Goal: Task Accomplishment & Management: Manage account settings

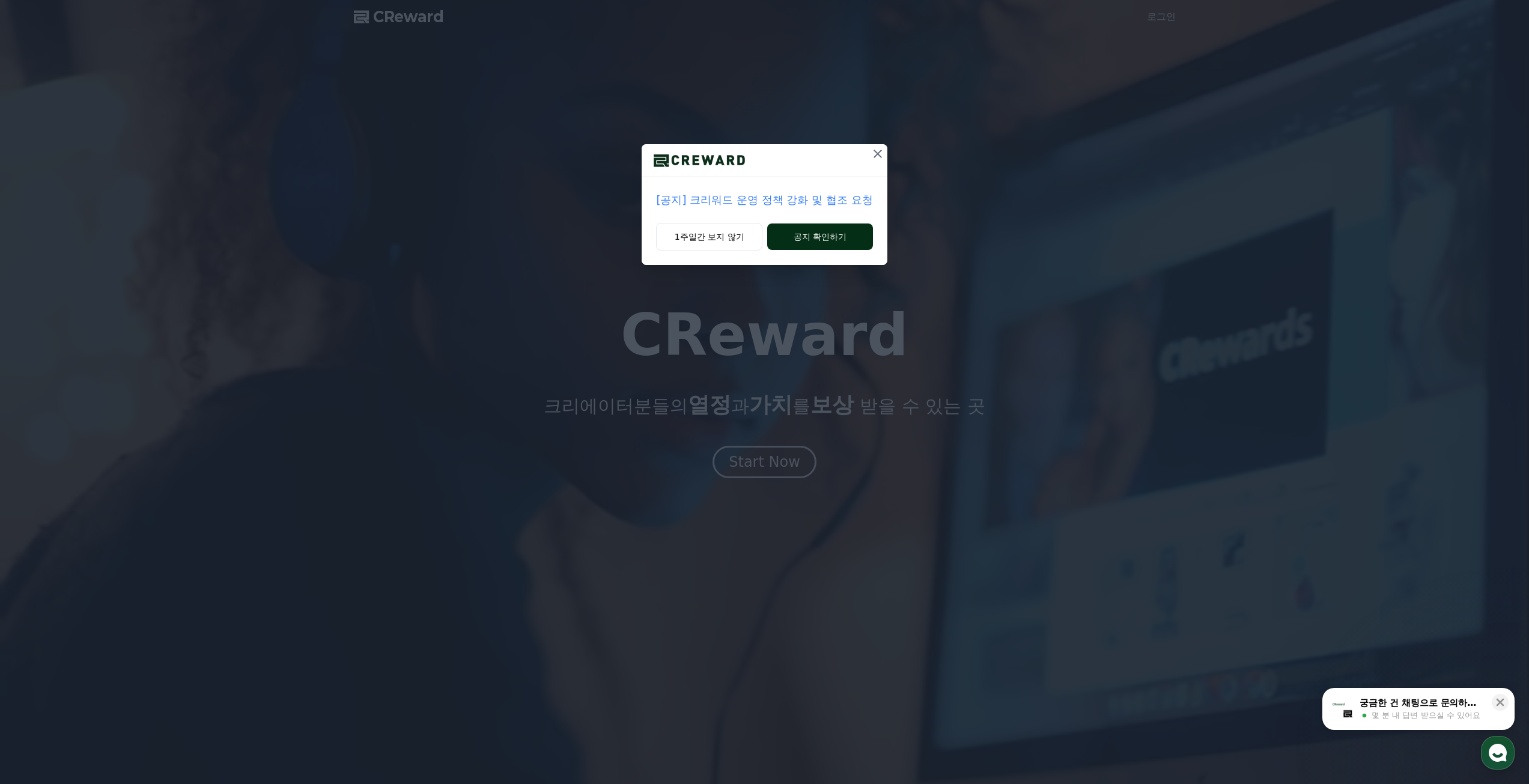
click at [803, 231] on button "공지 확인하기" at bounding box center [820, 236] width 105 height 26
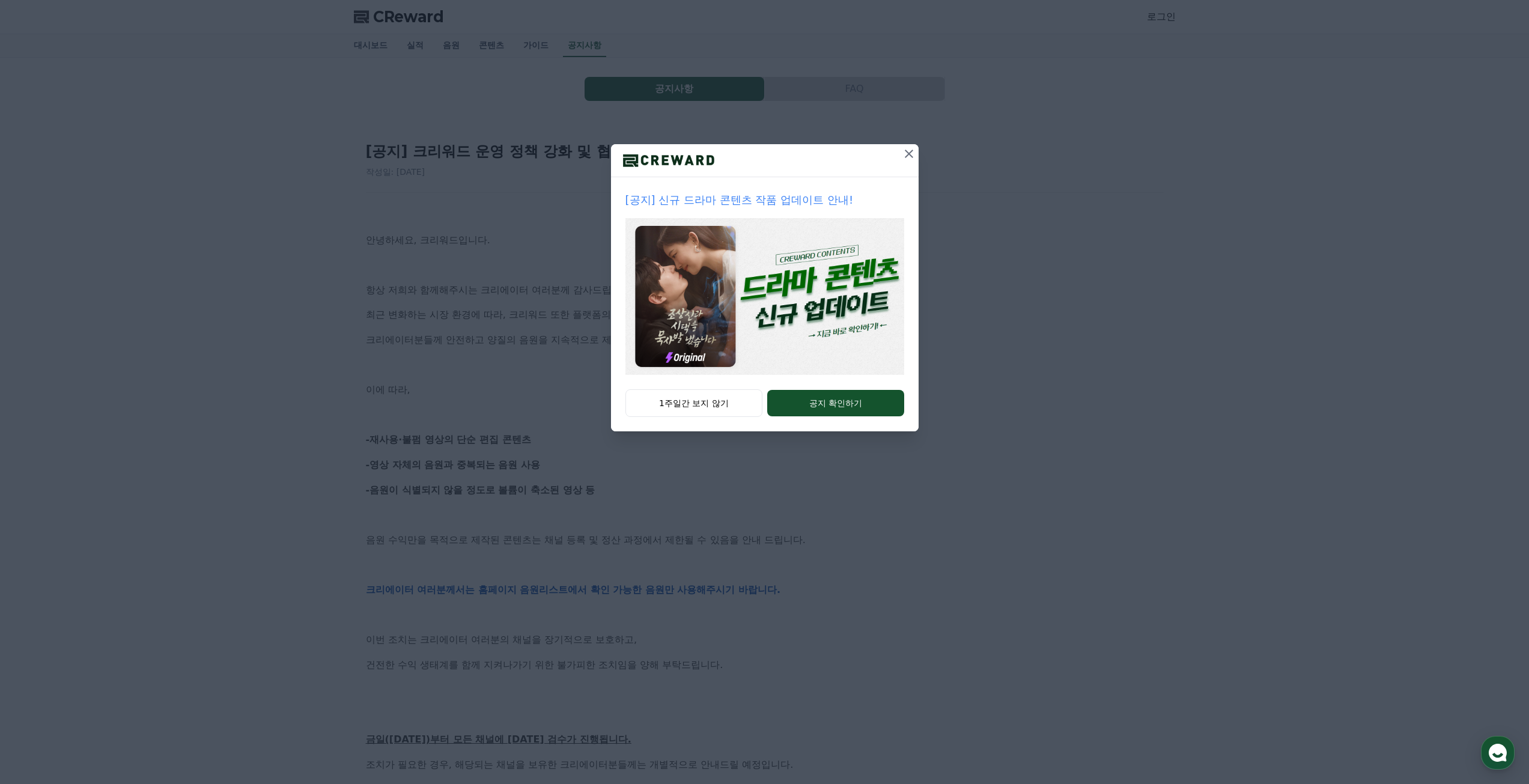
click at [903, 156] on icon at bounding box center [908, 154] width 14 height 14
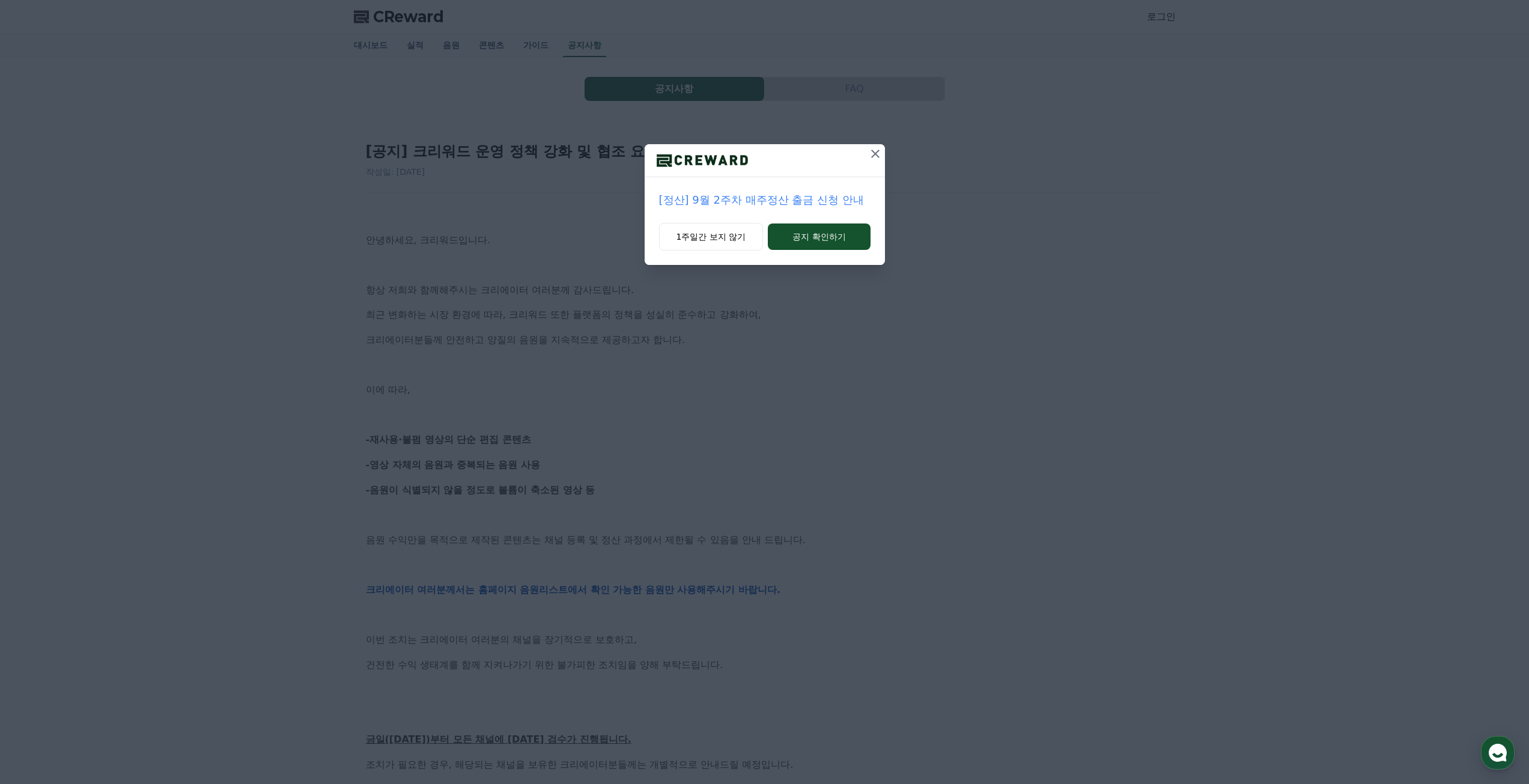
click at [873, 154] on icon at bounding box center [875, 154] width 14 height 14
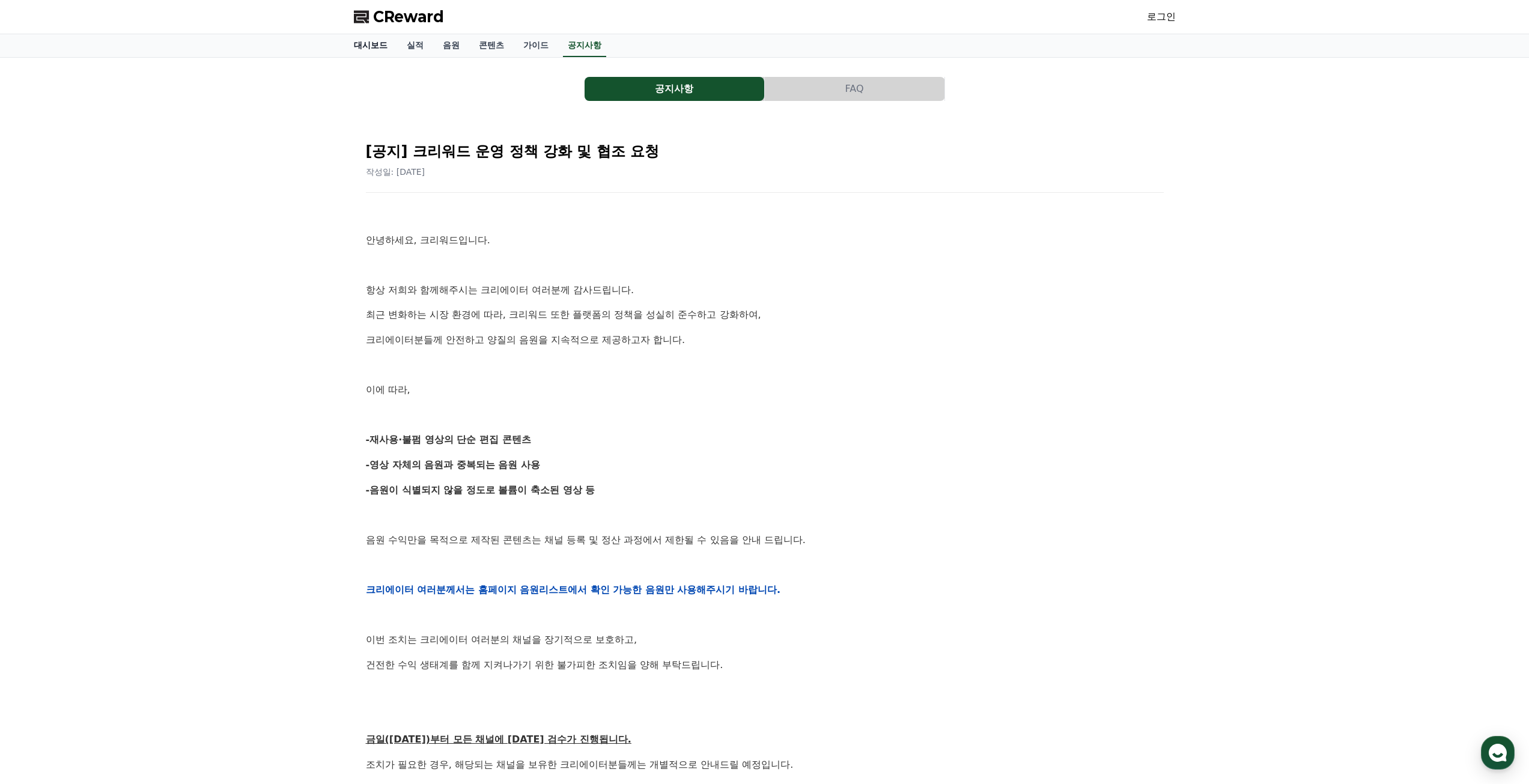
click at [383, 46] on link "대시보드" at bounding box center [371, 46] width 53 height 23
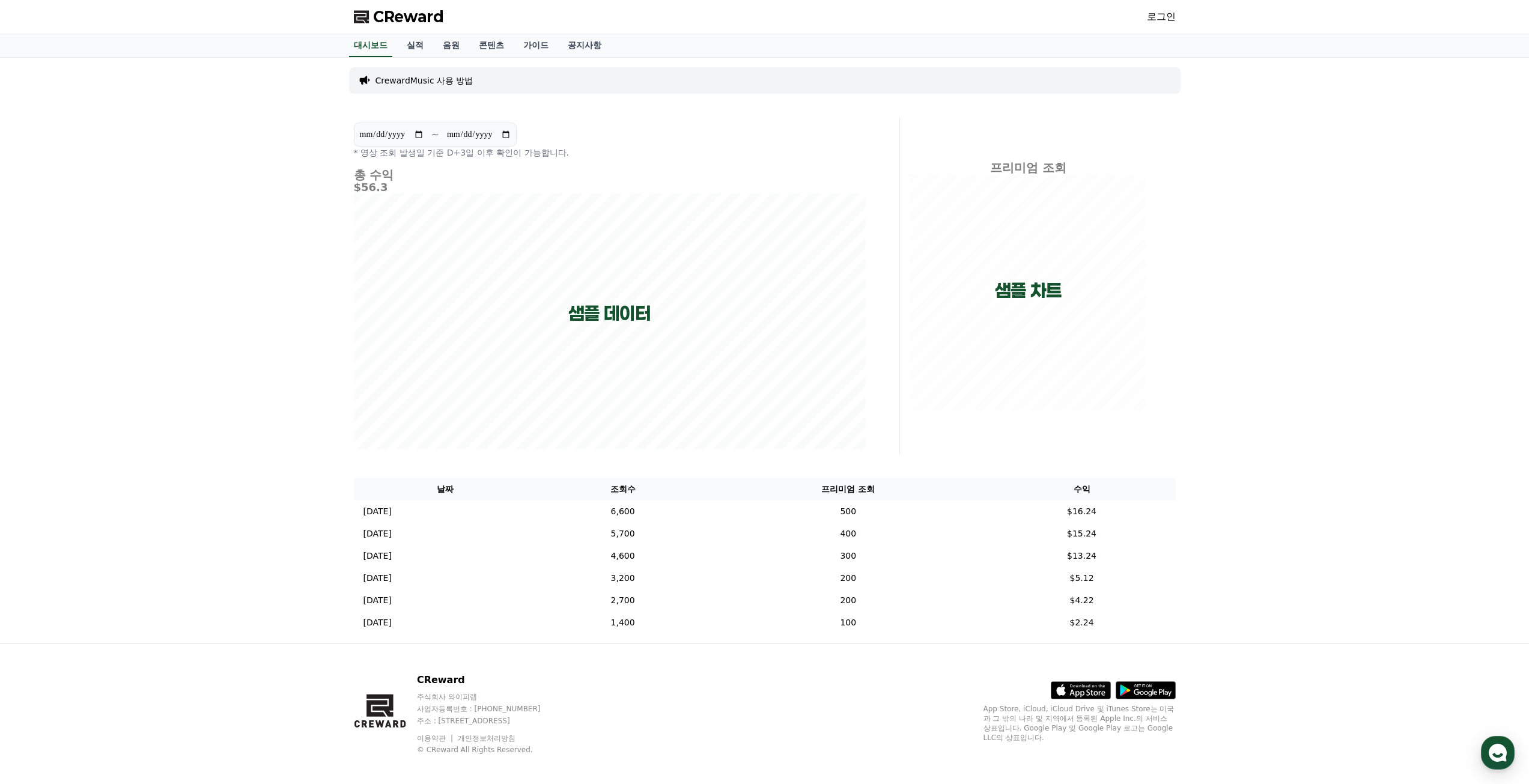
click at [1153, 21] on link "로그인" at bounding box center [1161, 16] width 29 height 14
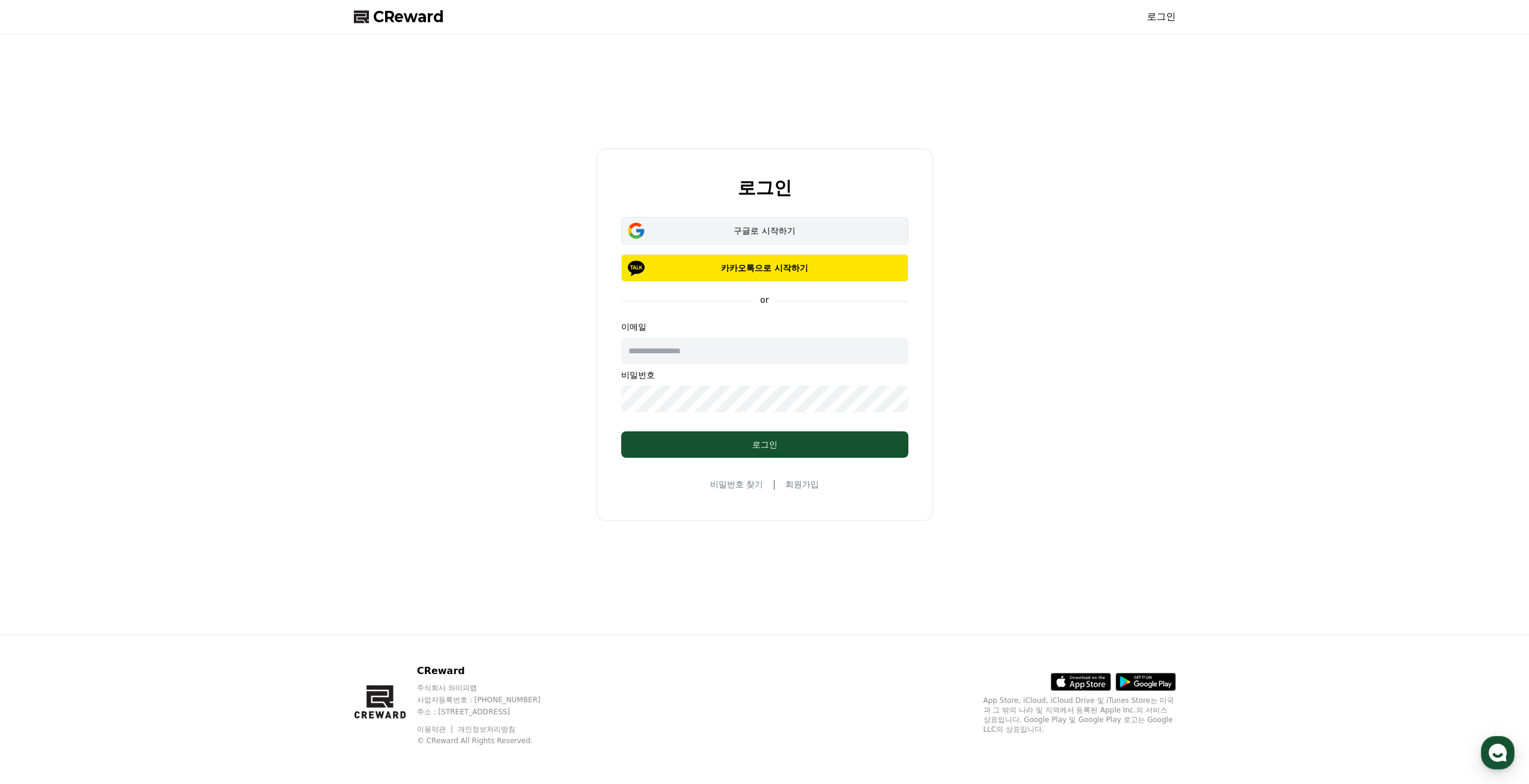
click at [743, 235] on div "구글로 시작하기" at bounding box center [765, 230] width 252 height 12
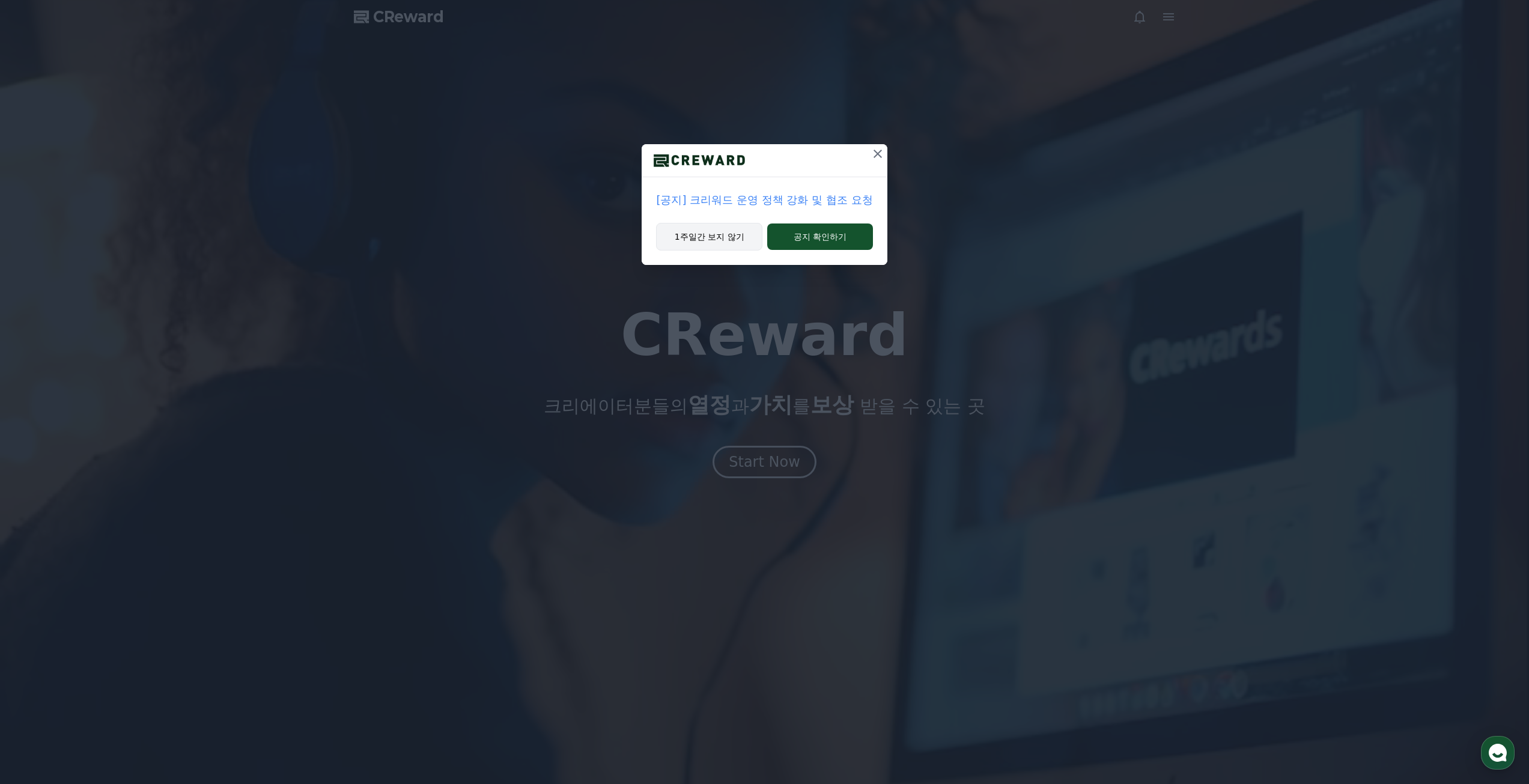
click at [713, 234] on button "1주일간 보지 않기" at bounding box center [710, 236] width 107 height 28
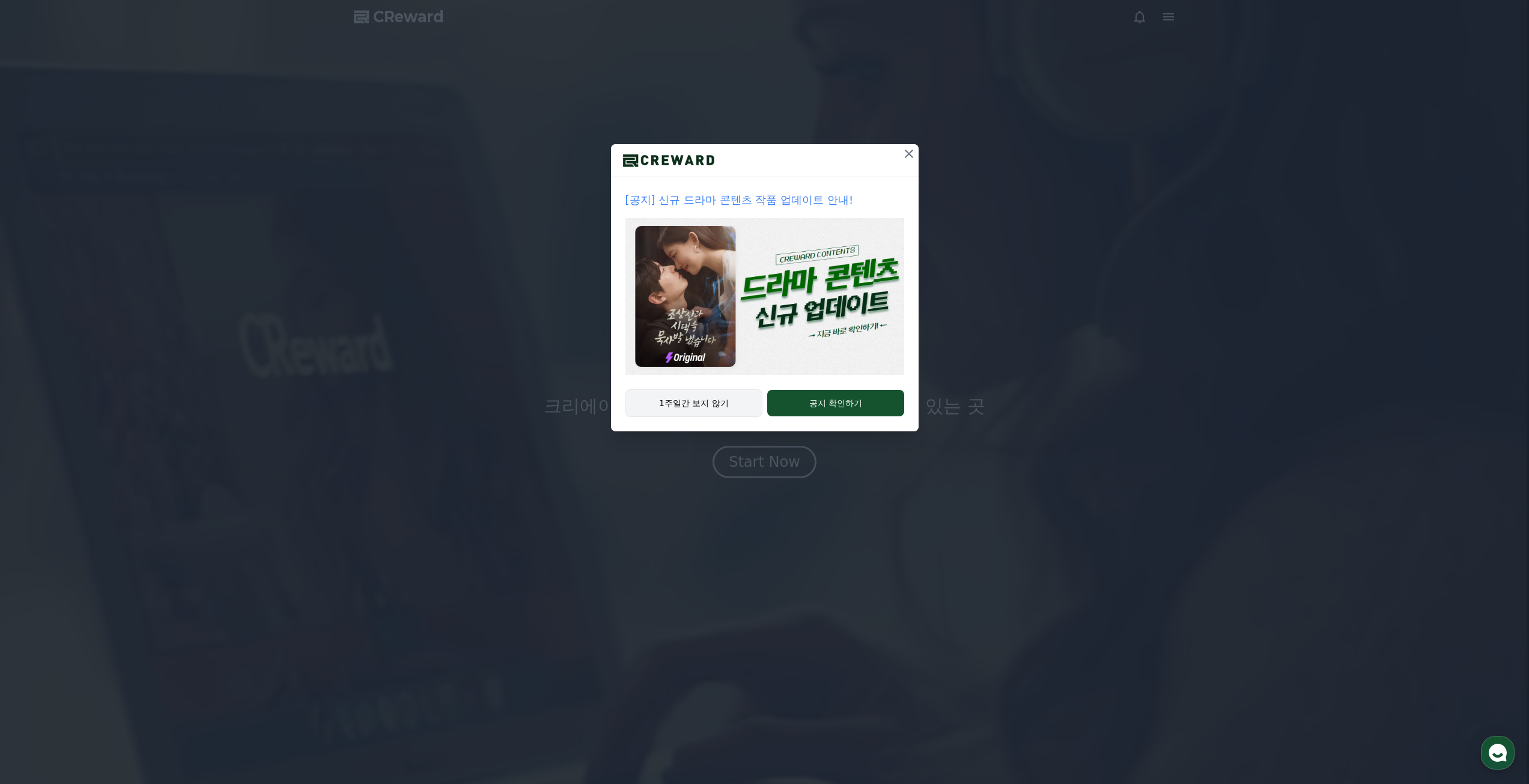
click at [702, 410] on button "1주일간 보지 않기" at bounding box center [694, 403] width 137 height 28
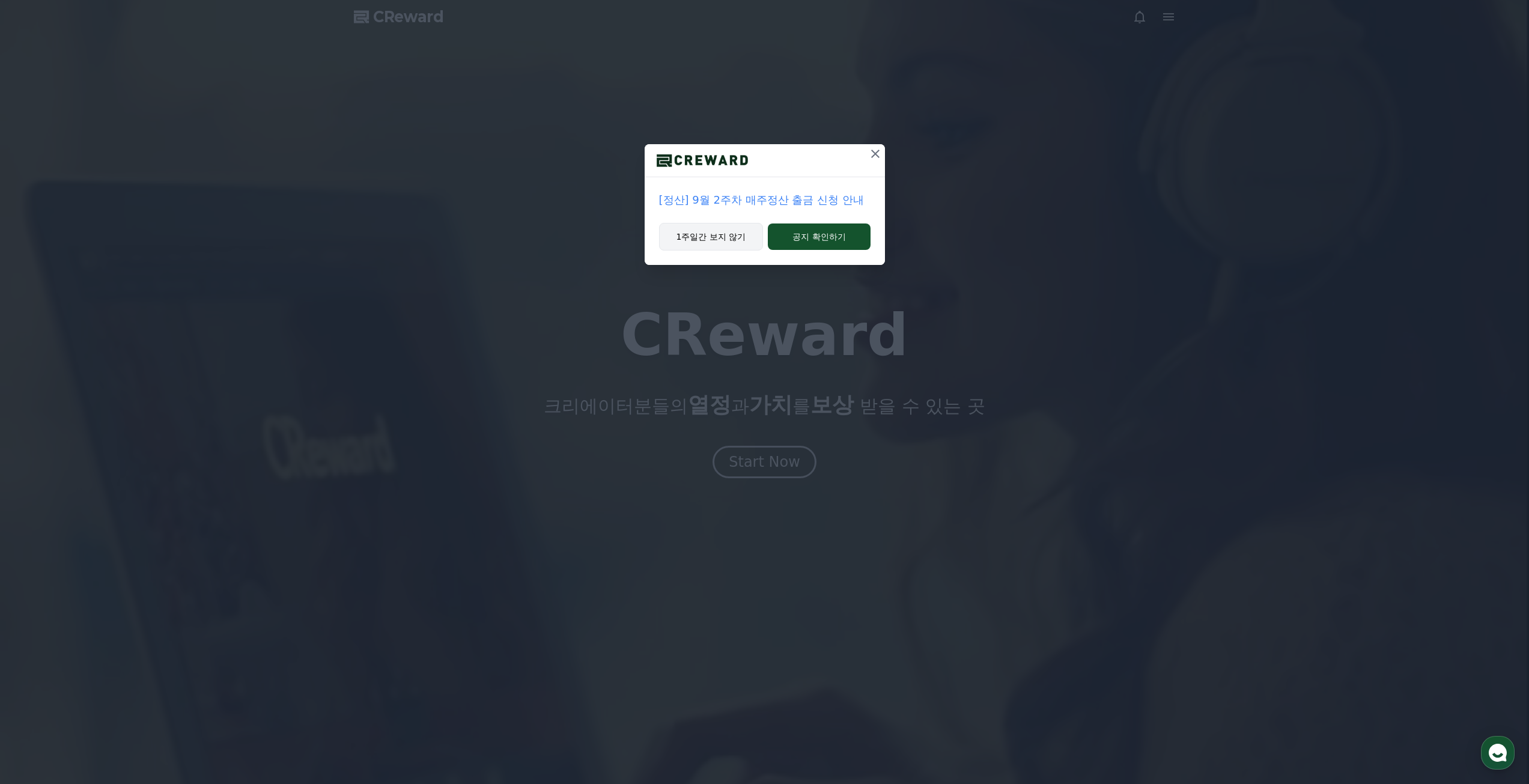
click at [701, 243] on button "1주일간 보지 않기" at bounding box center [711, 236] width 105 height 28
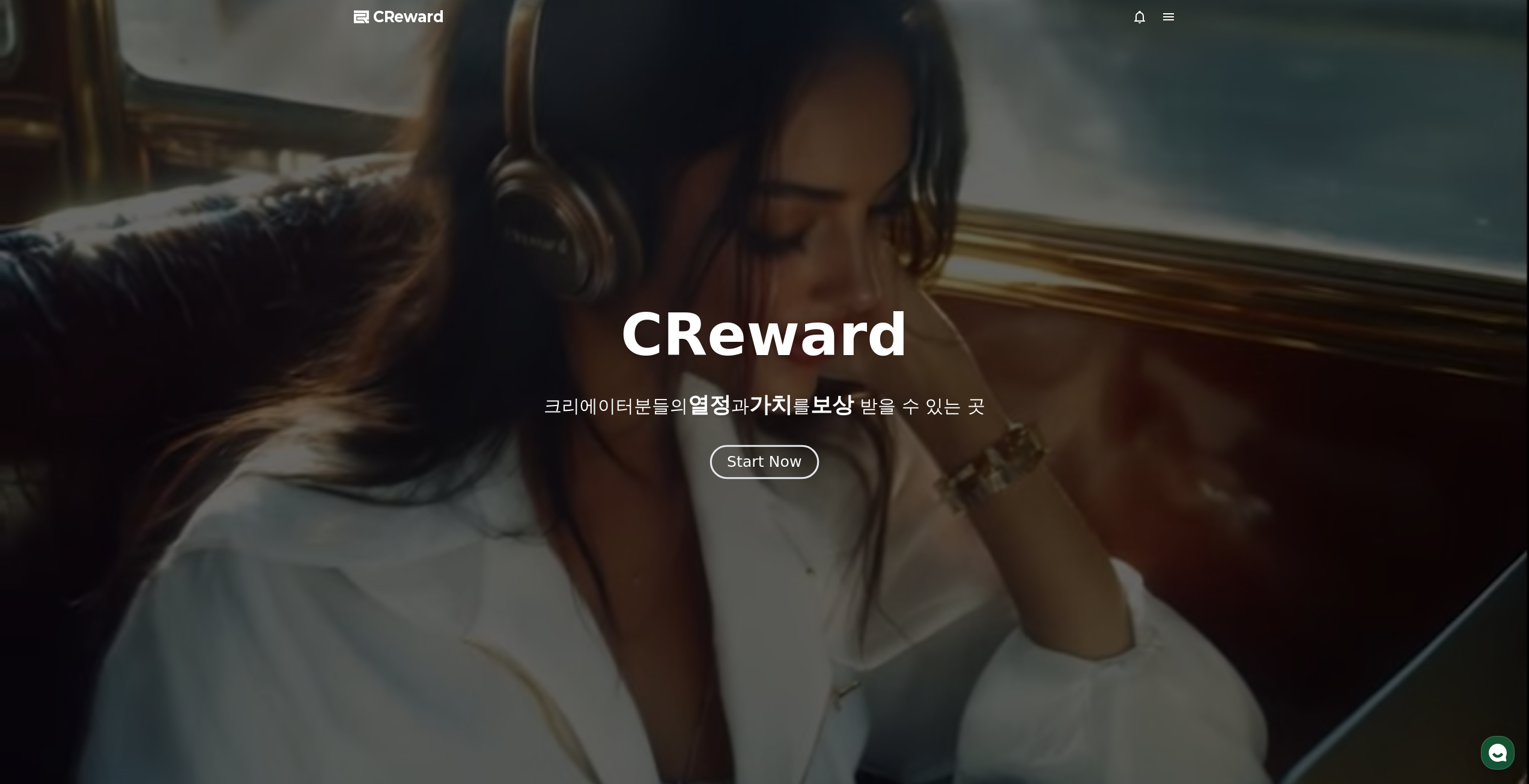
click at [777, 465] on div "Start Now" at bounding box center [764, 462] width 75 height 21
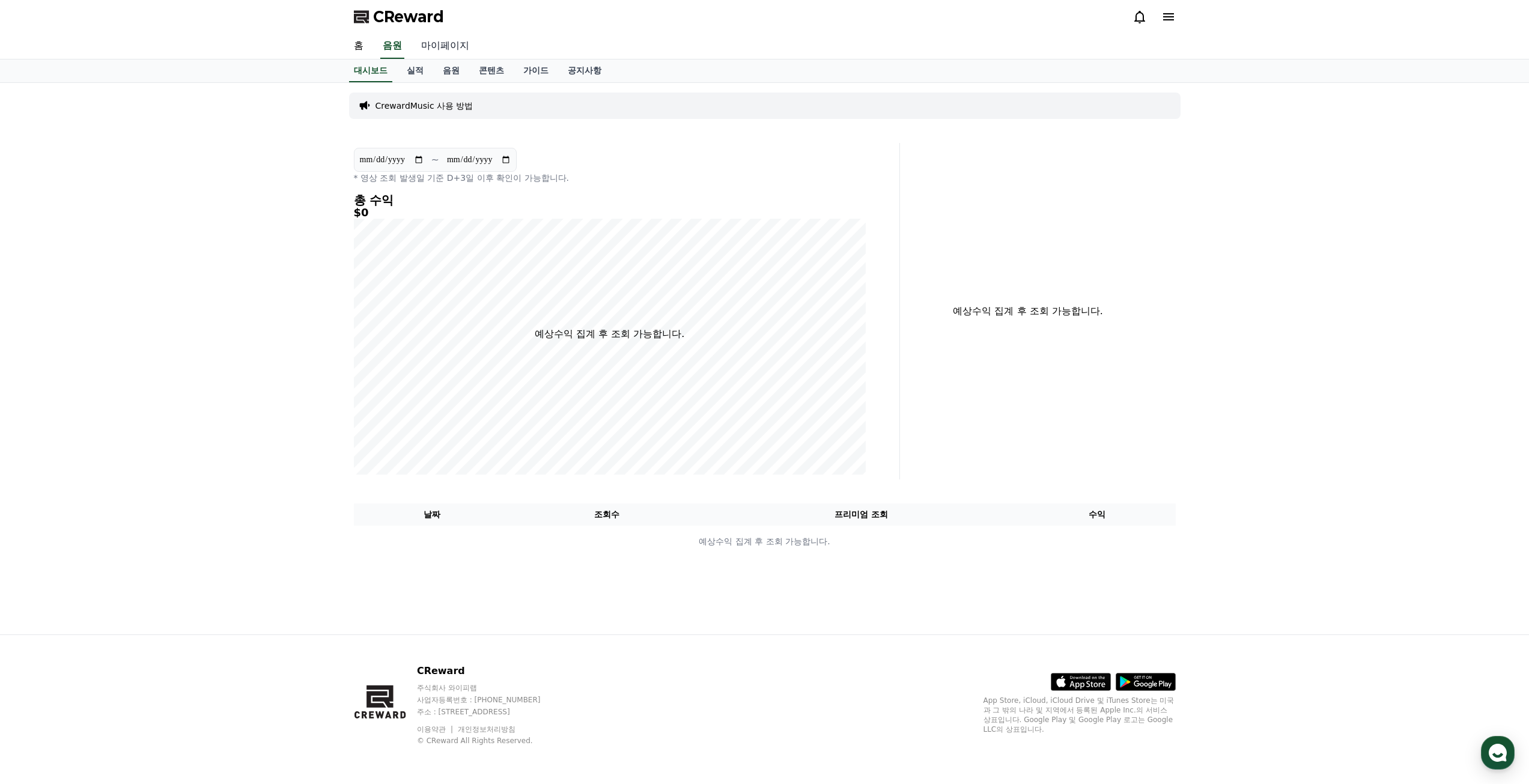
click at [444, 50] on link "마이페이지" at bounding box center [445, 46] width 67 height 25
select select "**********"
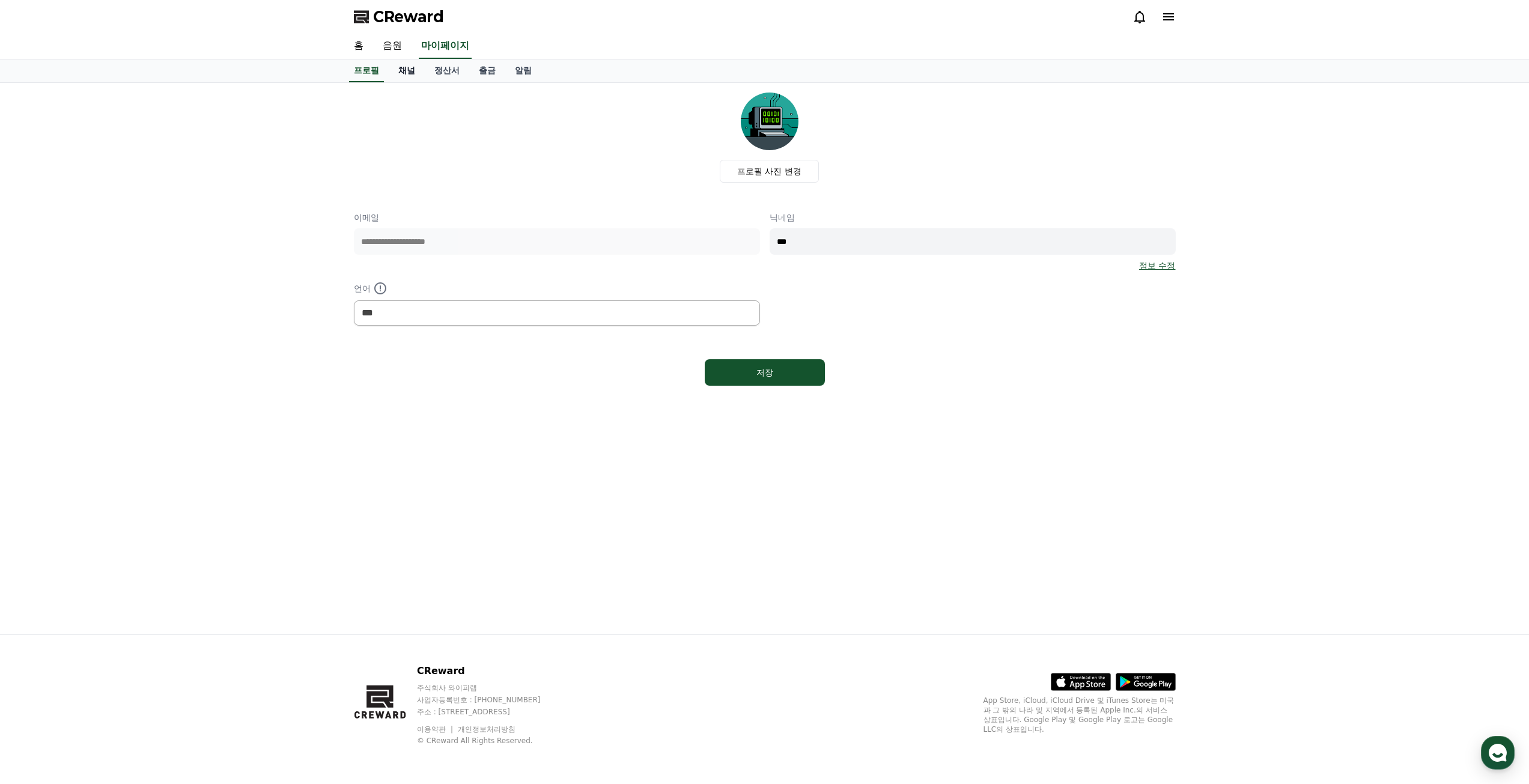
click at [408, 73] on link "채널" at bounding box center [407, 71] width 36 height 23
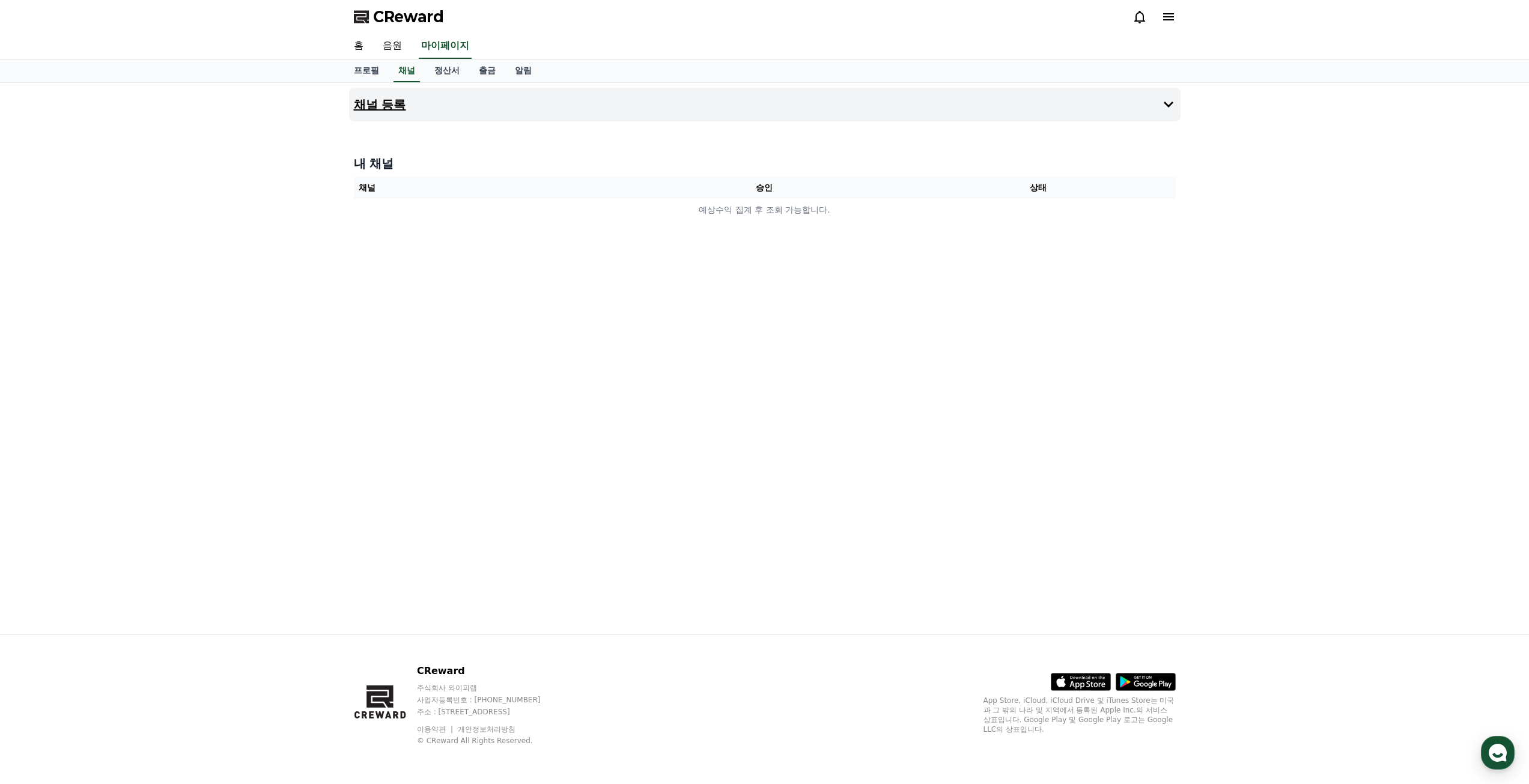
click at [1146, 105] on button "채널 등록" at bounding box center [764, 105] width 831 height 34
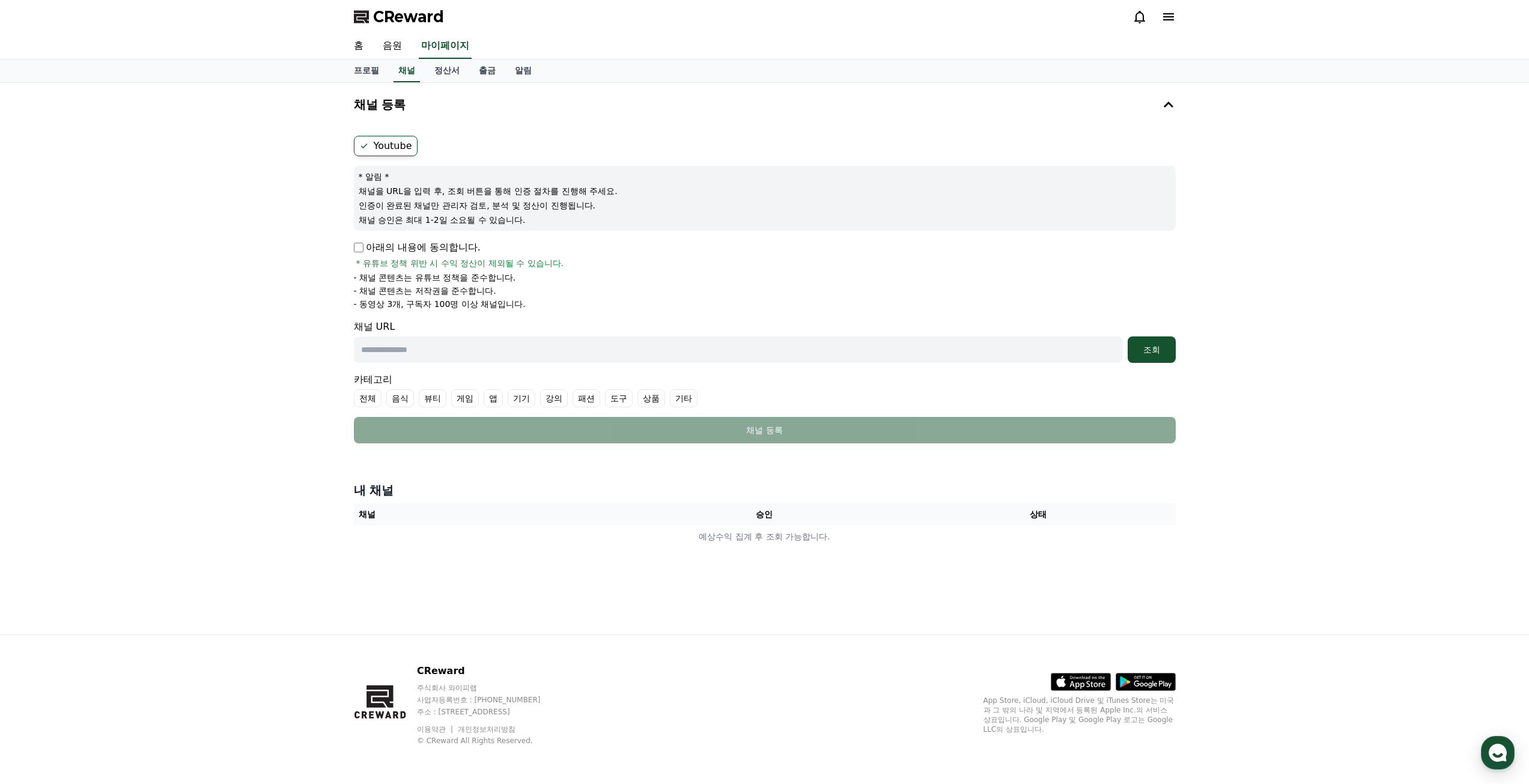
click at [418, 349] on input "text" at bounding box center [738, 349] width 769 height 26
click at [518, 354] on input "text" at bounding box center [738, 349] width 769 height 26
paste input "**********"
type input "**********"
click at [685, 398] on label "기타" at bounding box center [684, 398] width 28 height 18
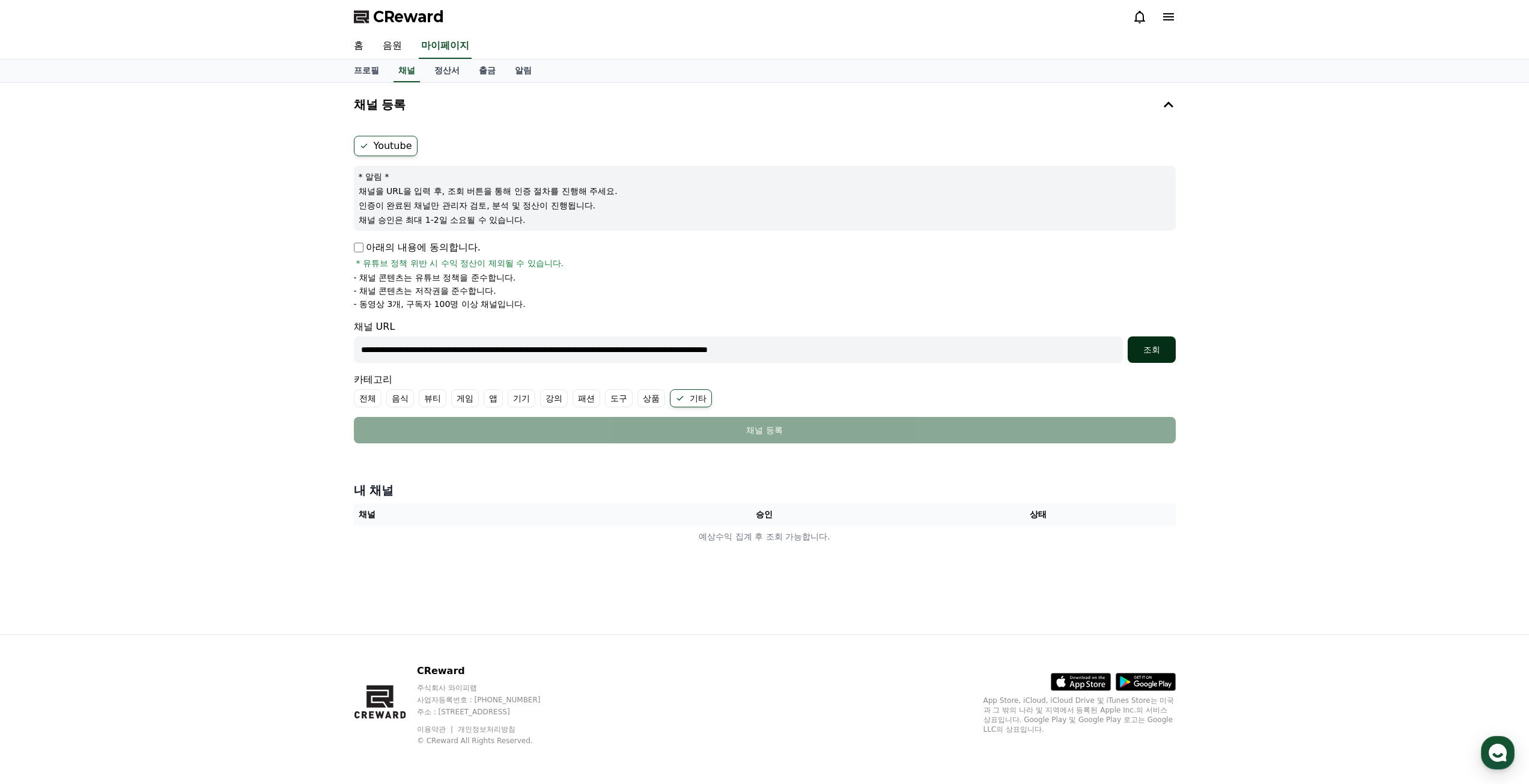
click at [1149, 348] on div "조회" at bounding box center [1151, 349] width 38 height 12
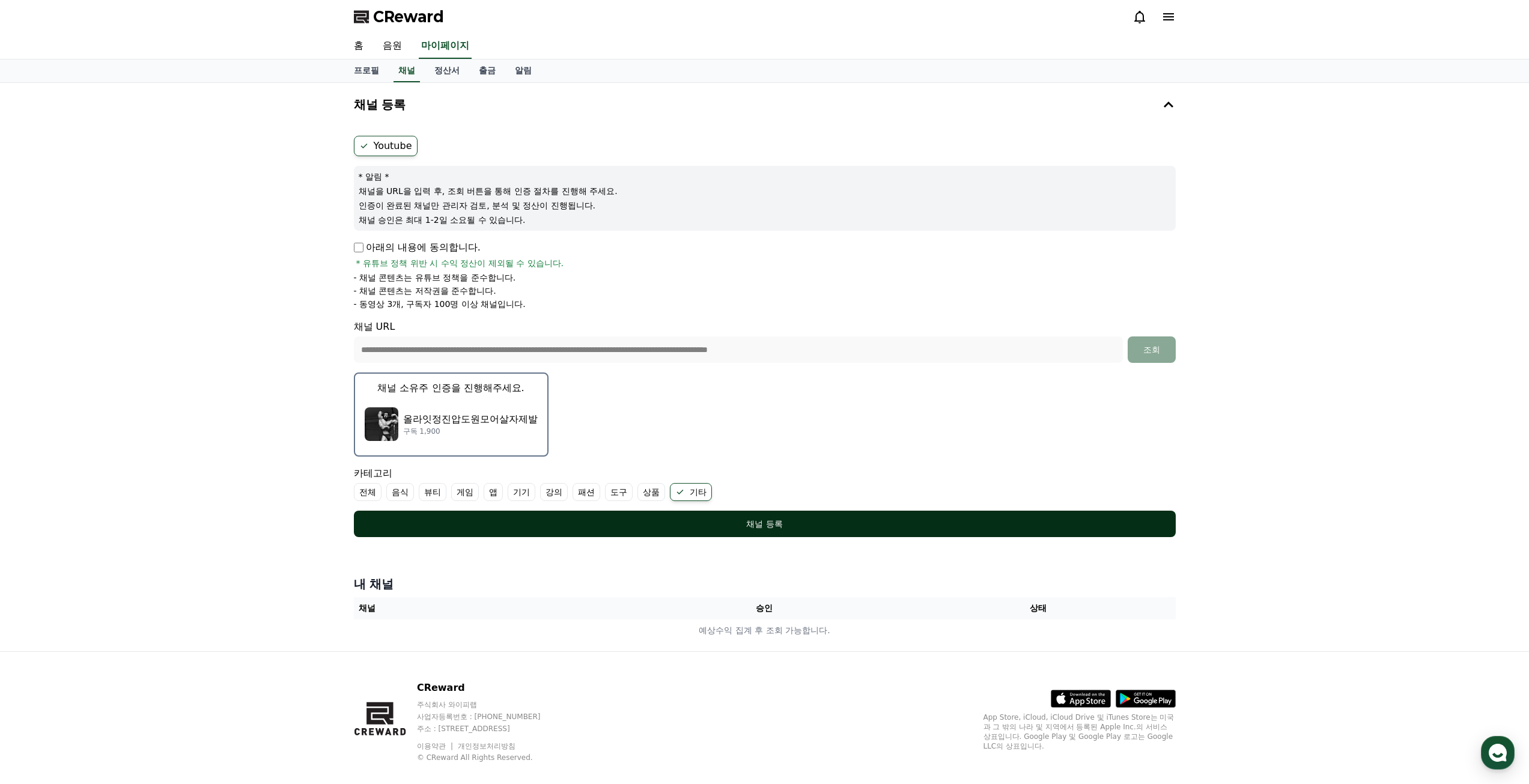
click at [661, 529] on div "채널 등록" at bounding box center [765, 524] width 774 height 12
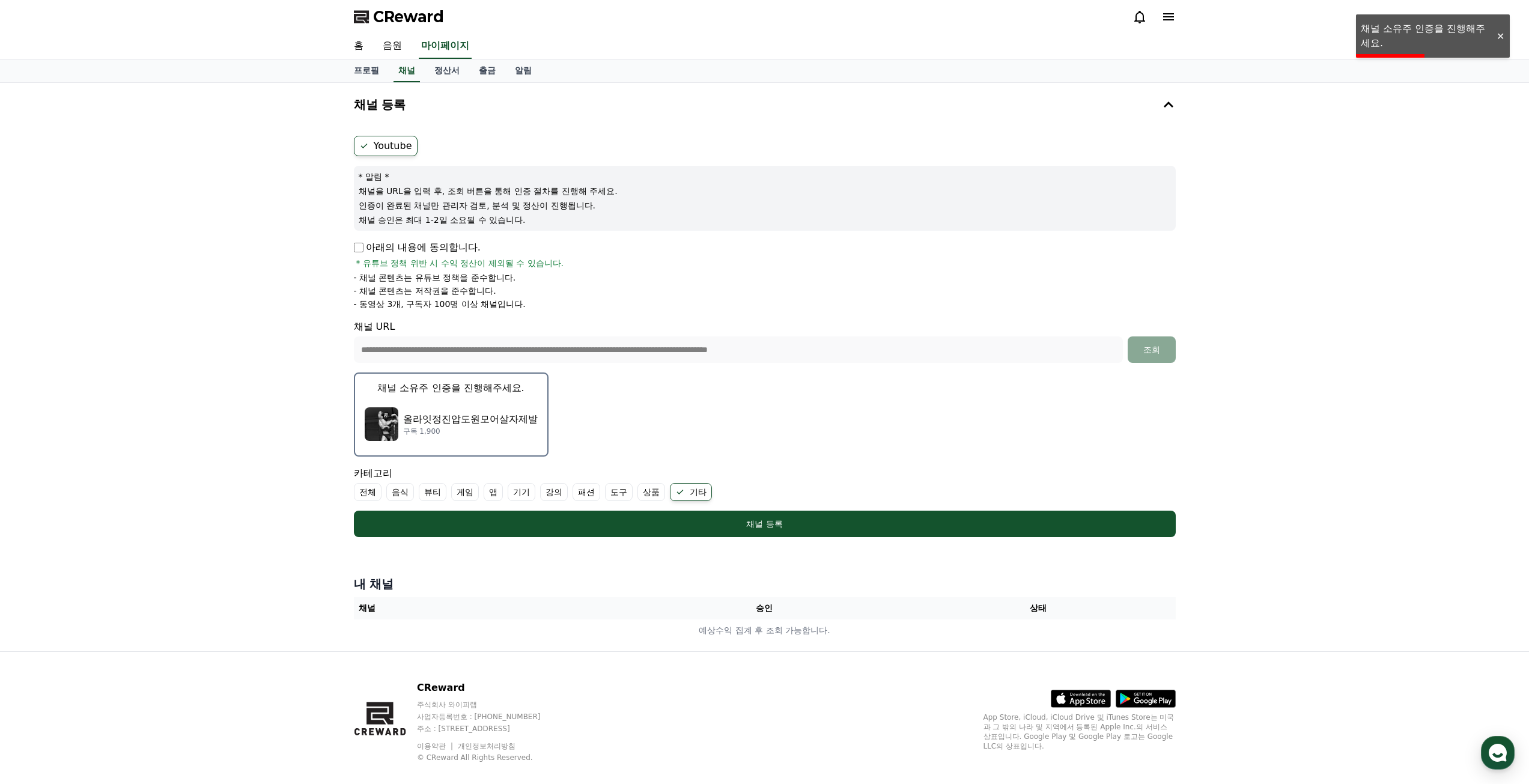
click at [464, 414] on p "올라잇정진압도원모어살자제발" at bounding box center [471, 419] width 135 height 14
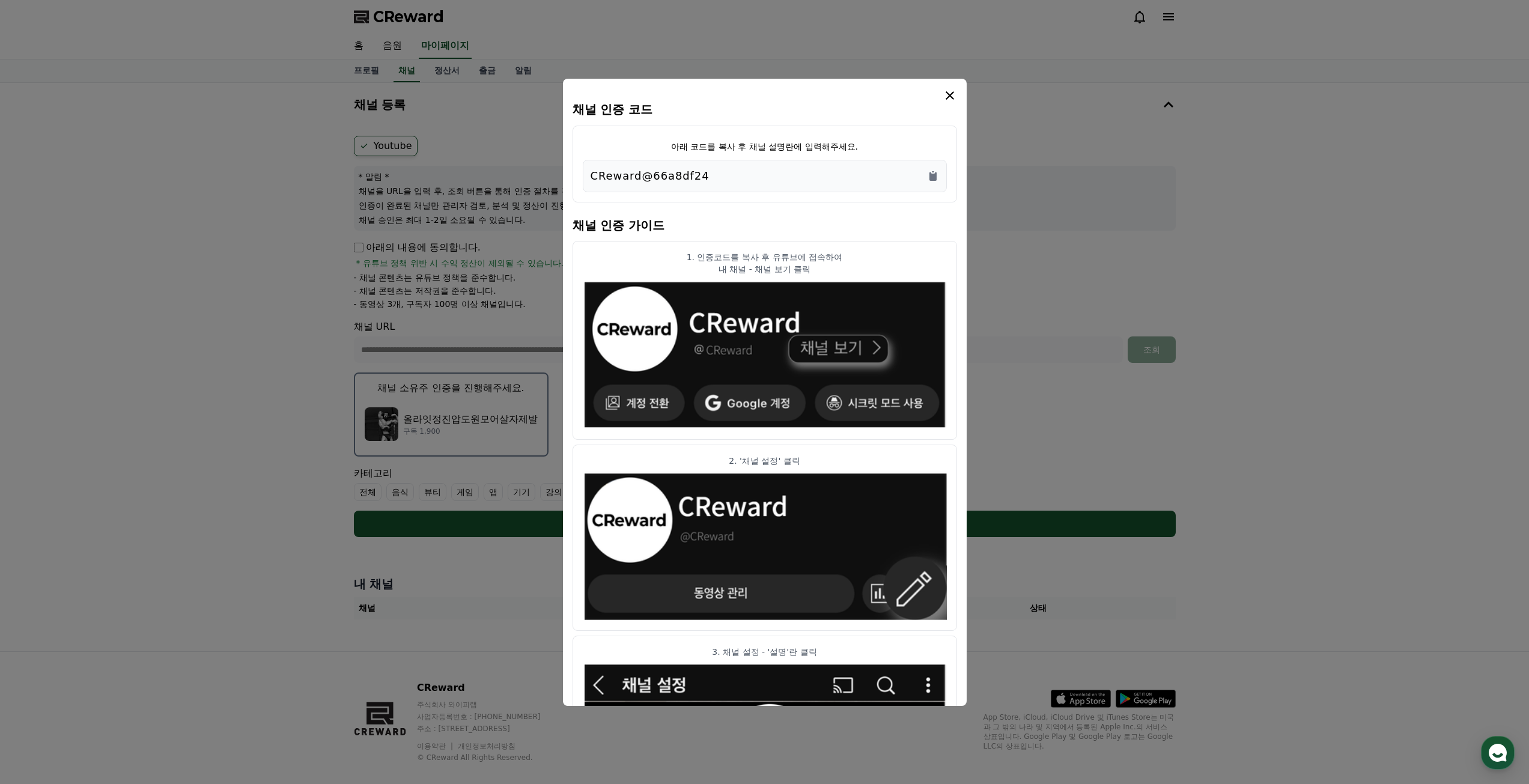
drag, startPoint x: 713, startPoint y: 177, endPoint x: 553, endPoint y: 176, distance: 160.0
click at [560, 542] on div "채널 인증 코드 아래 코드를 복사 후 채널 설명란에 입력해주세요. CReward@66a8df24 채널 인증 가이드 1. 인증코드를 복사 후 유…" at bounding box center [764, 542] width 831 height 0
click at [701, 186] on div "CReward@66a8df24" at bounding box center [765, 176] width 364 height 33
drag, startPoint x: 702, startPoint y: 173, endPoint x: 592, endPoint y: 177, distance: 110.1
click at [592, 177] on div "CReward@66a8df24" at bounding box center [764, 176] width 348 height 17
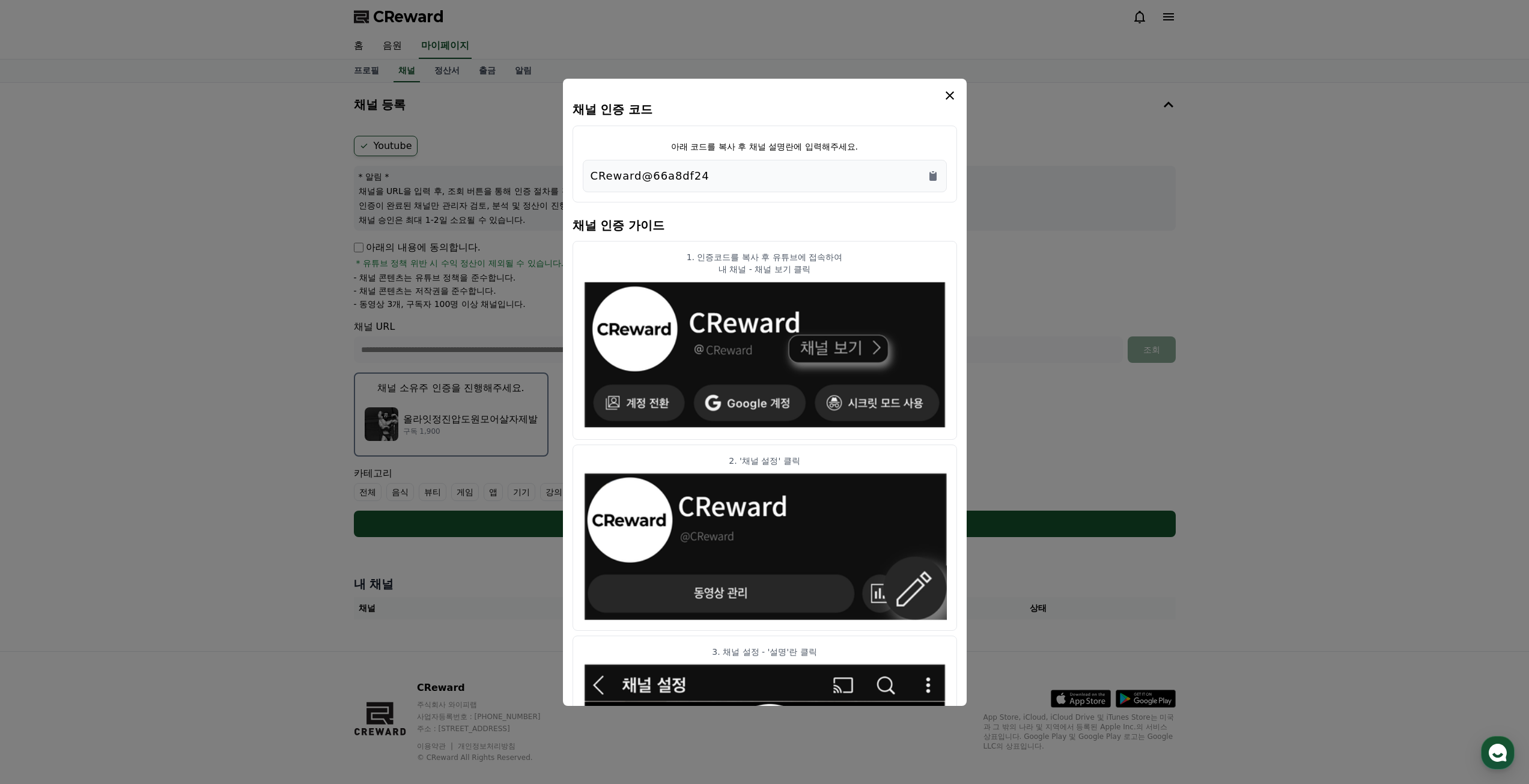
copy p "CReward@66a8df24"
click at [946, 97] on icon "modal" at bounding box center [950, 95] width 14 height 14
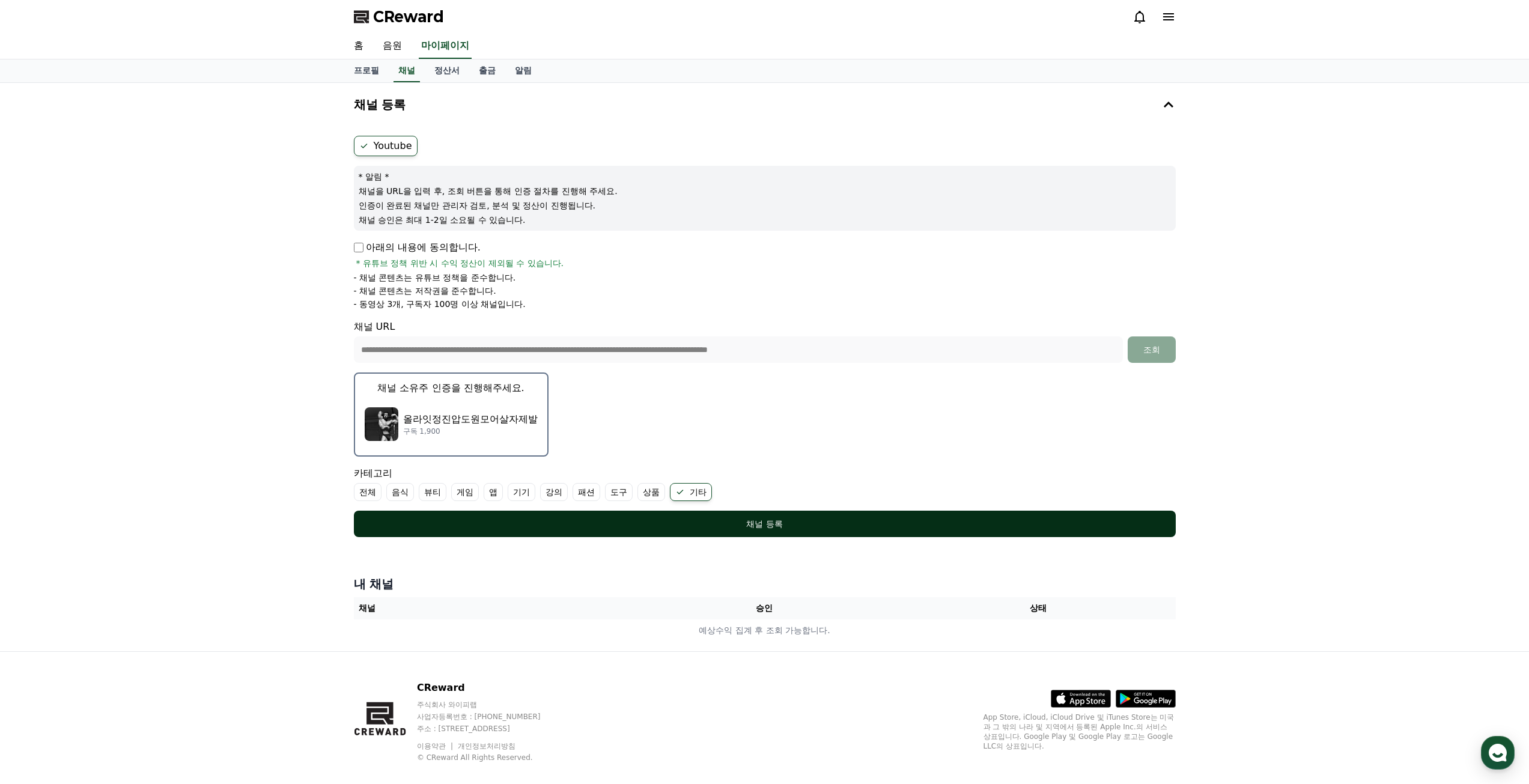
click at [755, 521] on div "채널 등록" at bounding box center [765, 524] width 774 height 12
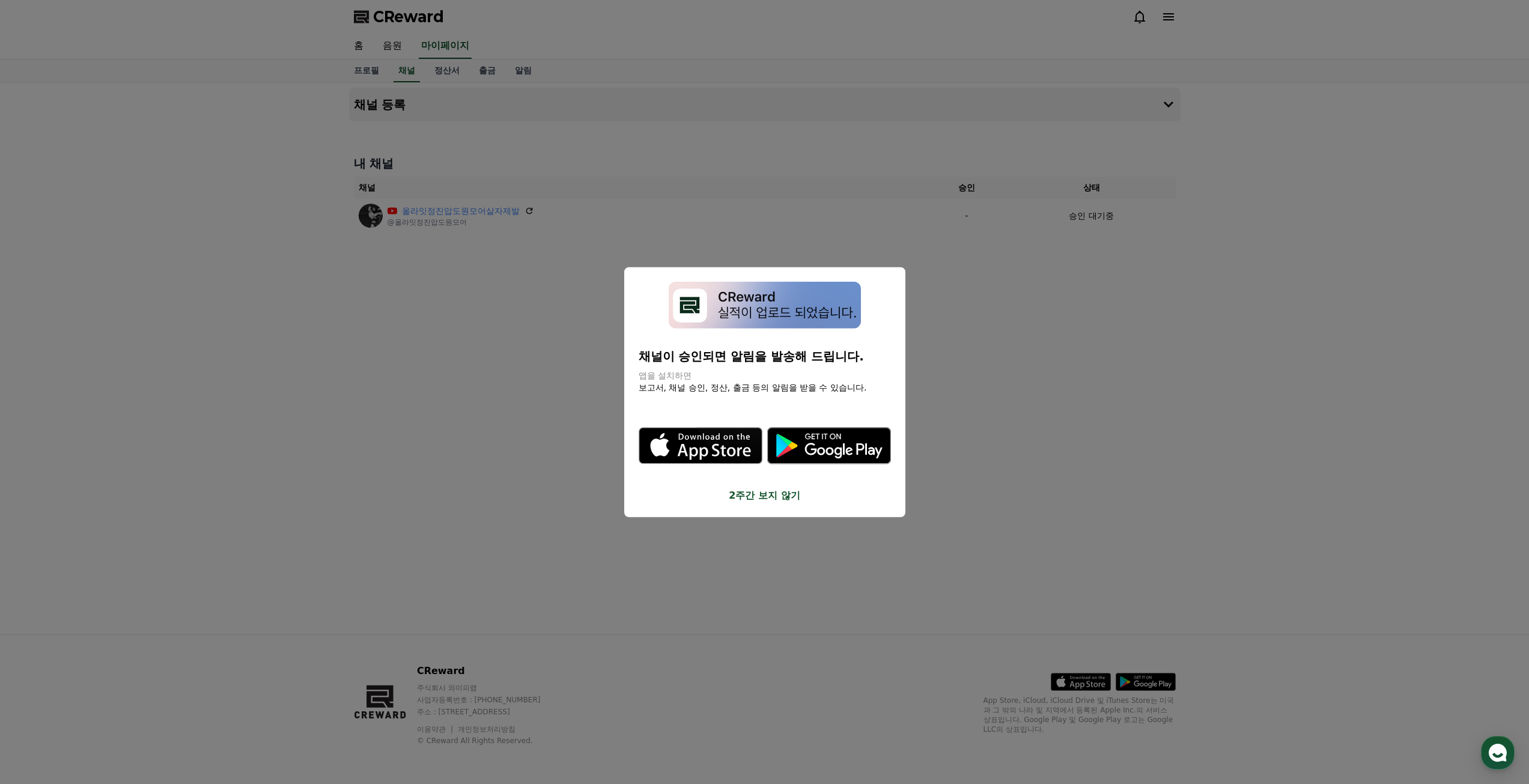
click at [763, 499] on button "2주간 보지 않기" at bounding box center [765, 495] width 252 height 14
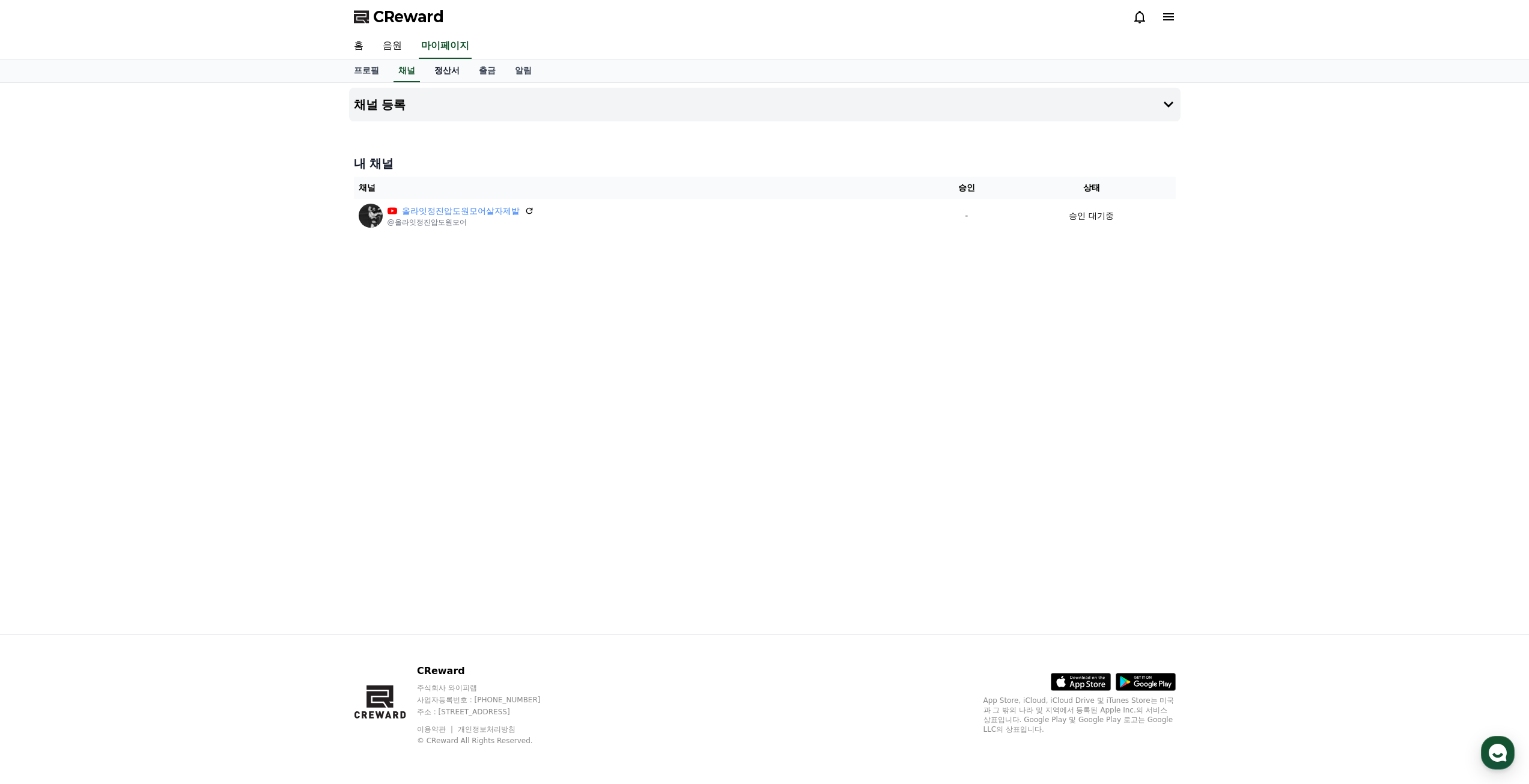
click at [460, 68] on link "정산서" at bounding box center [447, 71] width 45 height 23
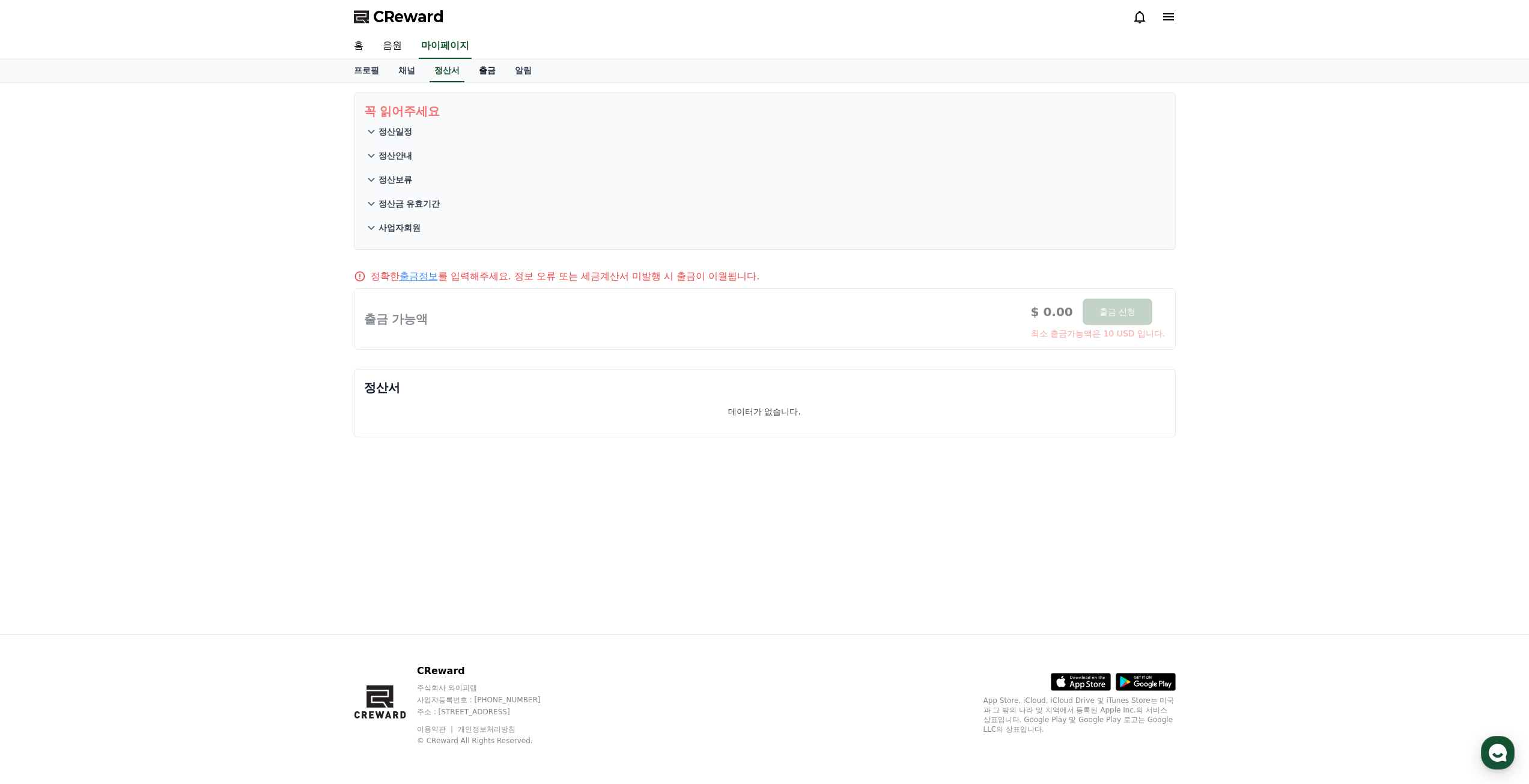
click at [492, 72] on link "출금" at bounding box center [487, 71] width 36 height 23
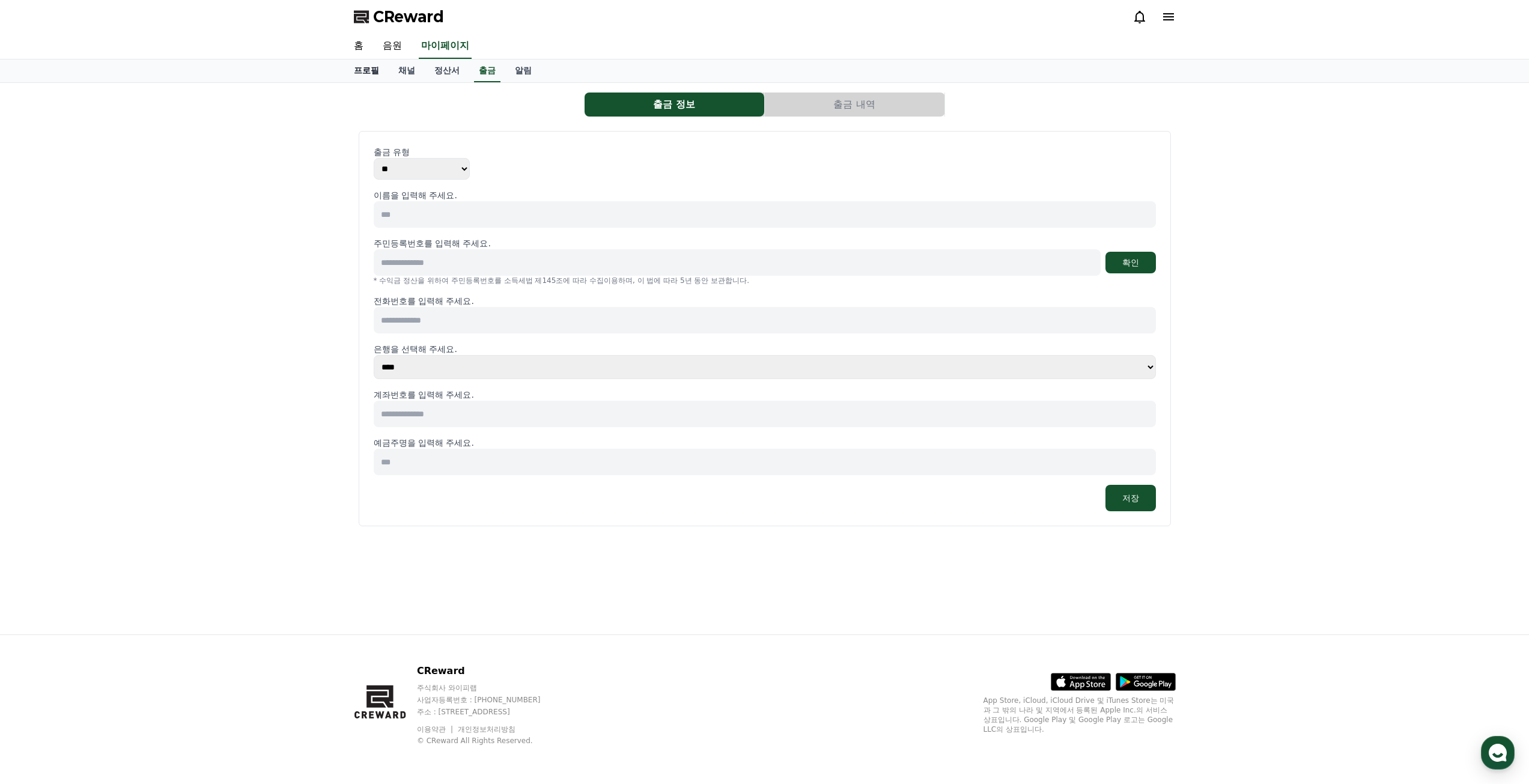
click at [368, 68] on link "프로필" at bounding box center [366, 71] width 45 height 23
select select "**********"
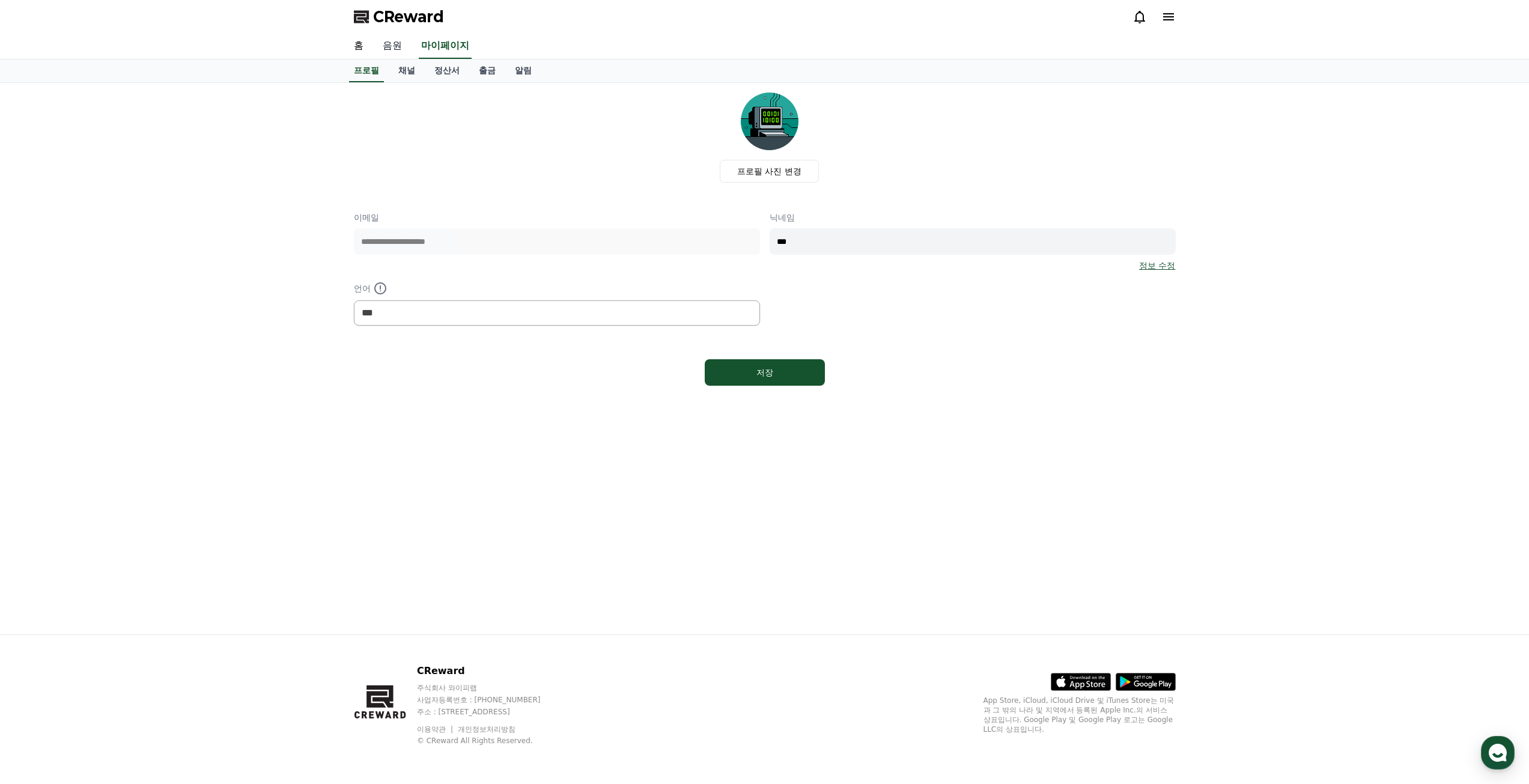
click at [382, 53] on link "음원" at bounding box center [392, 46] width 38 height 25
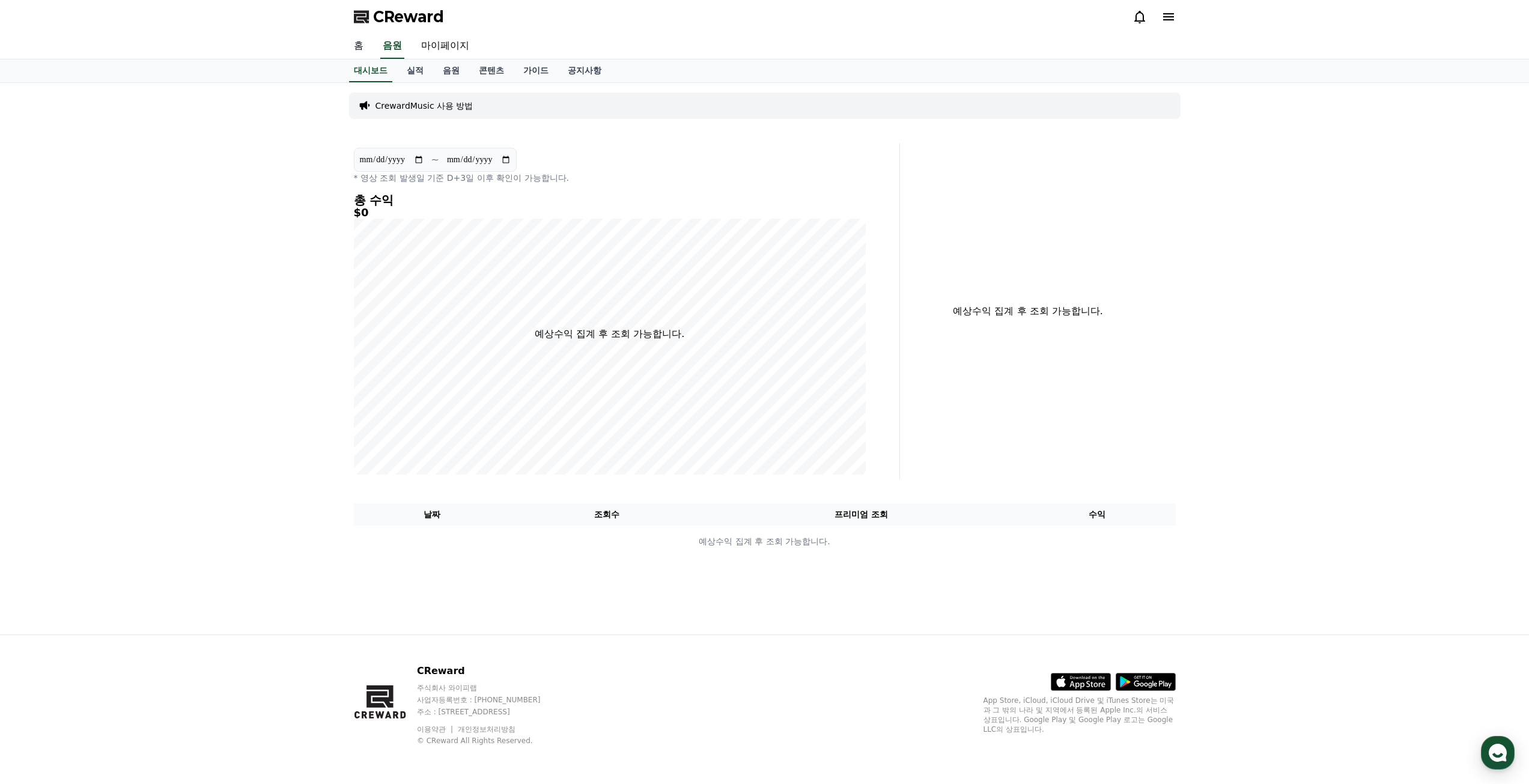
click at [362, 46] on link "홈" at bounding box center [359, 46] width 29 height 25
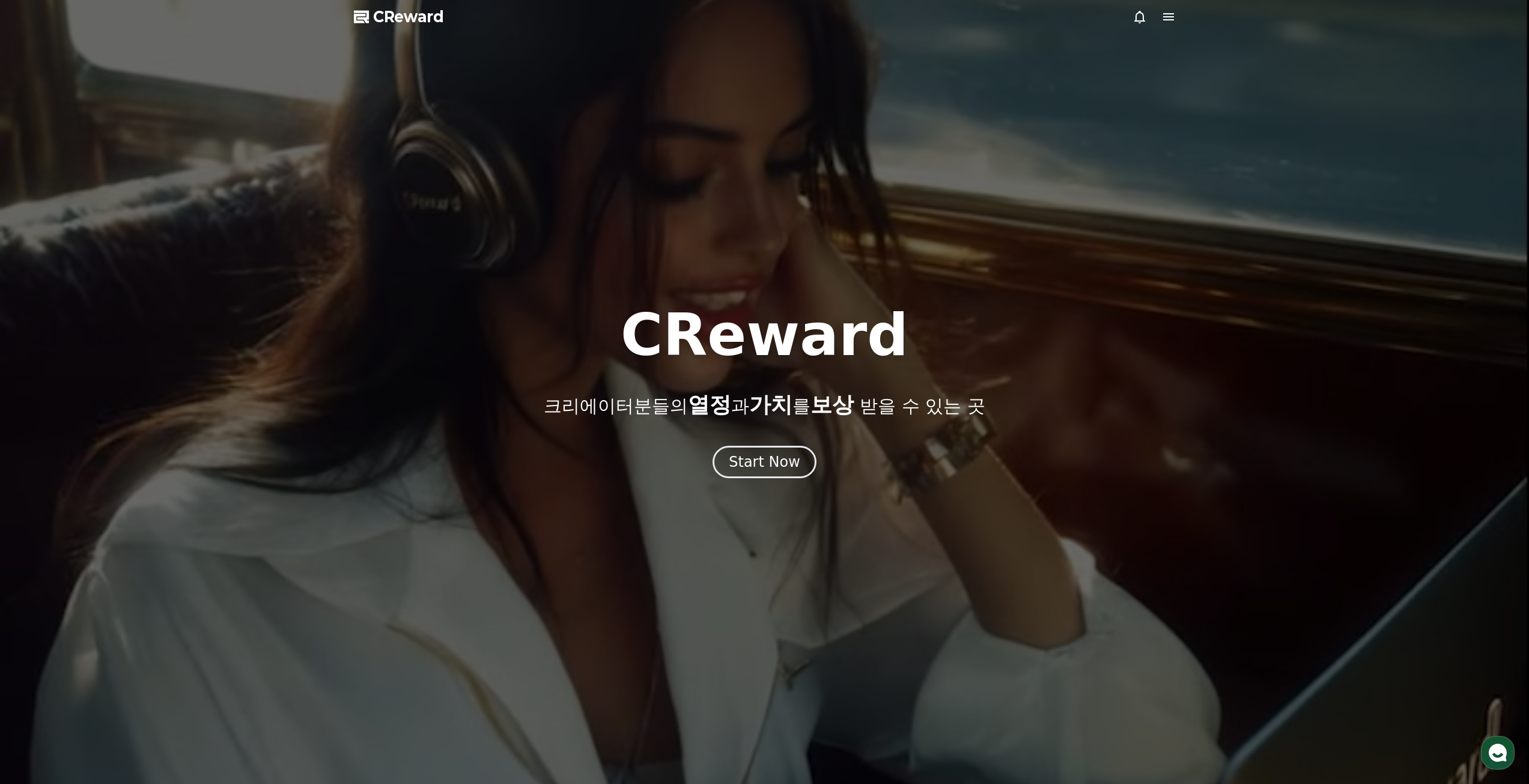
drag, startPoint x: 370, startPoint y: 82, endPoint x: 381, endPoint y: 82, distance: 11.0
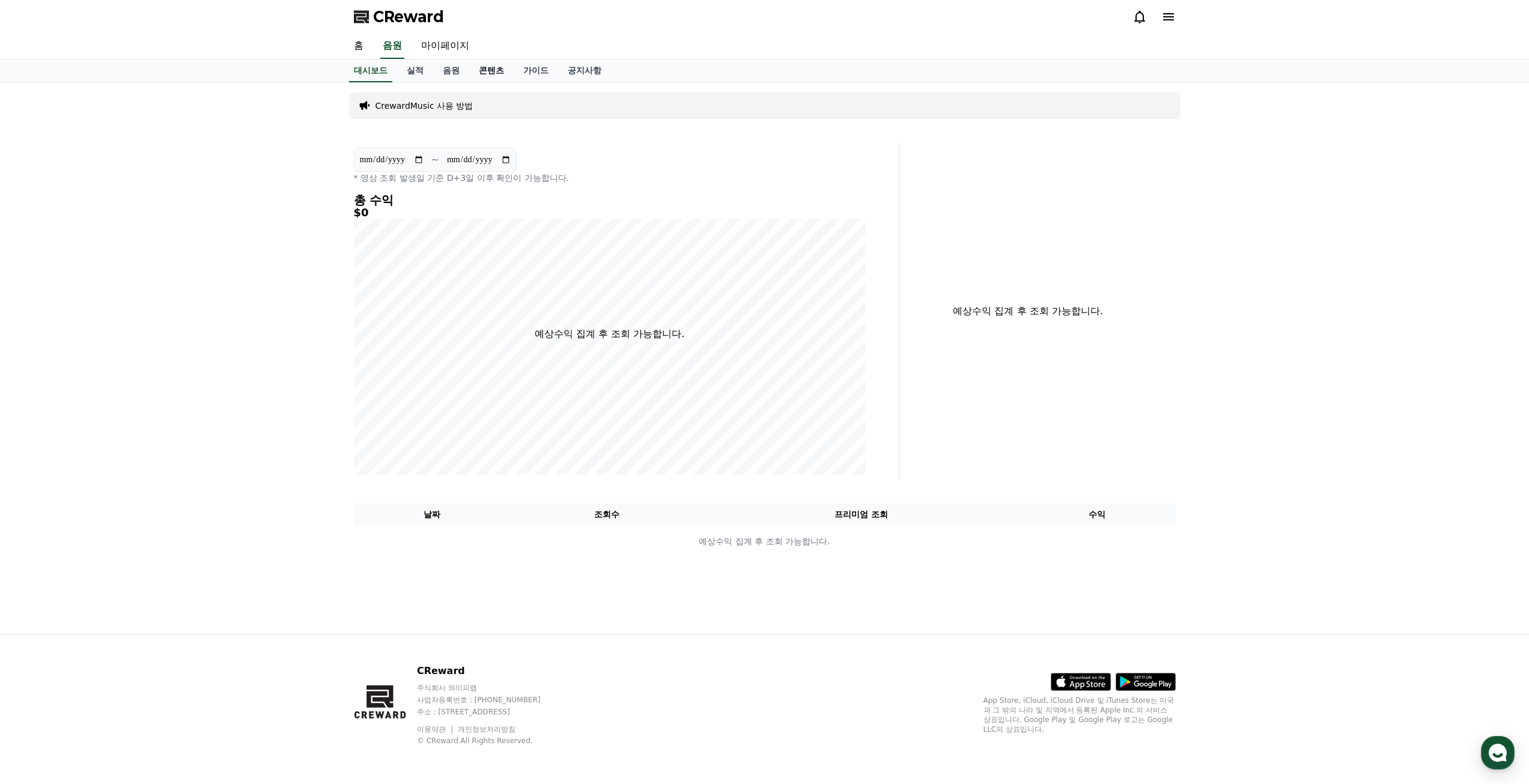
click at [482, 73] on link "콘텐츠" at bounding box center [491, 71] width 45 height 23
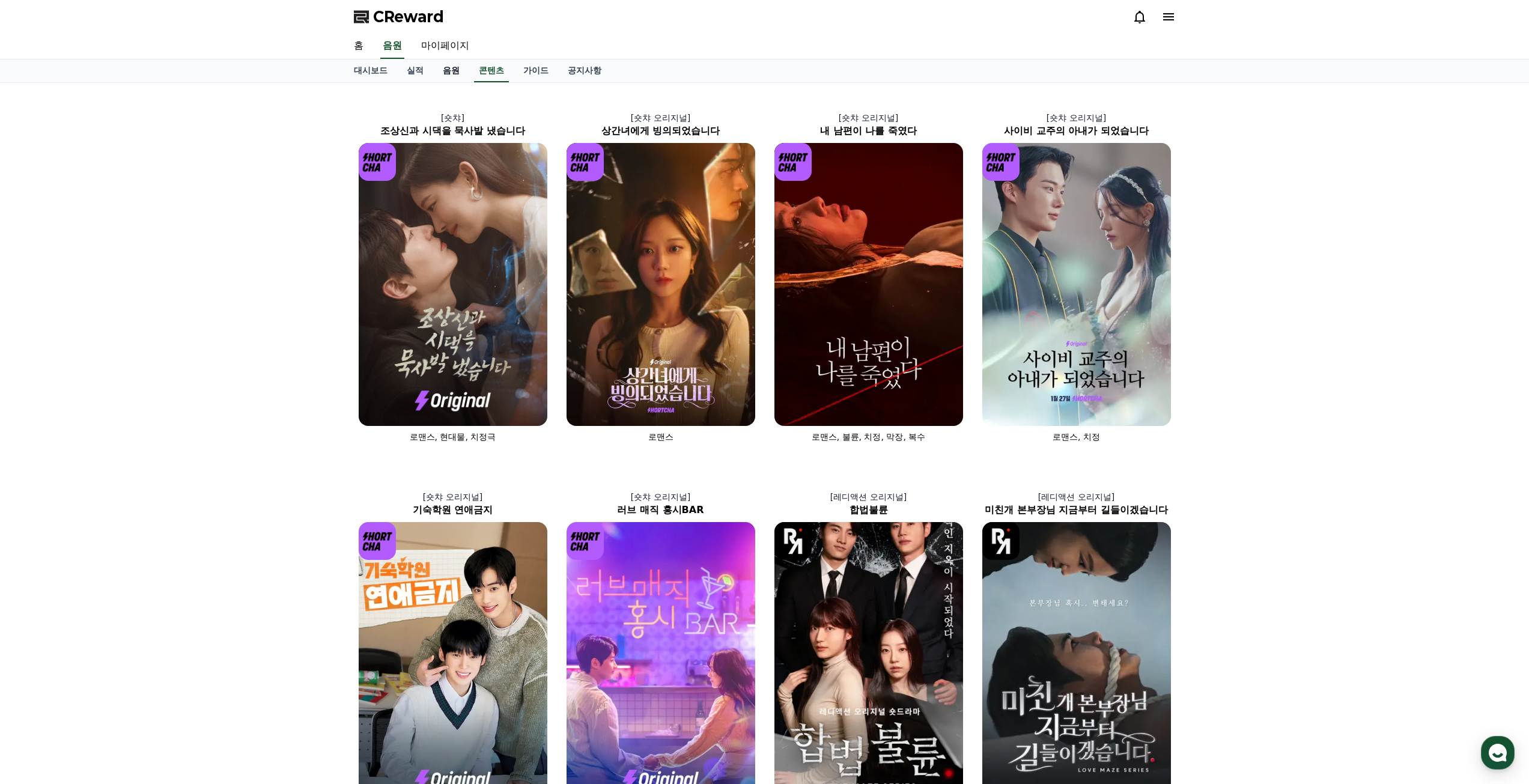
click at [456, 75] on link "음원" at bounding box center [450, 71] width 36 height 23
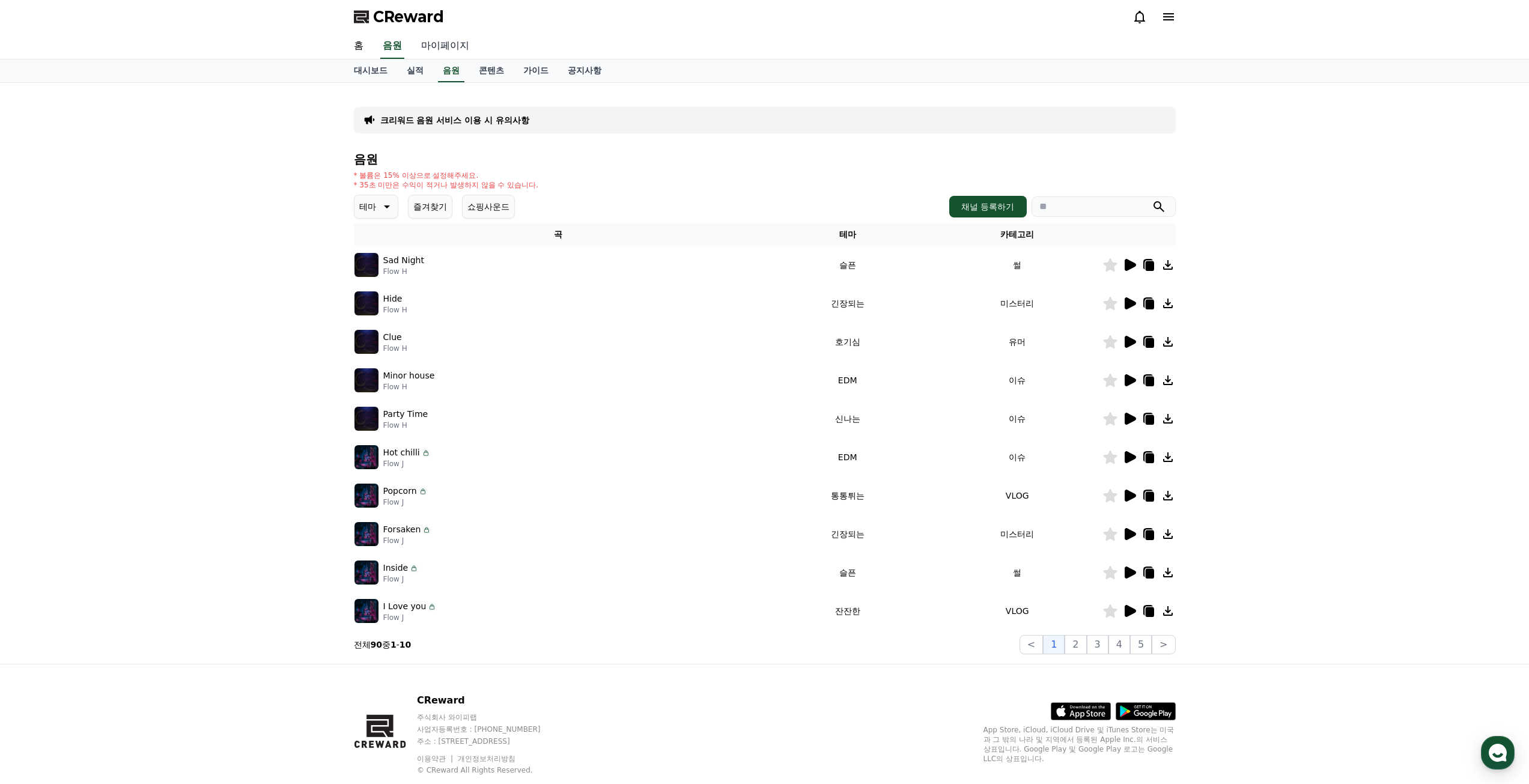
click at [449, 53] on link "마이페이지" at bounding box center [445, 46] width 67 height 25
select select "**********"
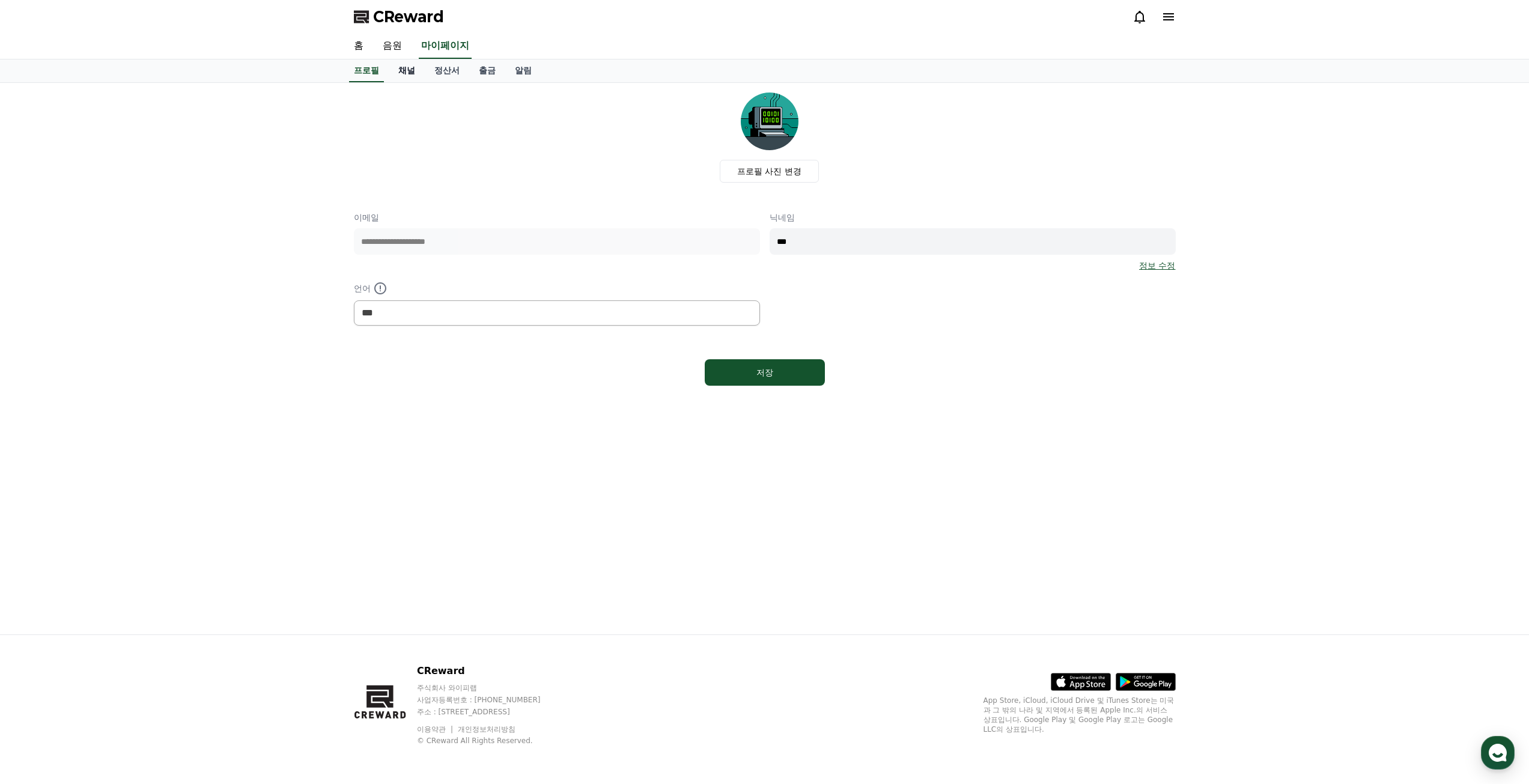
click at [412, 70] on link "채널" at bounding box center [407, 71] width 36 height 23
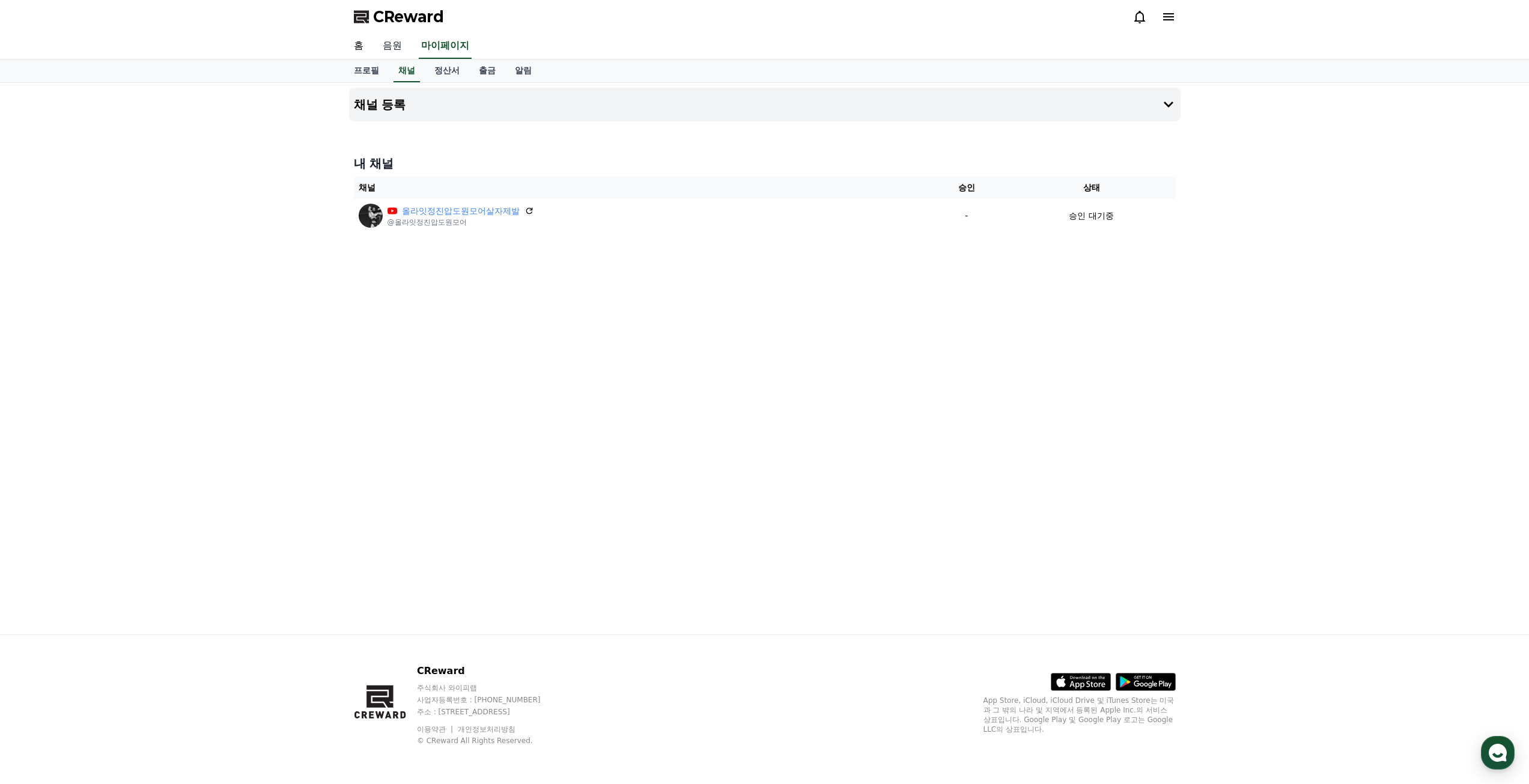
click at [394, 47] on link "음원" at bounding box center [392, 46] width 38 height 25
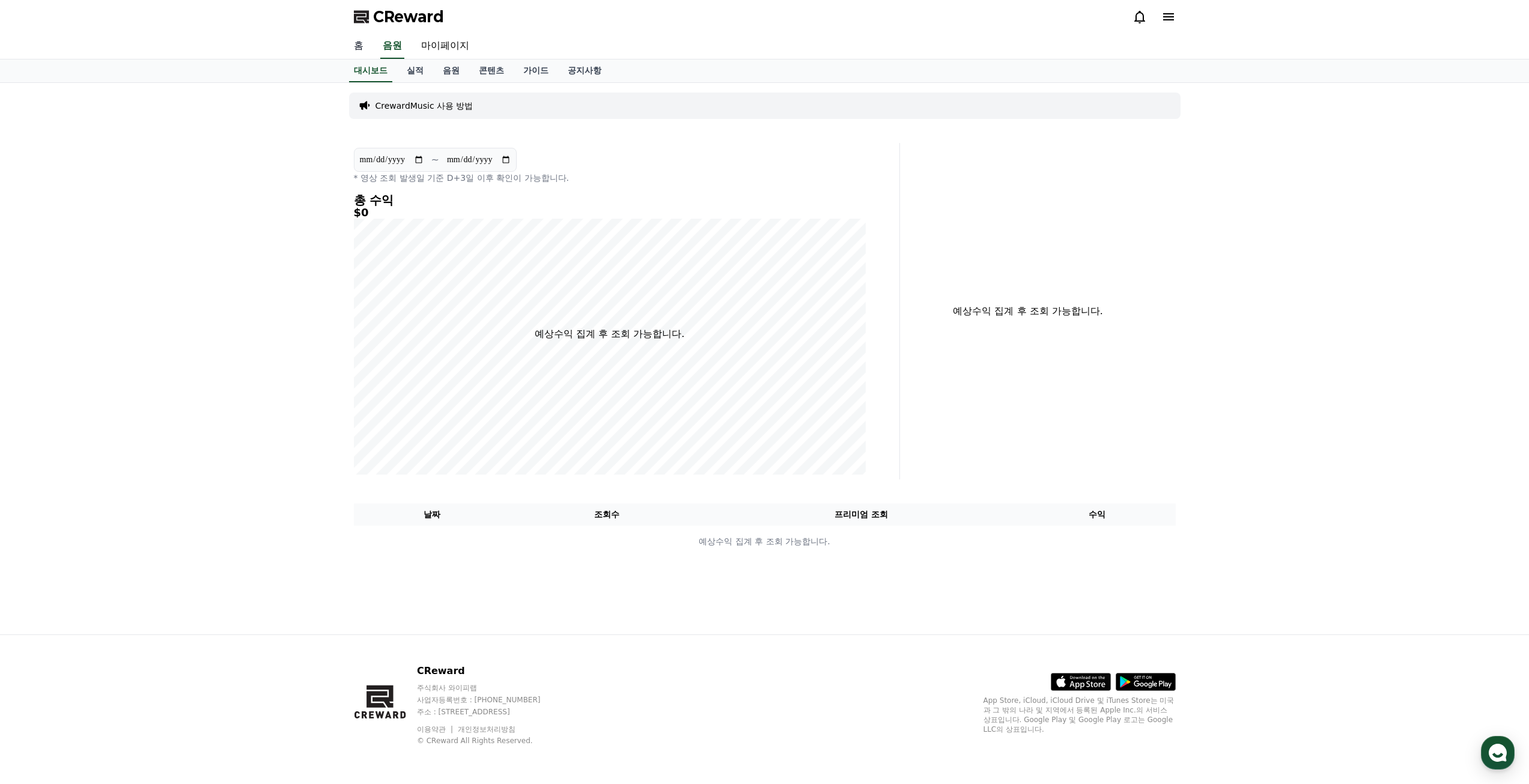
click at [362, 46] on link "홈" at bounding box center [359, 46] width 29 height 25
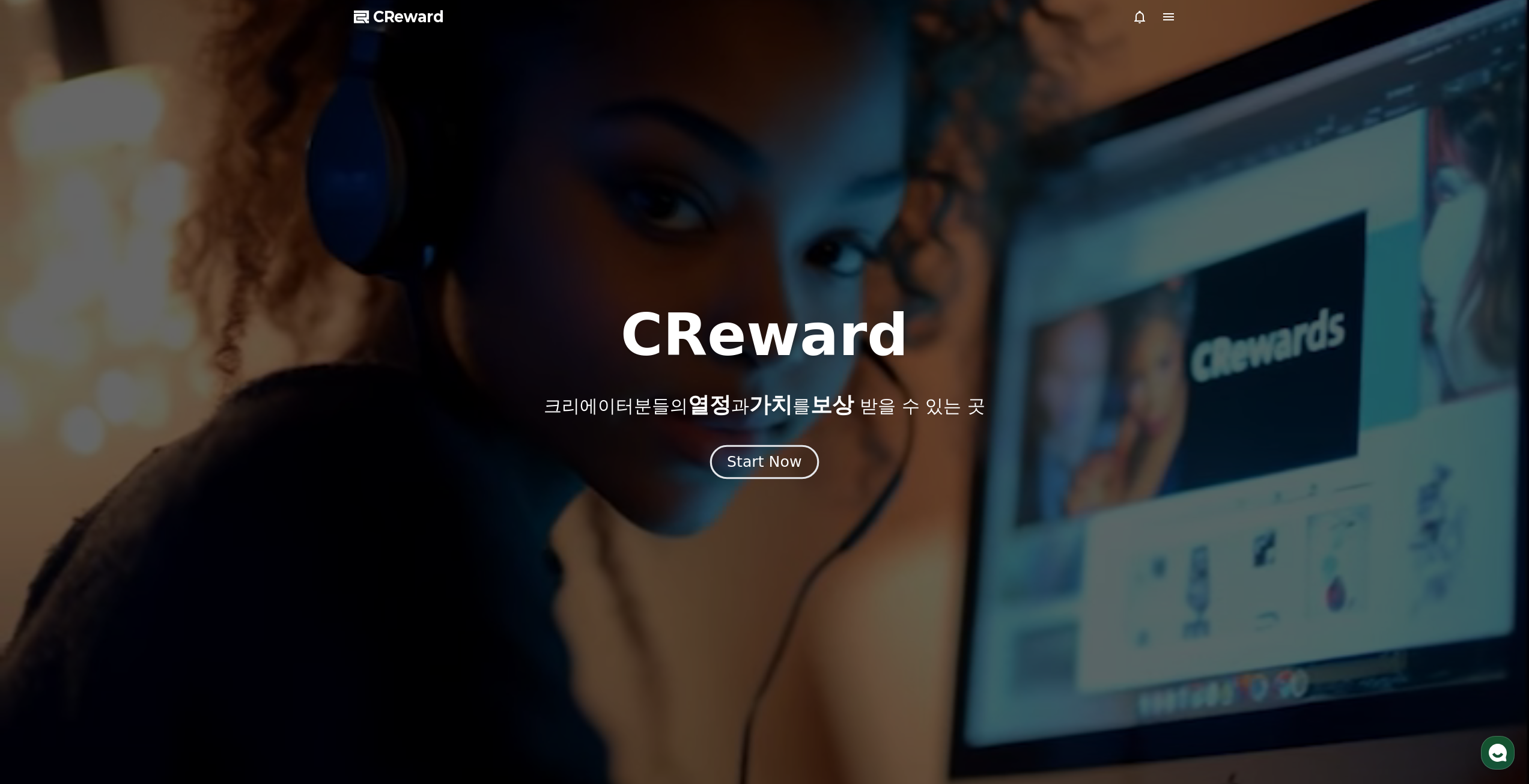
click at [764, 465] on div "Start Now" at bounding box center [764, 462] width 75 height 21
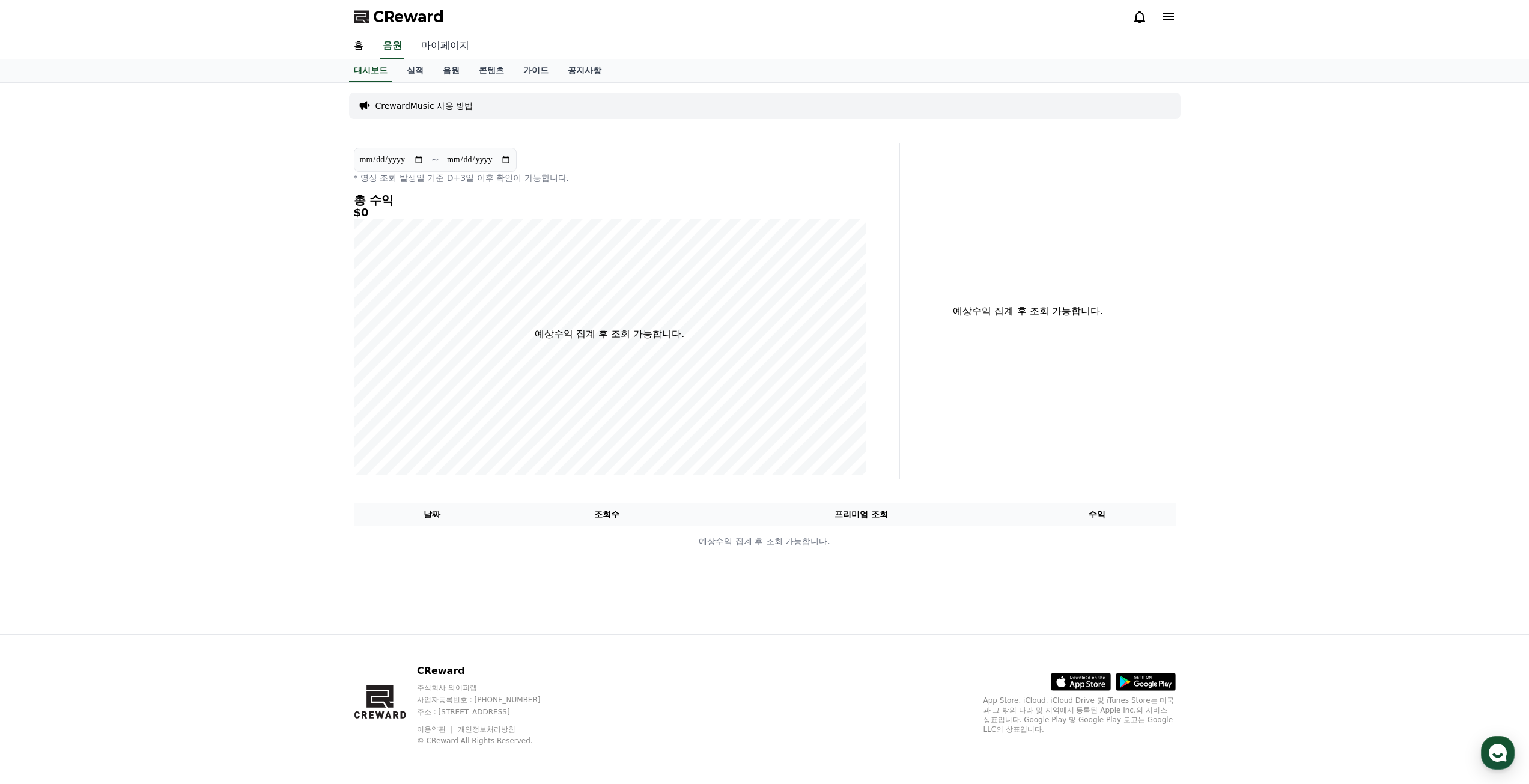
click at [460, 51] on link "마이페이지" at bounding box center [445, 46] width 67 height 25
select select "**********"
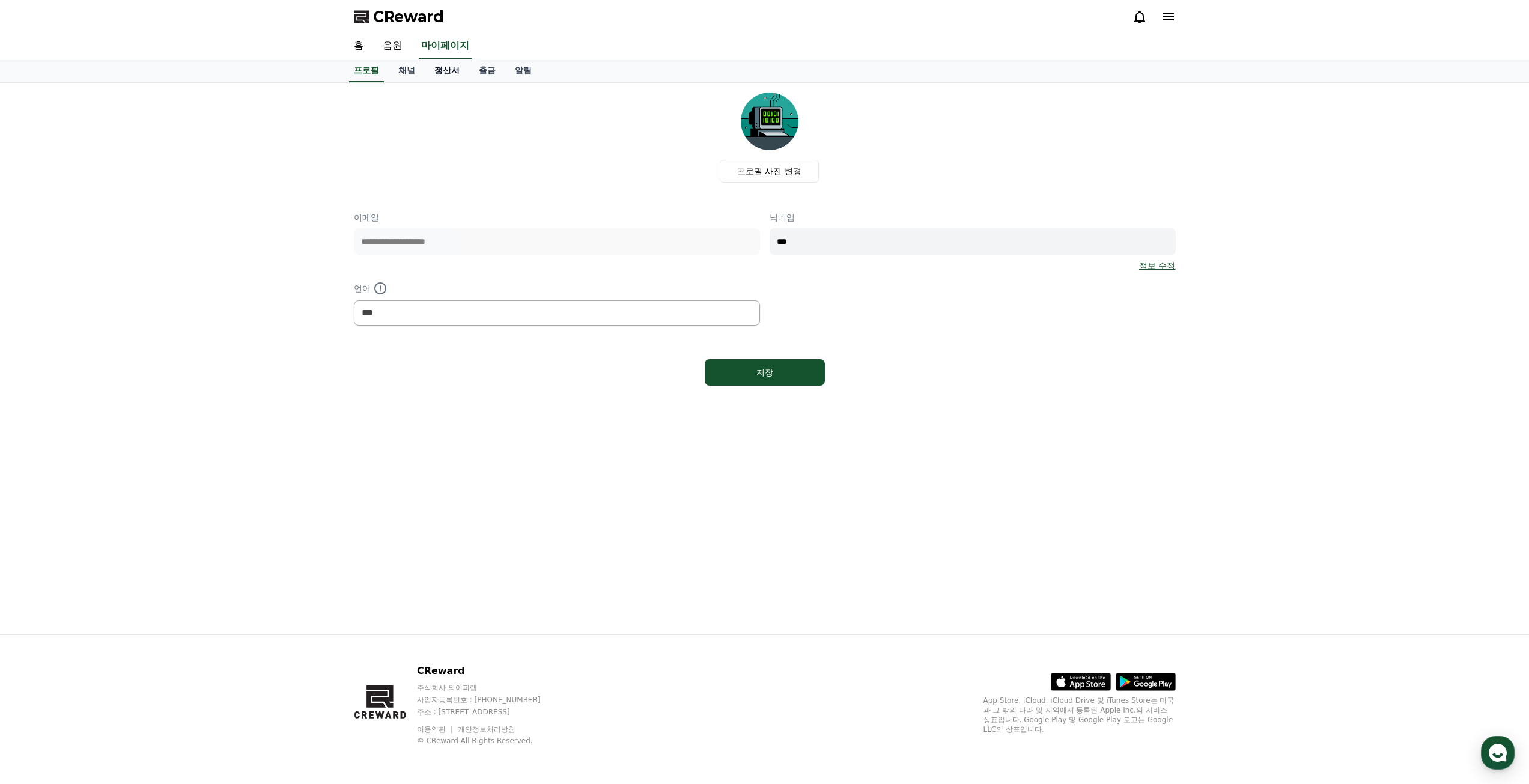
click at [447, 75] on link "정산서" at bounding box center [447, 71] width 45 height 23
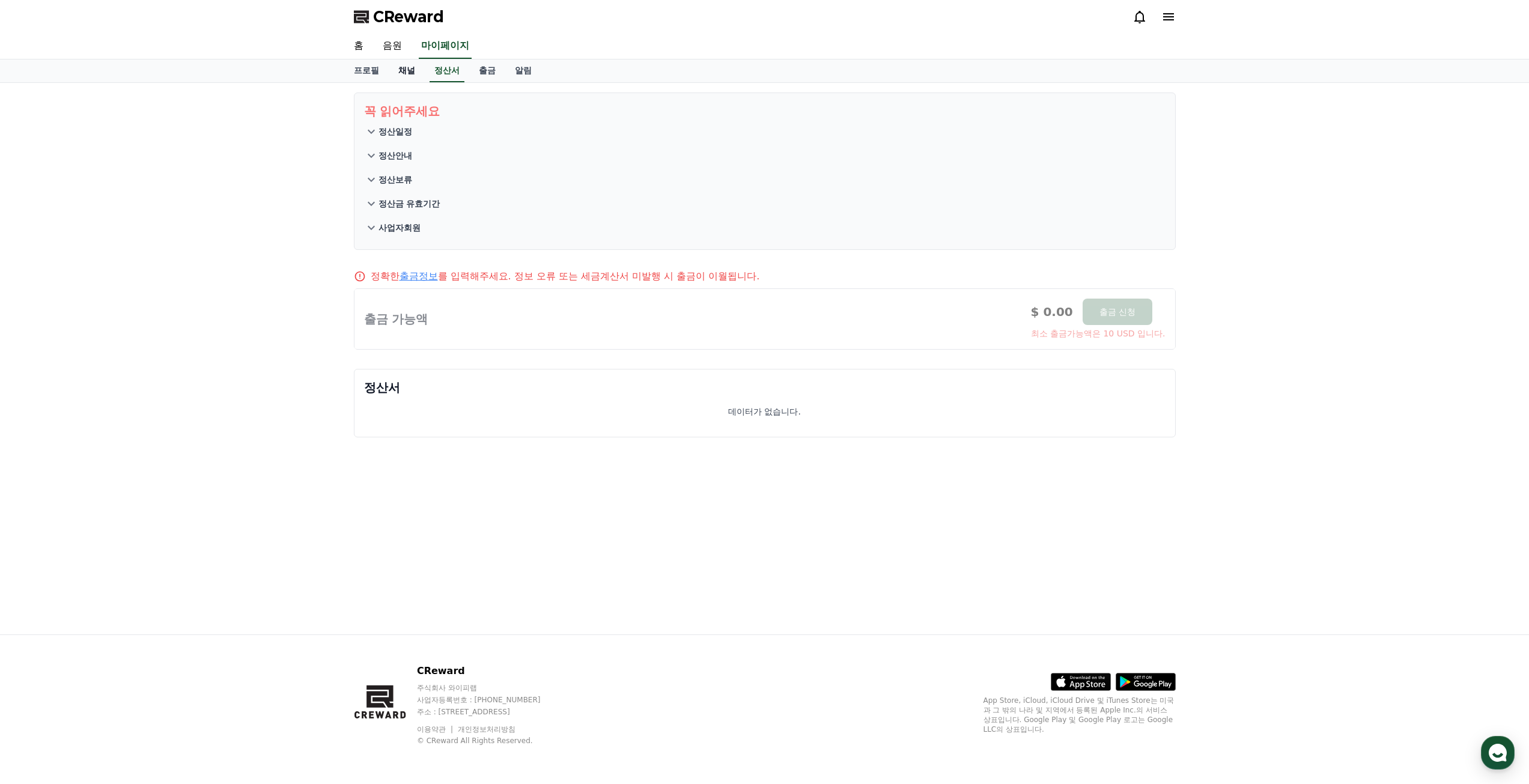
click at [406, 72] on link "채널" at bounding box center [407, 71] width 36 height 23
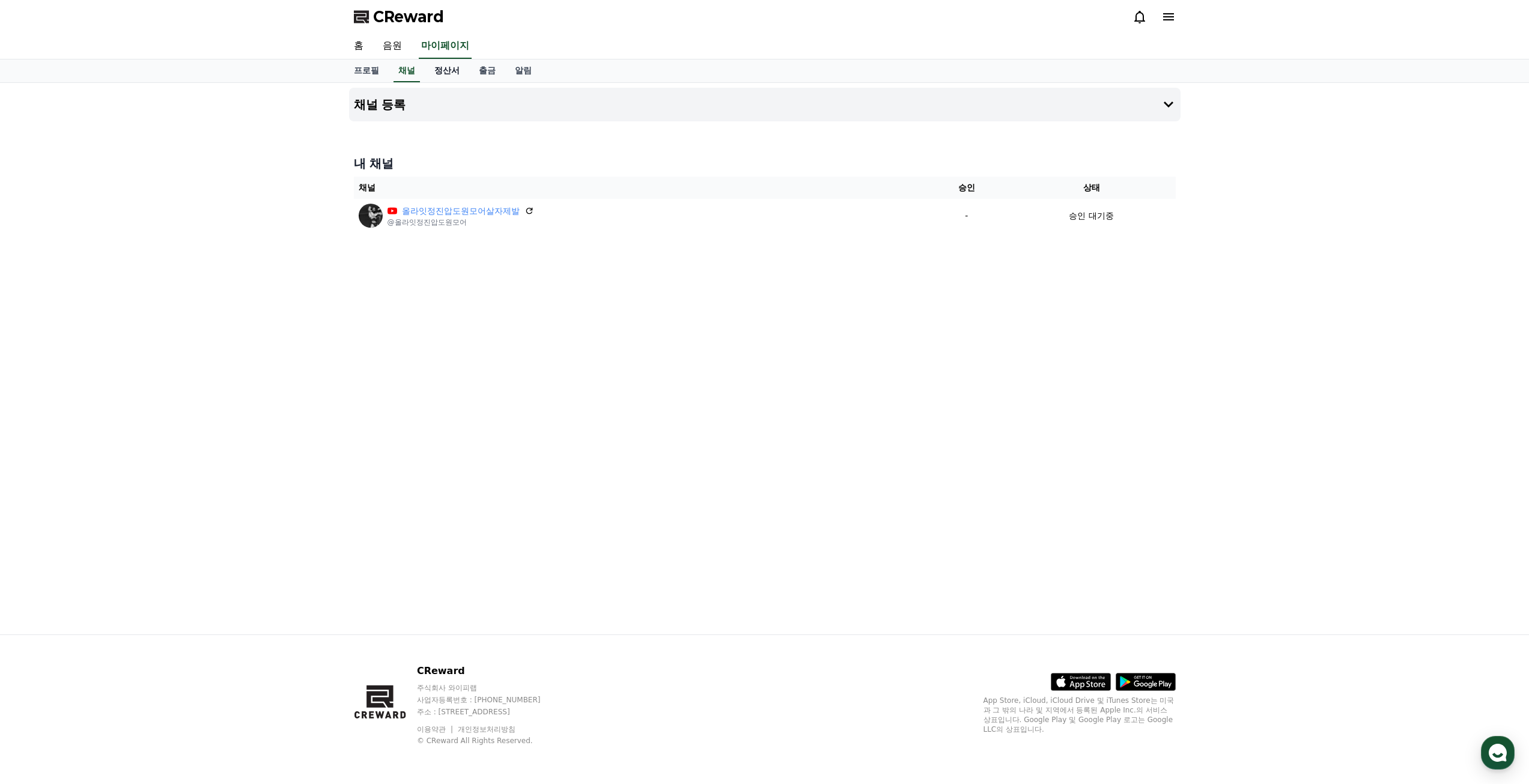
click at [438, 68] on link "정산서" at bounding box center [447, 71] width 45 height 23
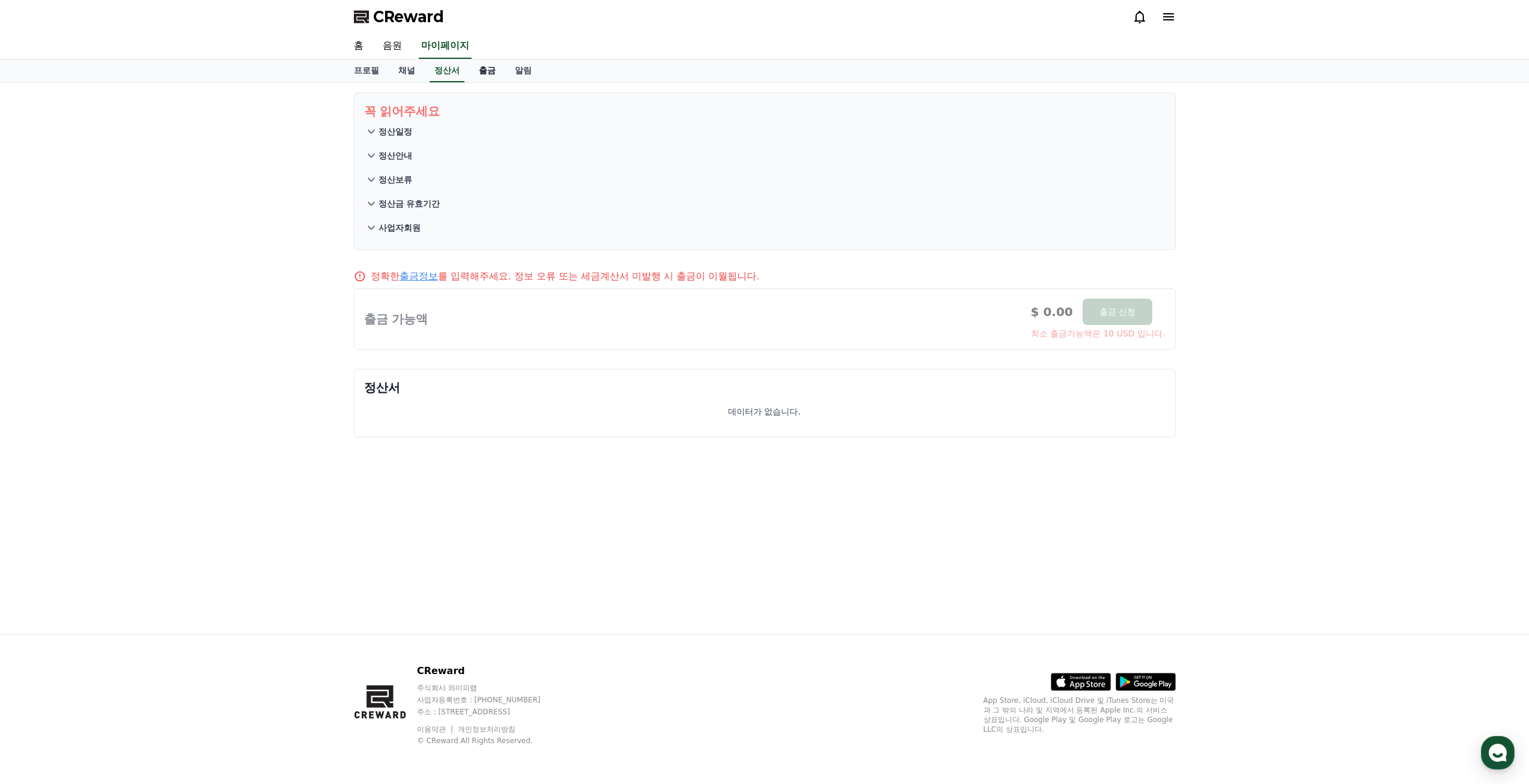
click at [474, 65] on link "출금" at bounding box center [487, 71] width 36 height 23
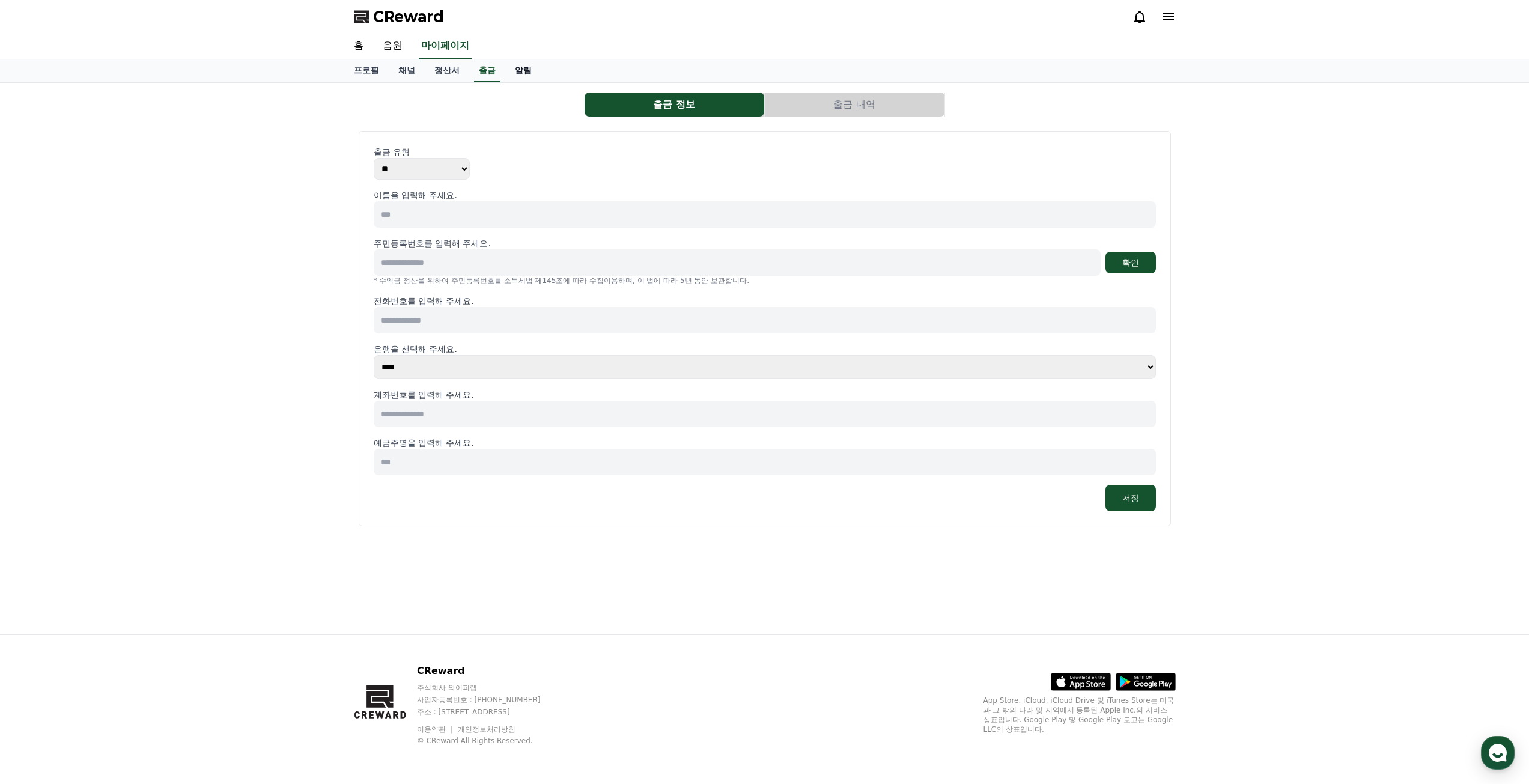
click at [518, 66] on link "알림" at bounding box center [523, 71] width 36 height 23
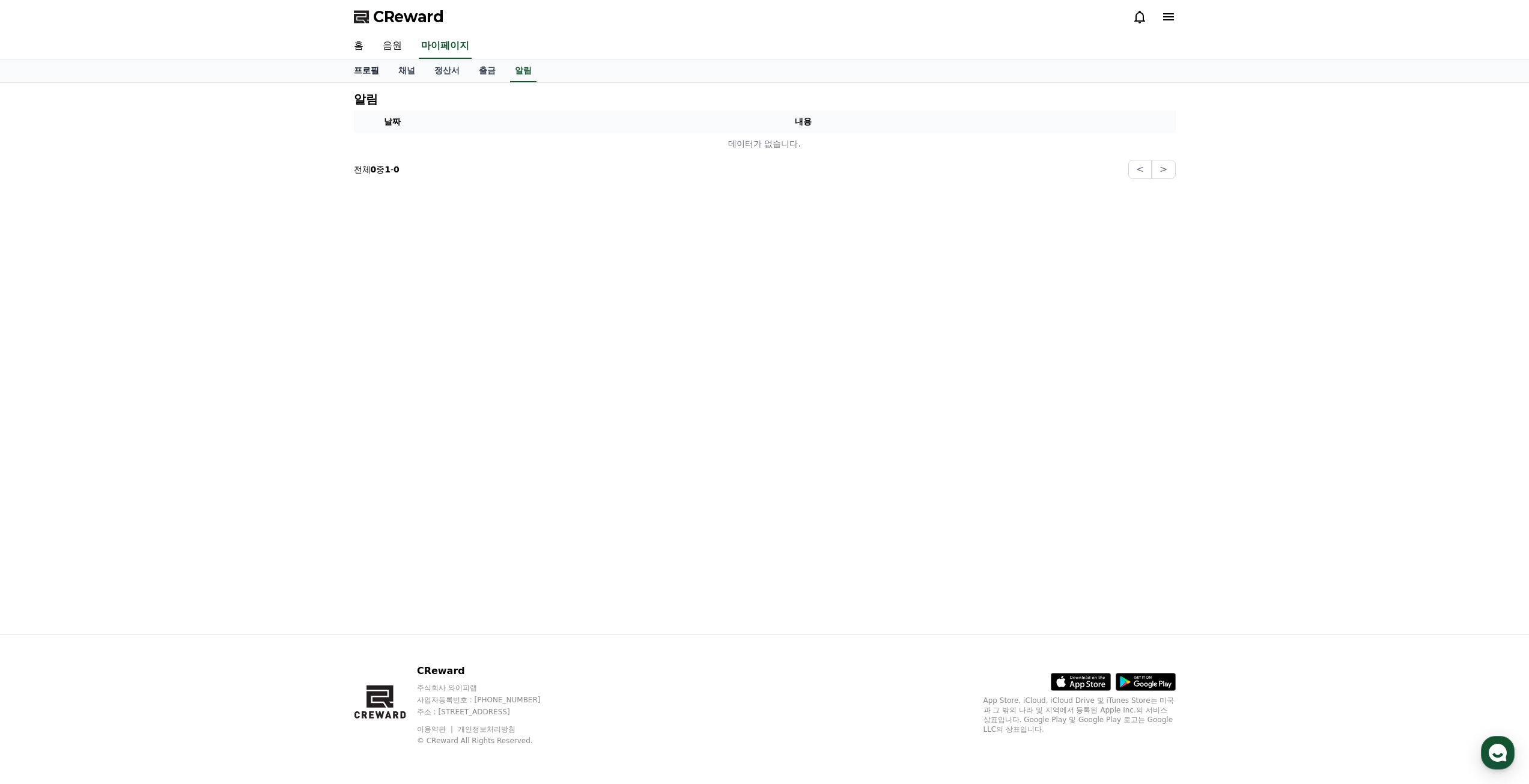
click at [372, 74] on link "프로필" at bounding box center [366, 71] width 45 height 23
select select "**********"
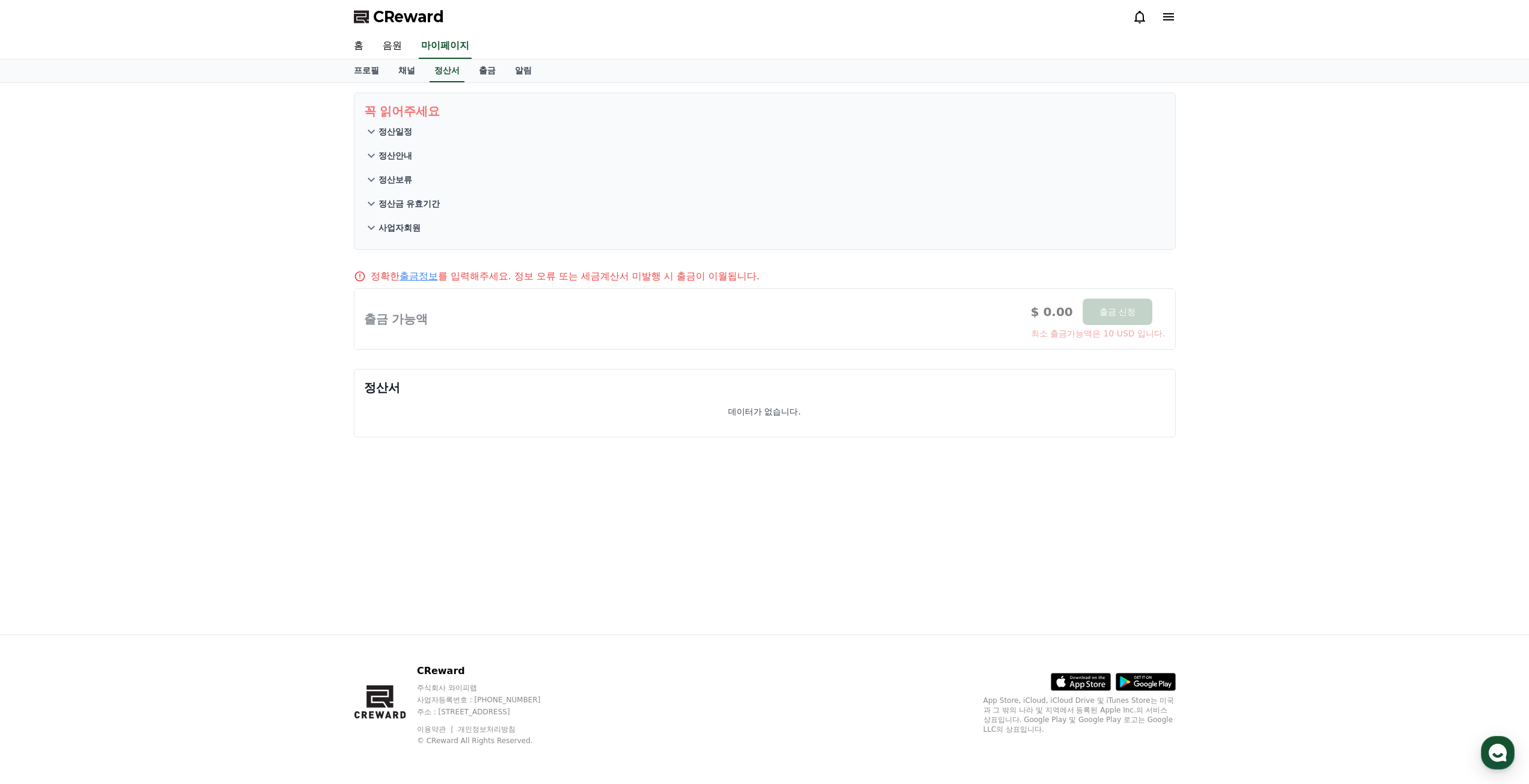
click at [397, 127] on p "정산일정" at bounding box center [395, 131] width 34 height 12
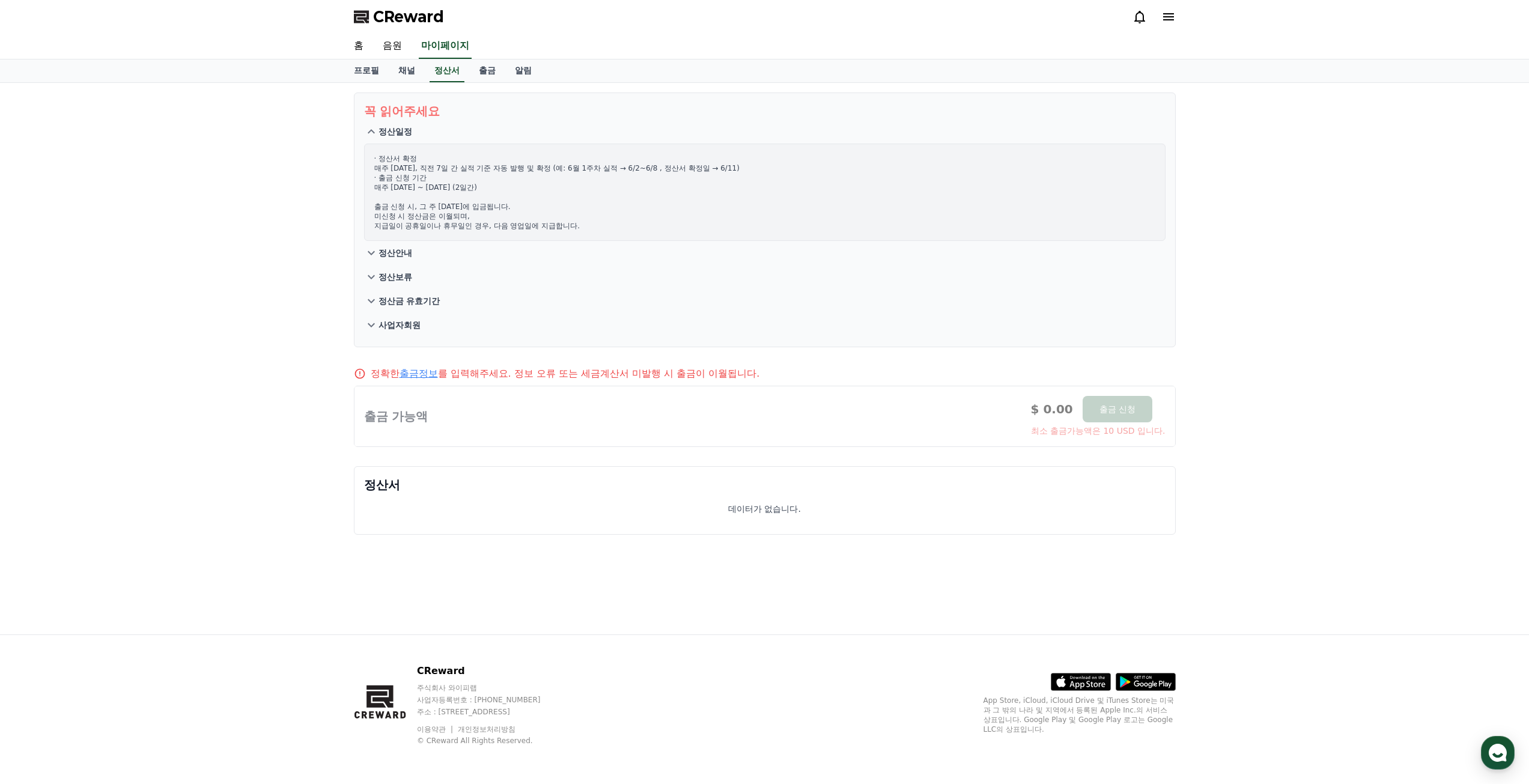
click at [395, 256] on p "정산안내" at bounding box center [395, 253] width 34 height 12
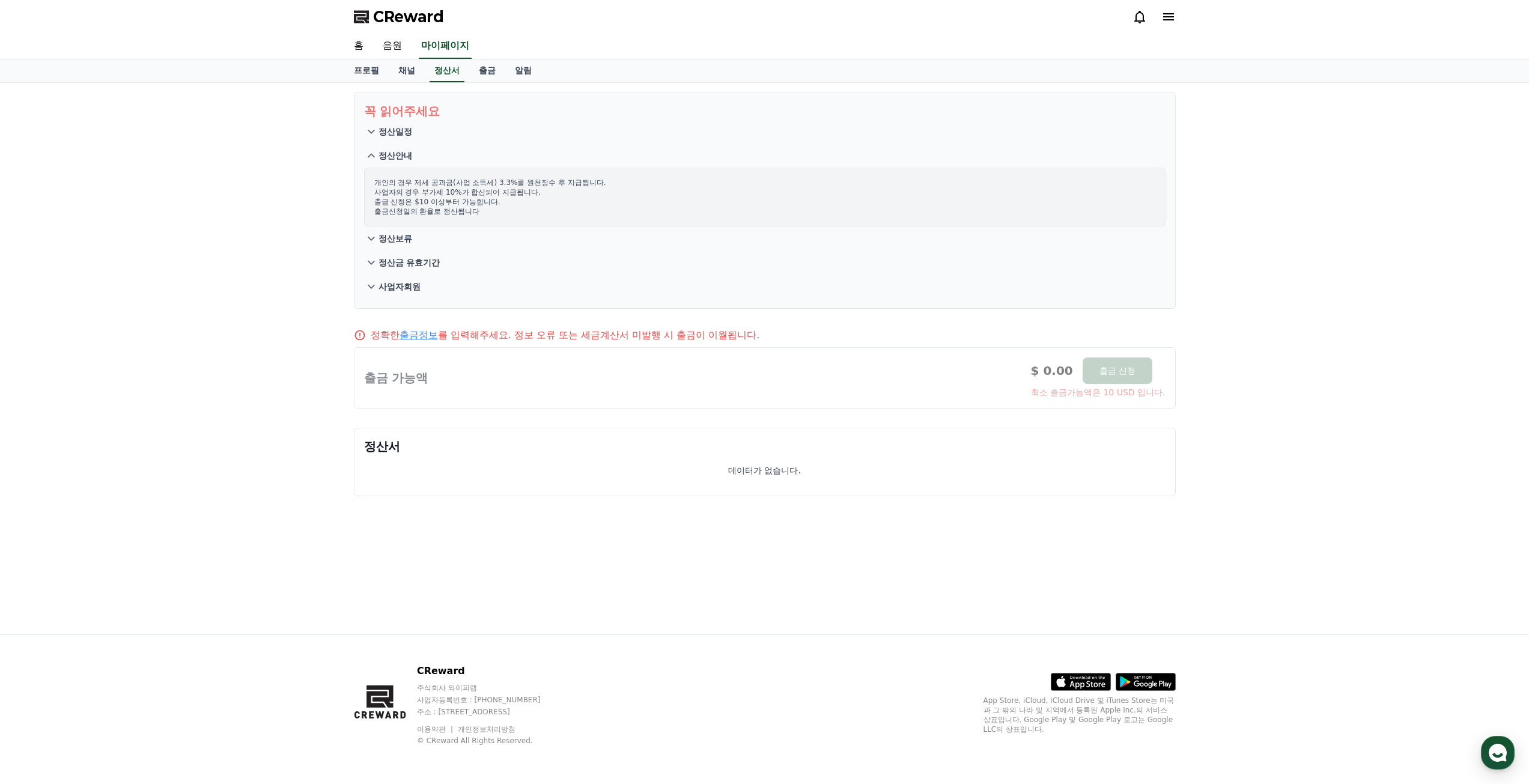
click at [388, 239] on p "정산보류" at bounding box center [395, 238] width 34 height 12
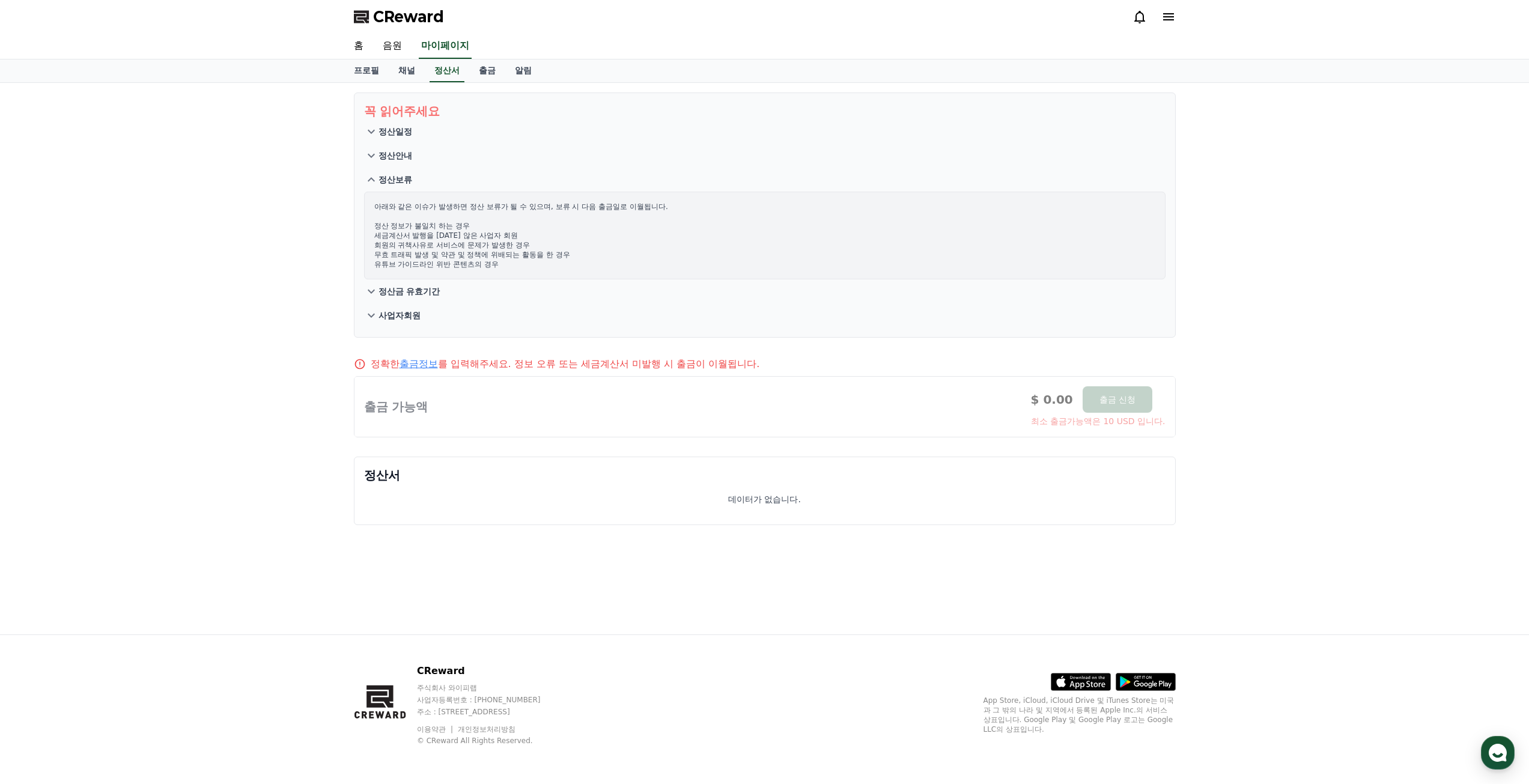
click at [406, 290] on p "정산금 유효기간" at bounding box center [409, 291] width 62 height 12
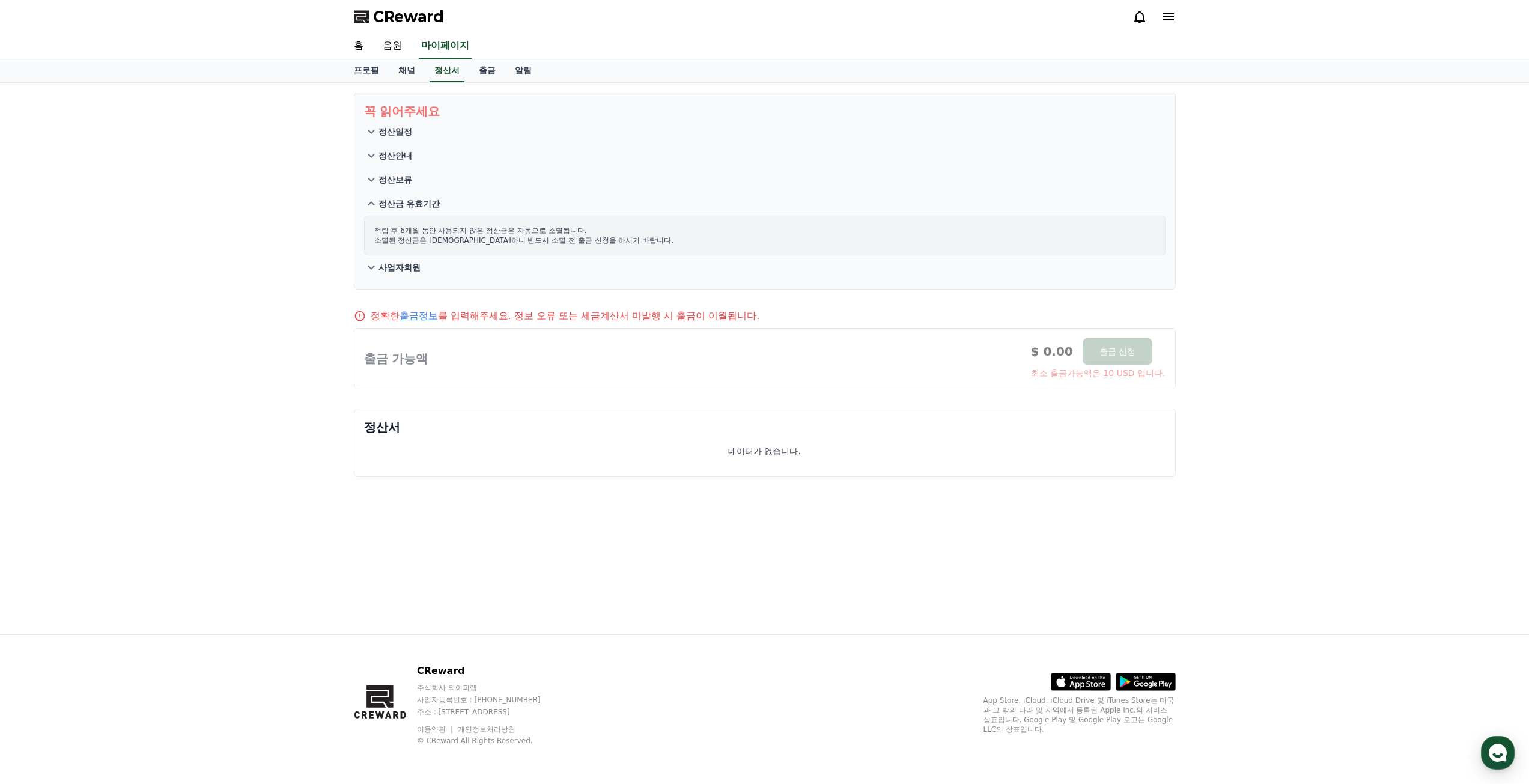
click at [394, 178] on p "정산보류" at bounding box center [395, 179] width 34 height 12
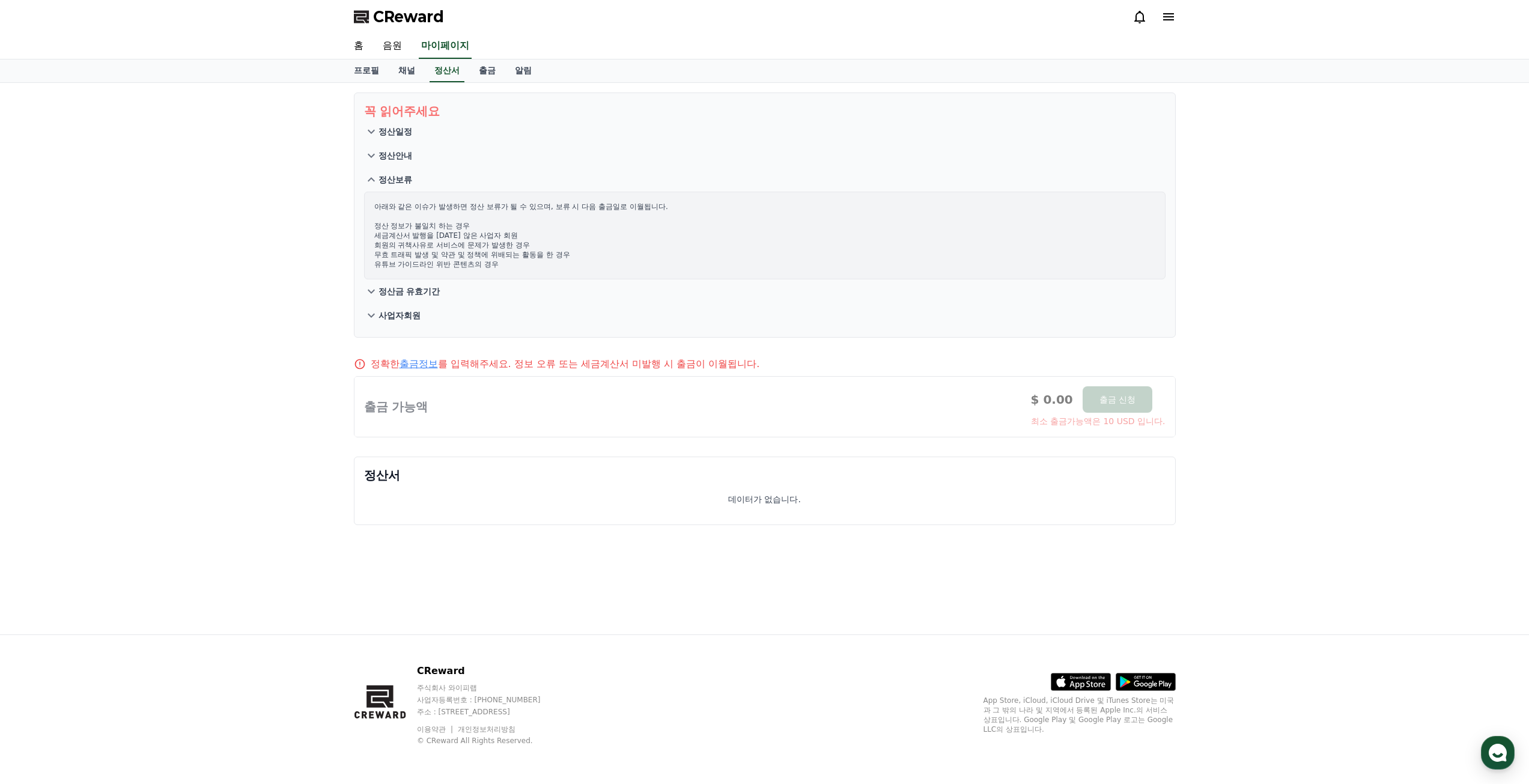
click at [403, 315] on p "사업자회원" at bounding box center [399, 315] width 42 height 12
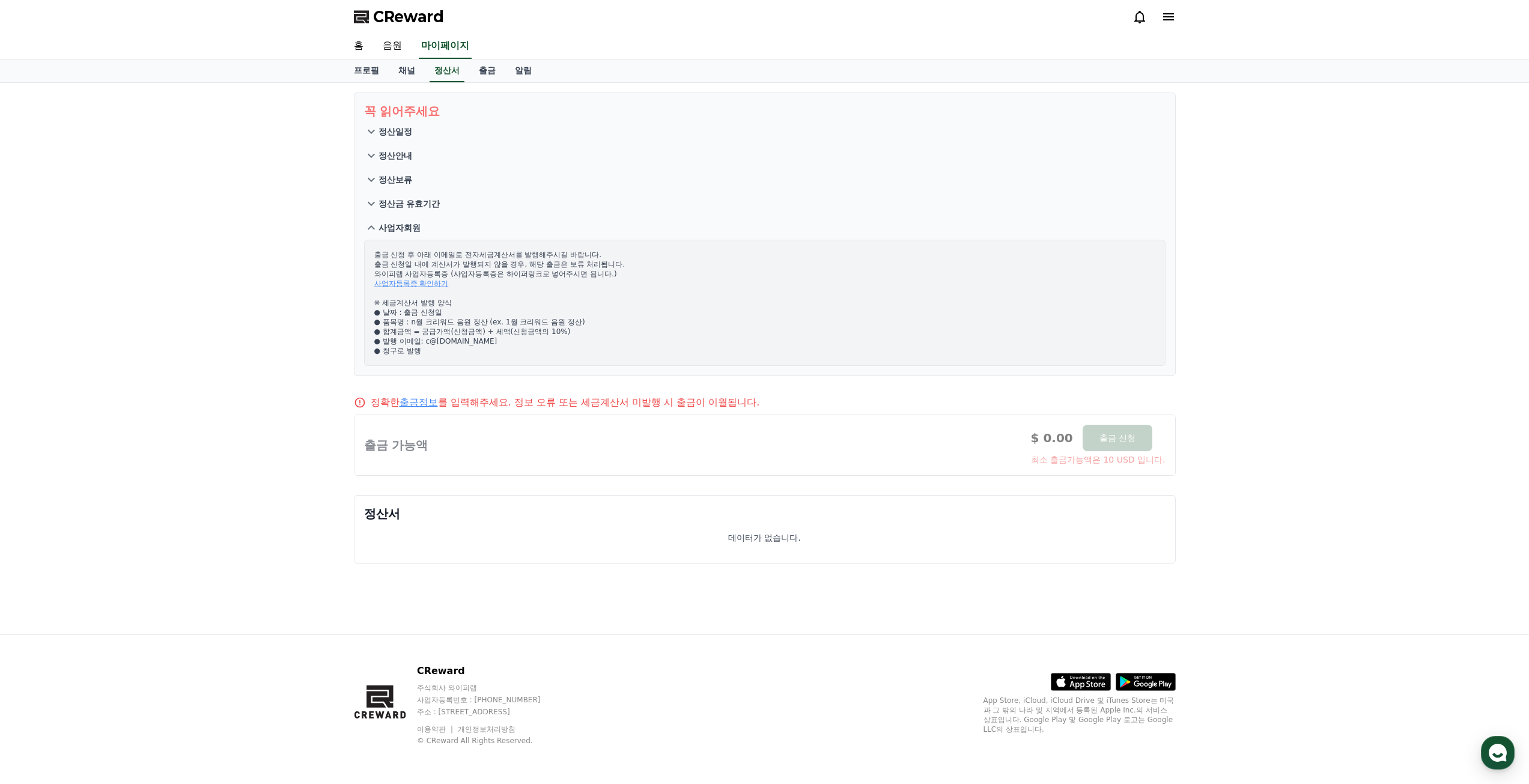
drag, startPoint x: 390, startPoint y: 225, endPoint x: 319, endPoint y: 222, distance: 71.1
click at [286, 221] on div "꼭 읽어주세요 정산일정 정산안내 정산보류 정산금 유효기간 사업자회원 출금 신청 후 아래 이메일로 전자세금계산서를 발행해주시길 바랍니다. 출금 …" at bounding box center [764, 358] width 1529 height 551
click at [389, 230] on p "사업자회원" at bounding box center [399, 227] width 42 height 12
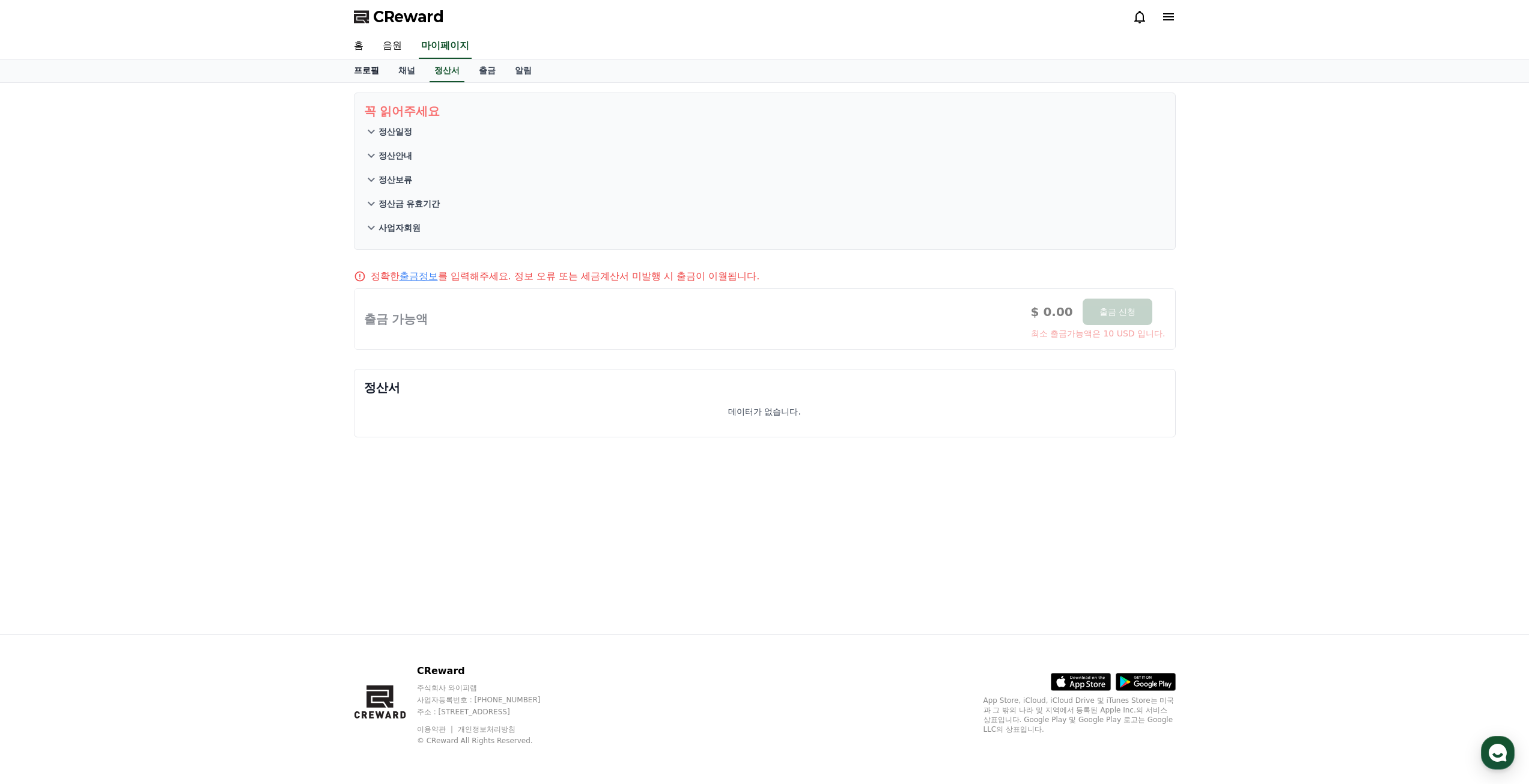
click at [370, 76] on link "프로필" at bounding box center [366, 71] width 45 height 23
select select "**********"
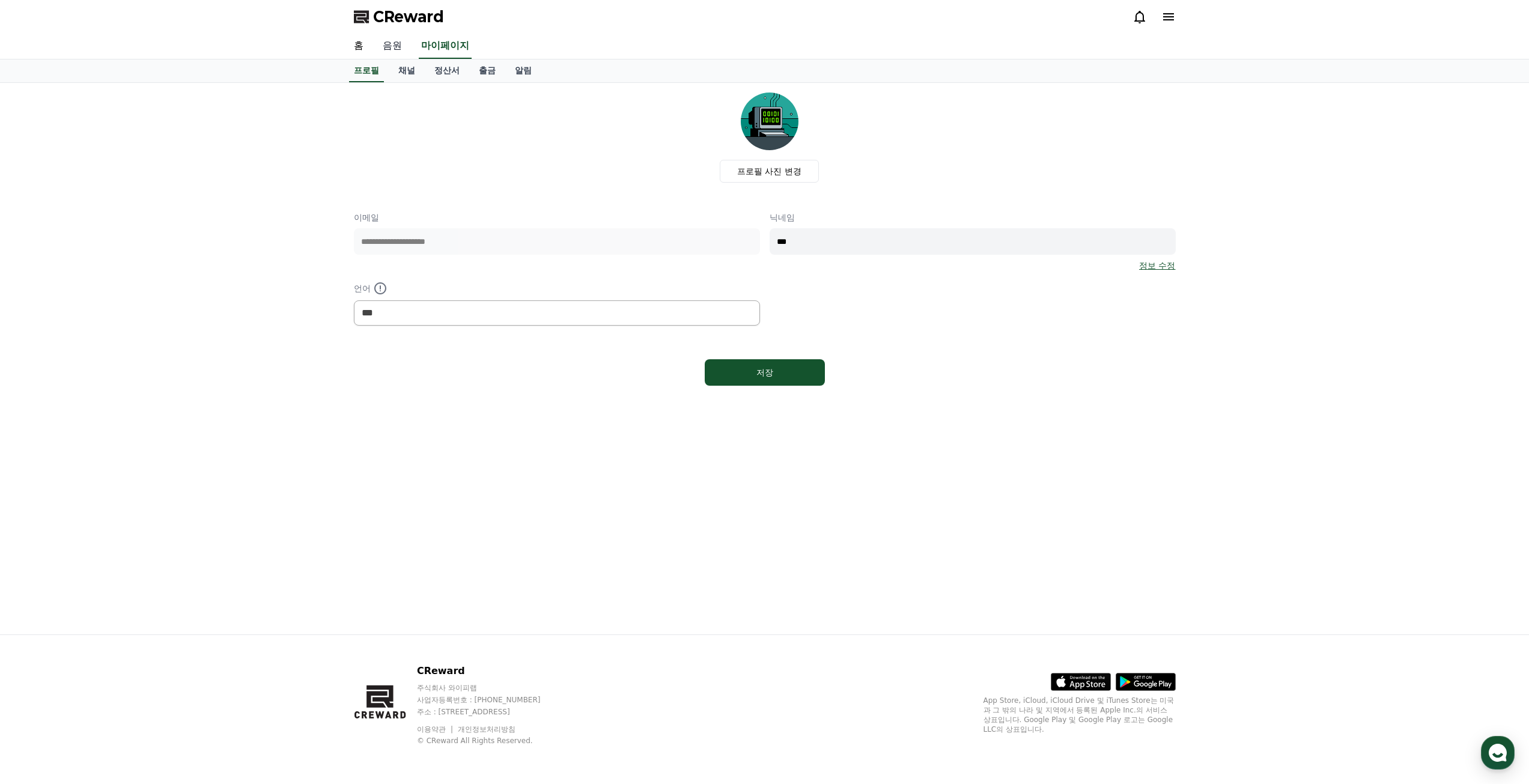
click at [391, 48] on link "음원" at bounding box center [392, 46] width 38 height 25
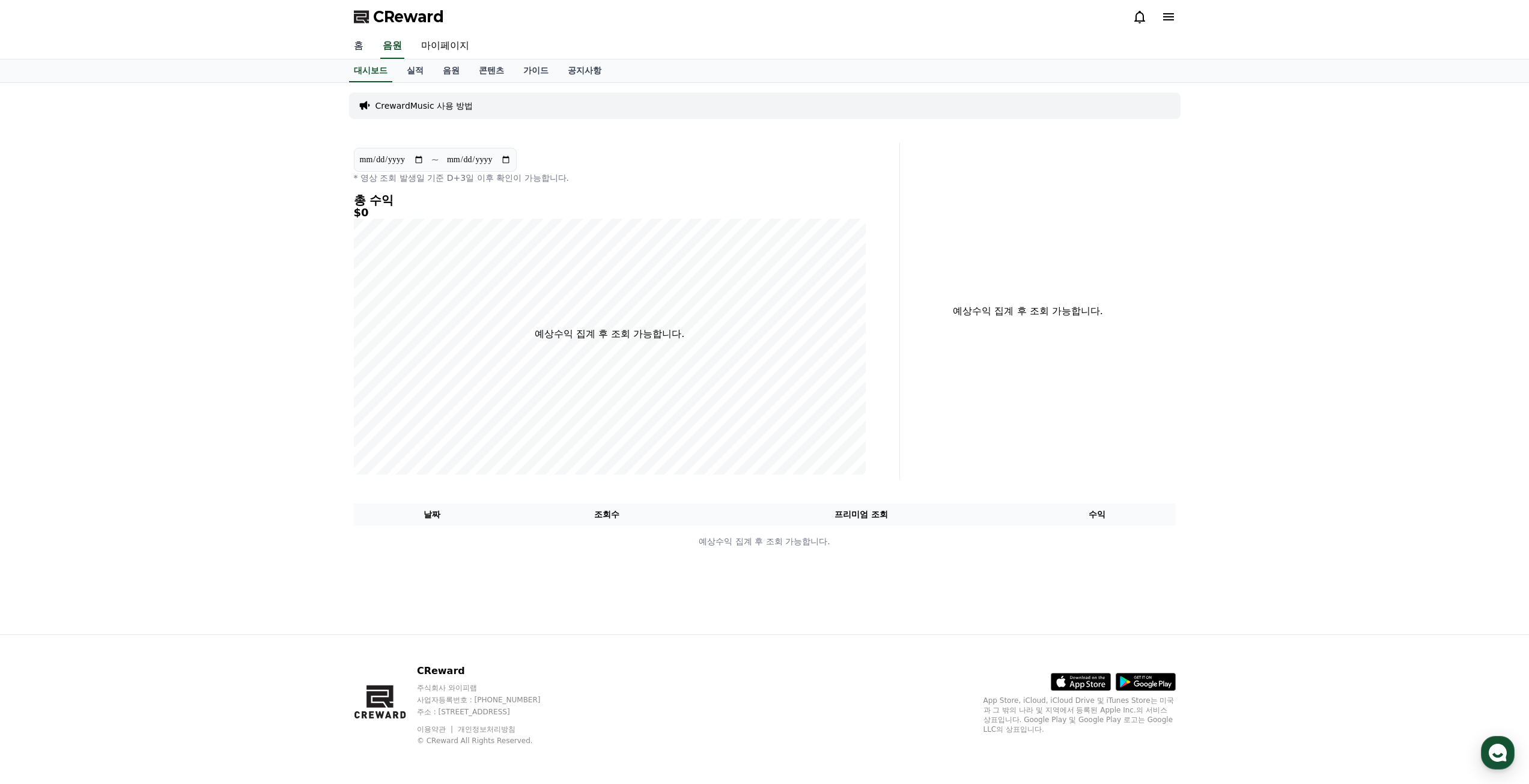
click at [353, 47] on link "홈" at bounding box center [359, 46] width 29 height 25
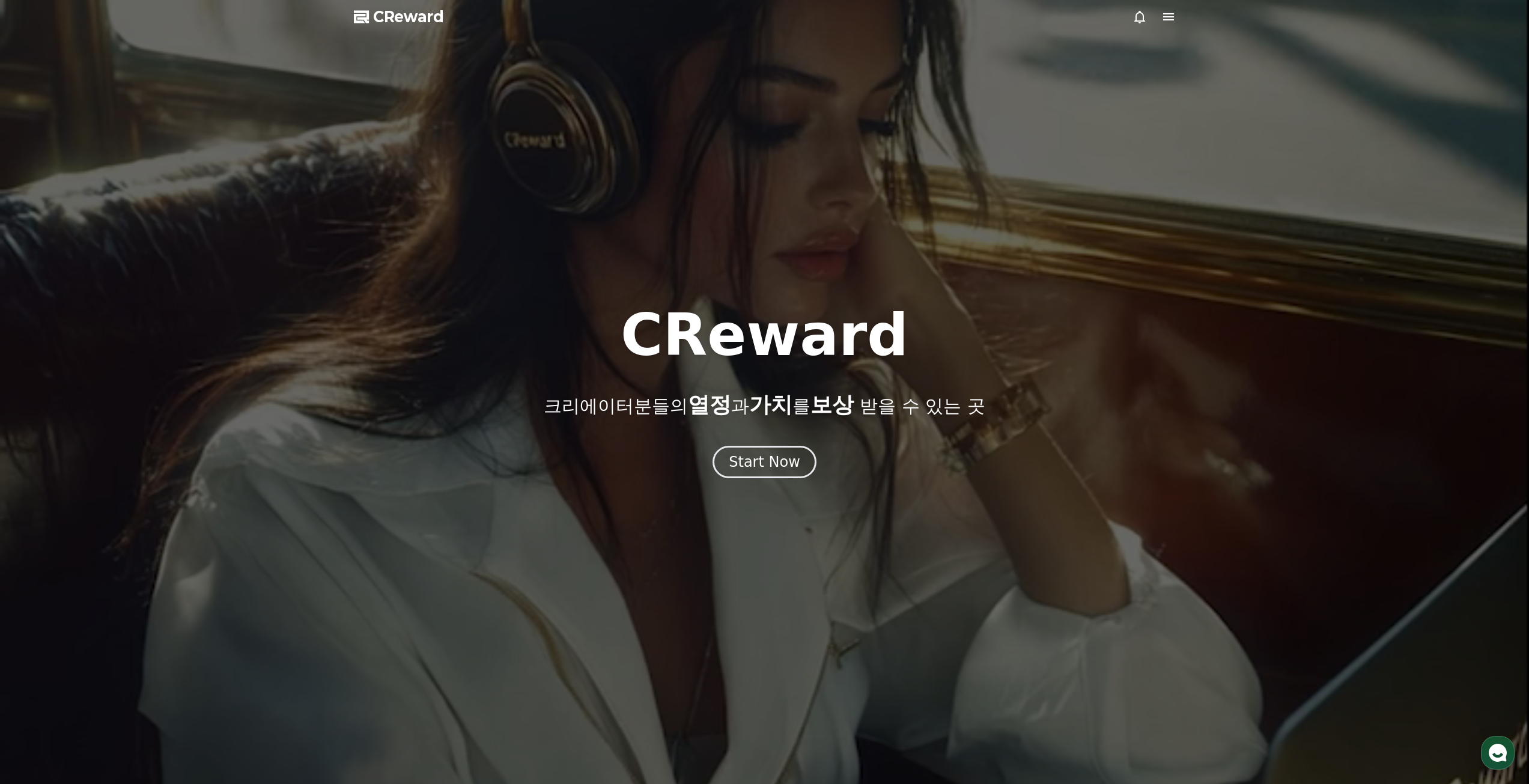
drag, startPoint x: 1179, startPoint y: 18, endPoint x: 1171, endPoint y: 18, distance: 8.0
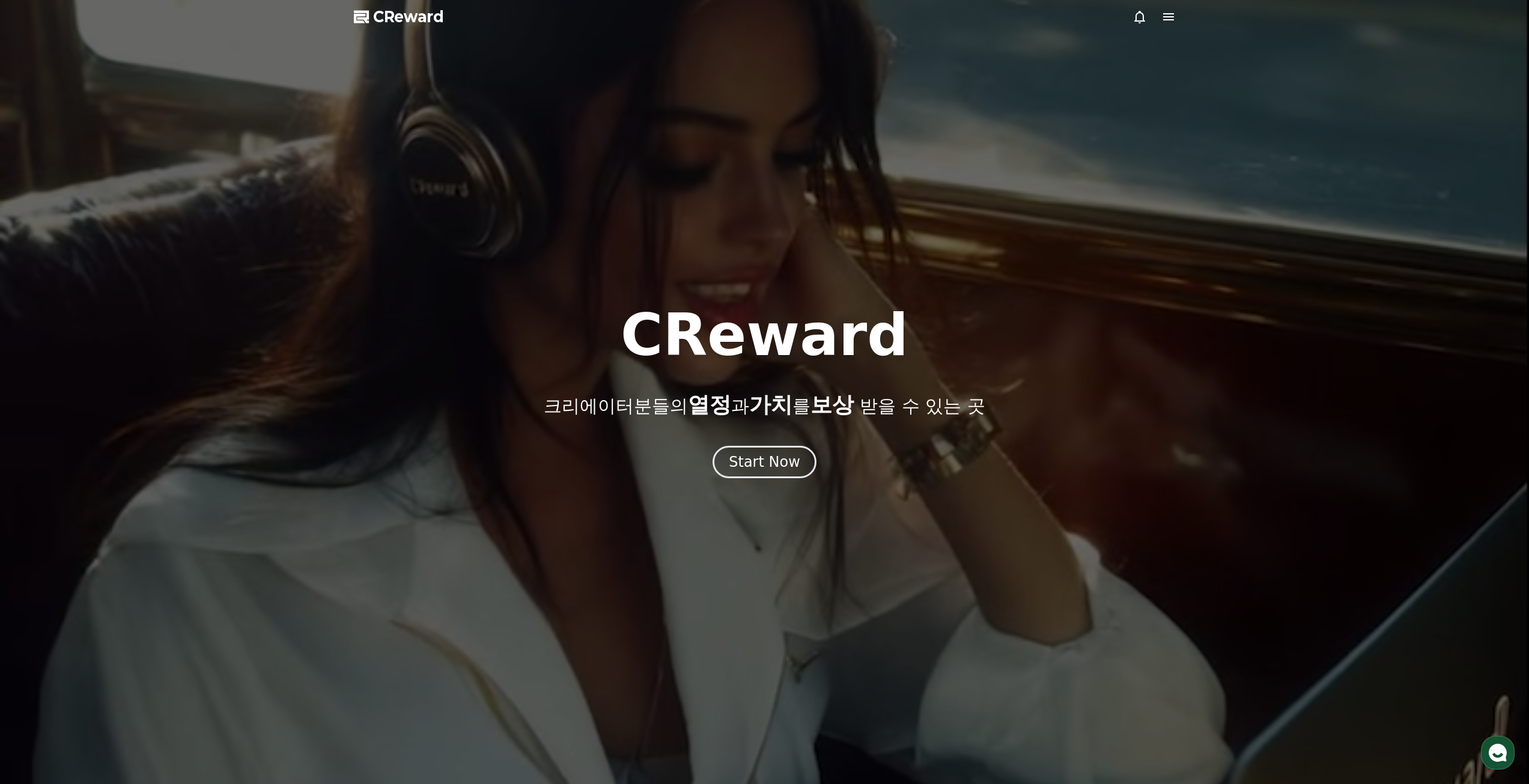
click at [1176, 18] on div at bounding box center [764, 392] width 1529 height 784
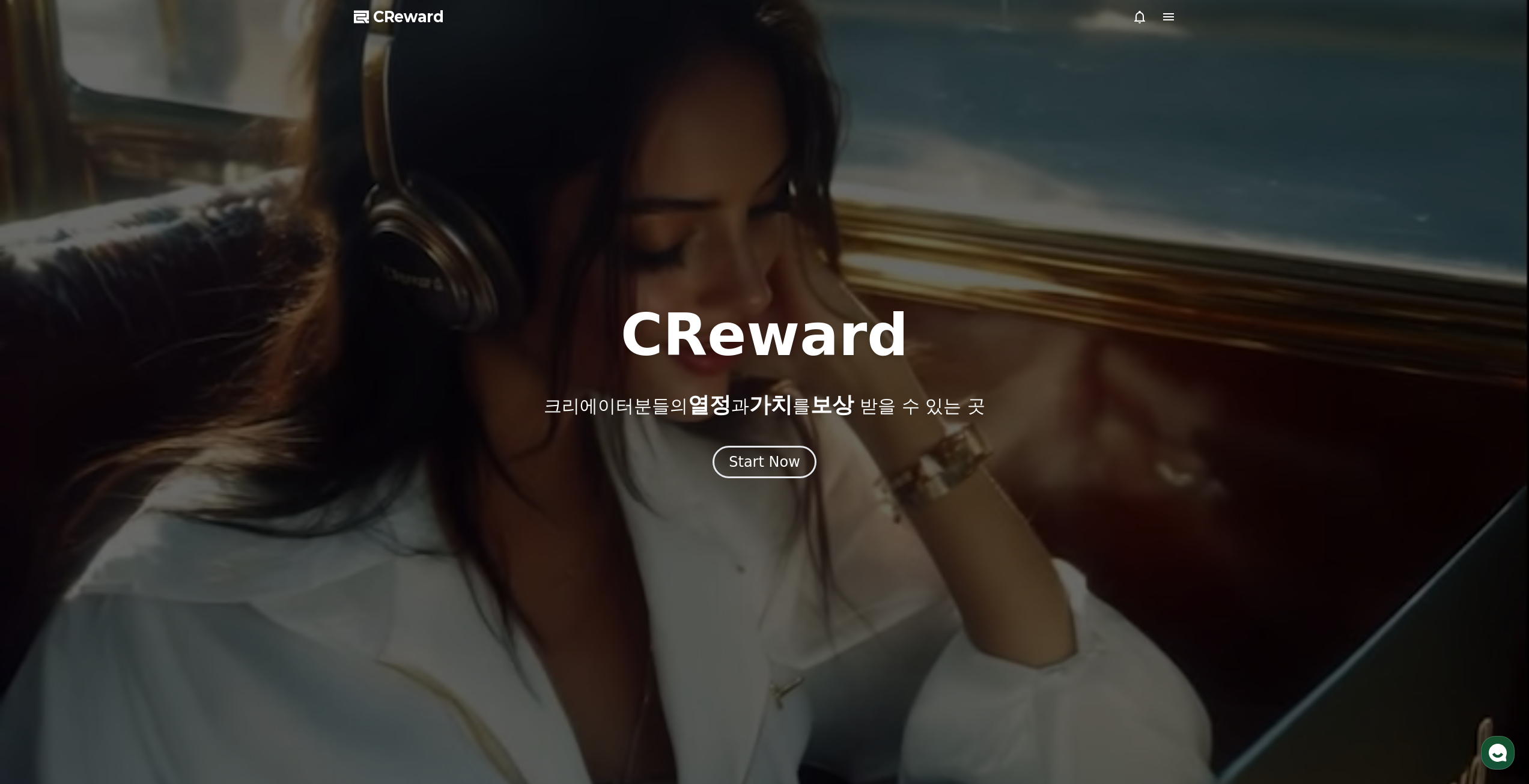
click at [1166, 19] on icon at bounding box center [1168, 16] width 14 height 14
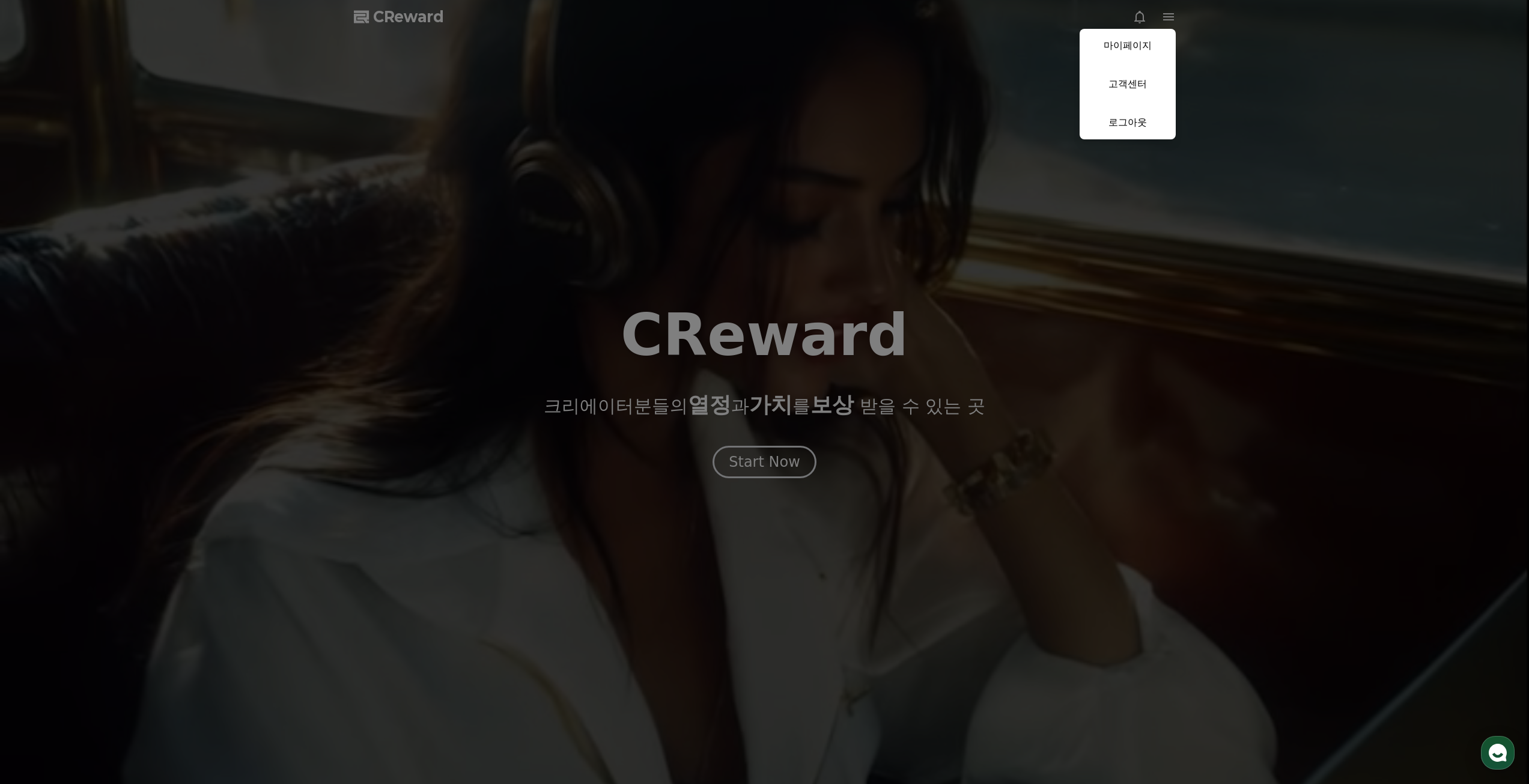
click at [1138, 18] on button "close" at bounding box center [764, 392] width 1529 height 784
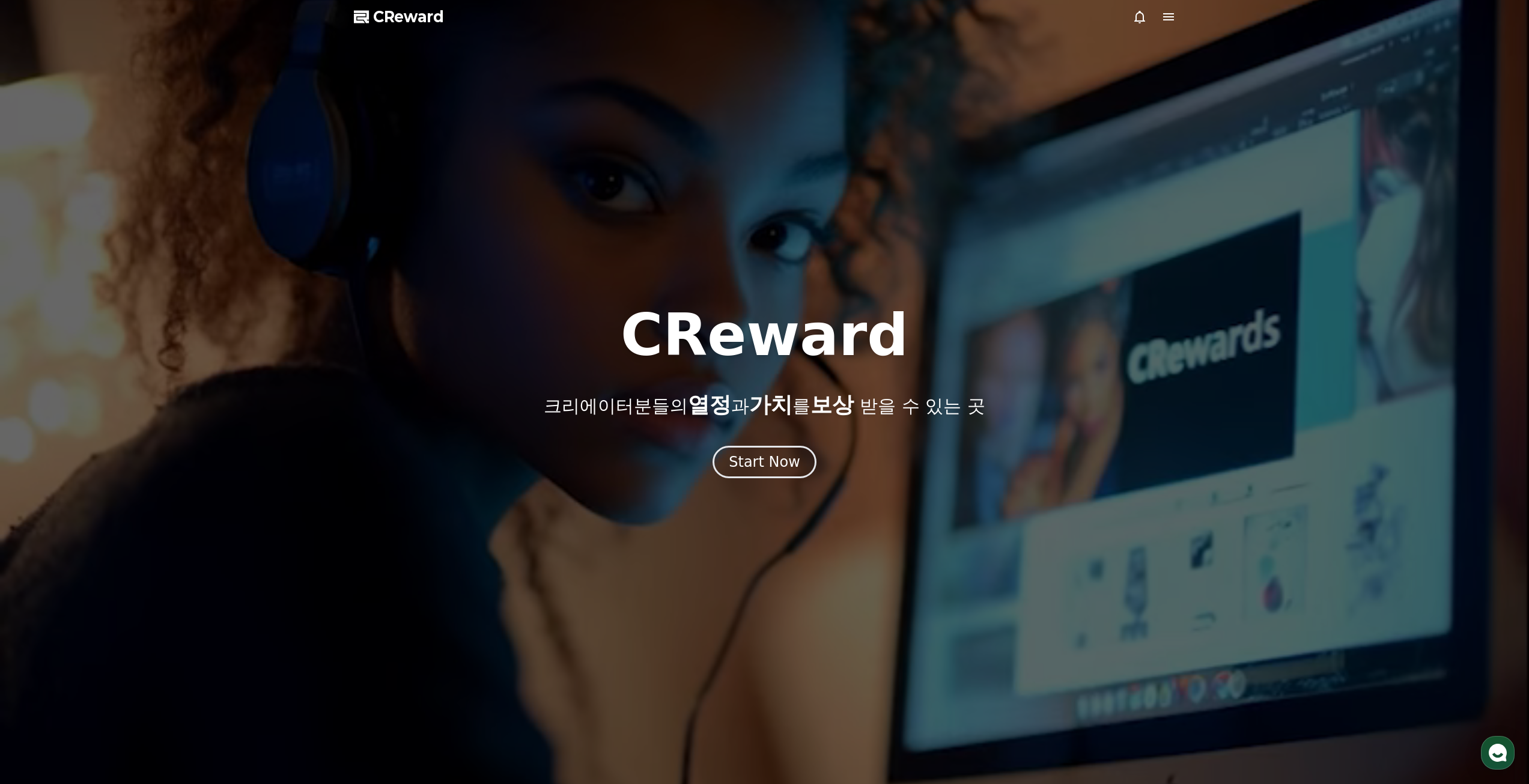
click at [1143, 18] on icon at bounding box center [1139, 17] width 11 height 13
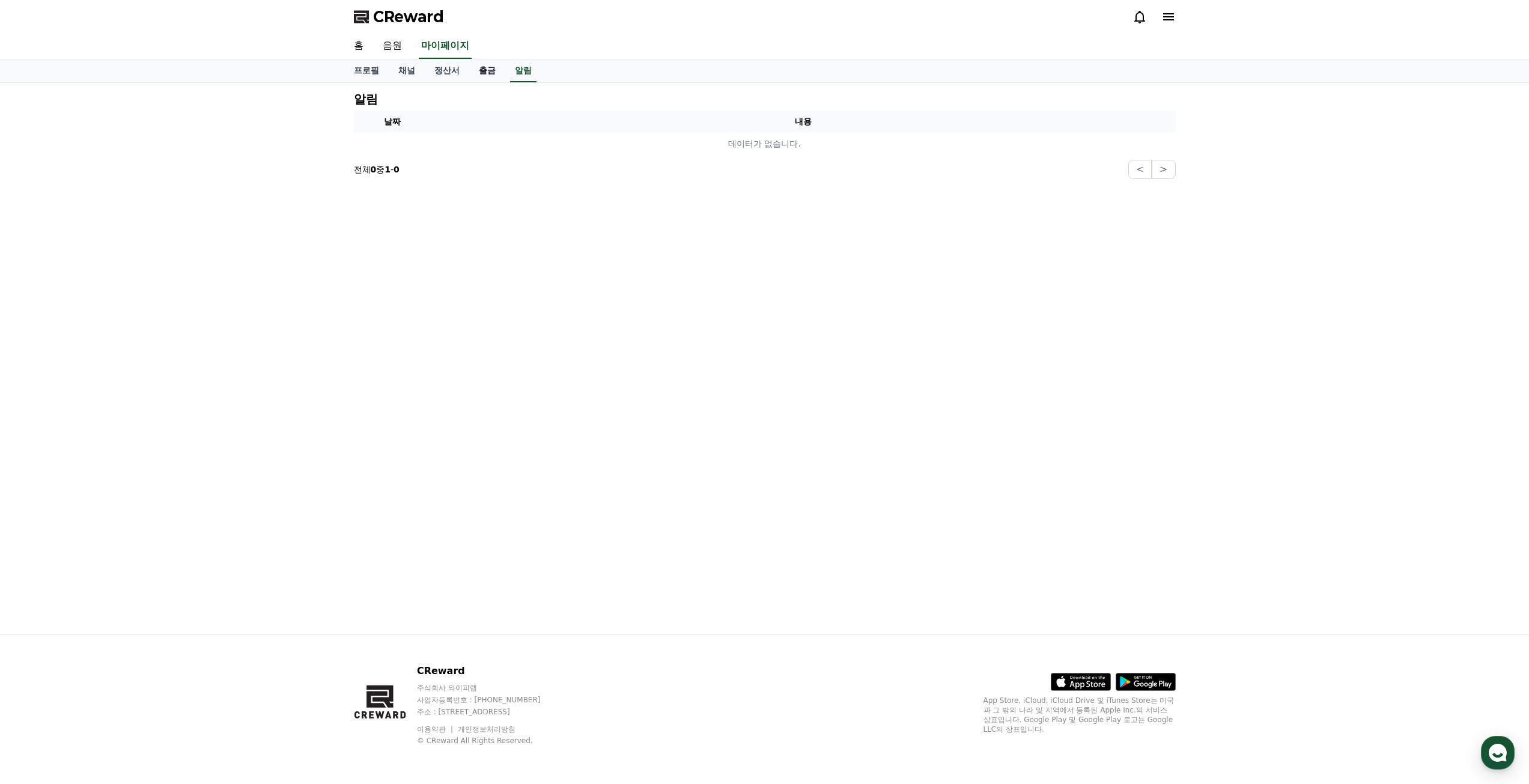
click at [487, 73] on link "출금" at bounding box center [487, 71] width 36 height 23
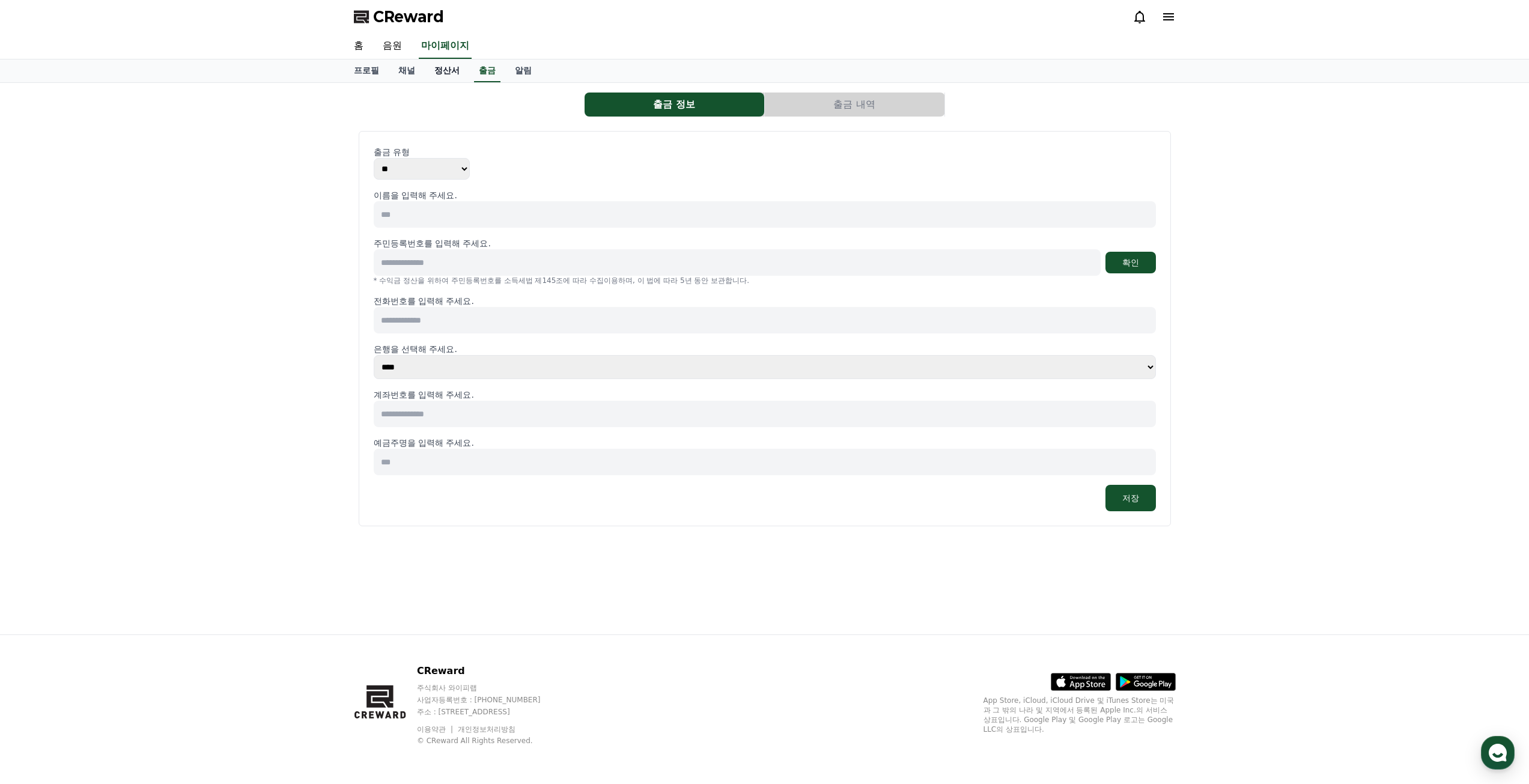
click at [449, 71] on link "정산서" at bounding box center [447, 71] width 45 height 23
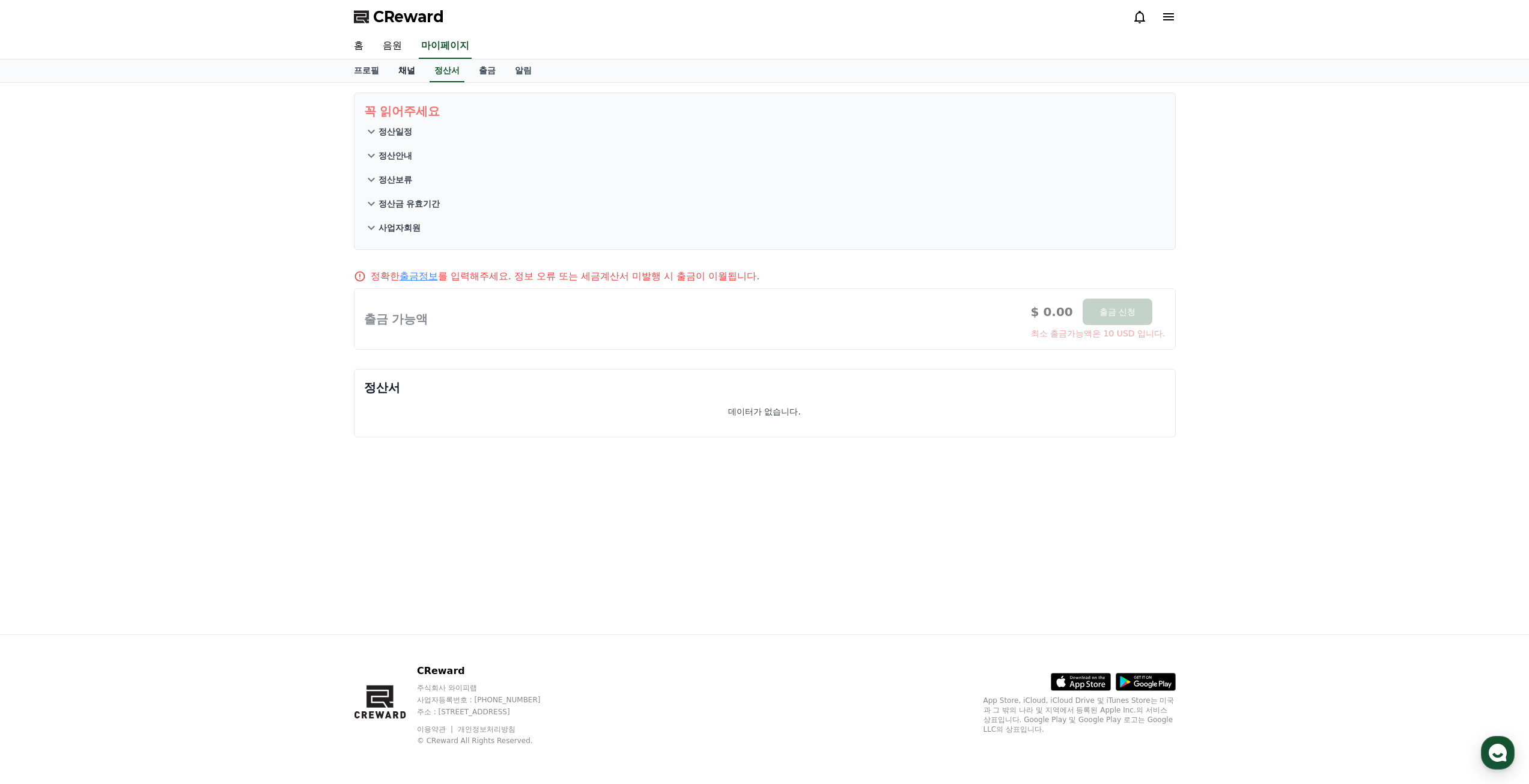
click at [412, 72] on link "채널" at bounding box center [407, 71] width 36 height 23
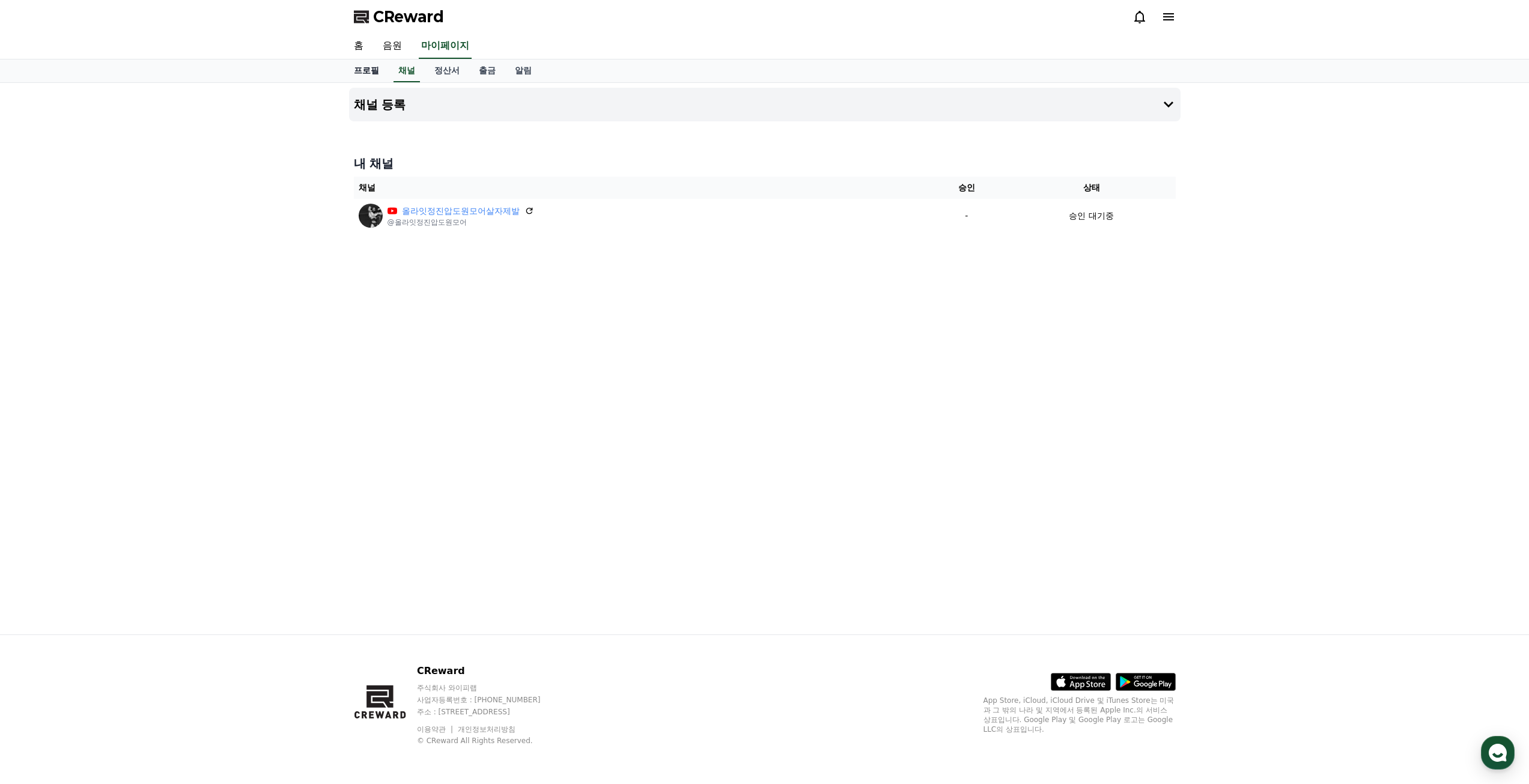
click at [380, 72] on link "프로필" at bounding box center [366, 71] width 45 height 23
select select "**********"
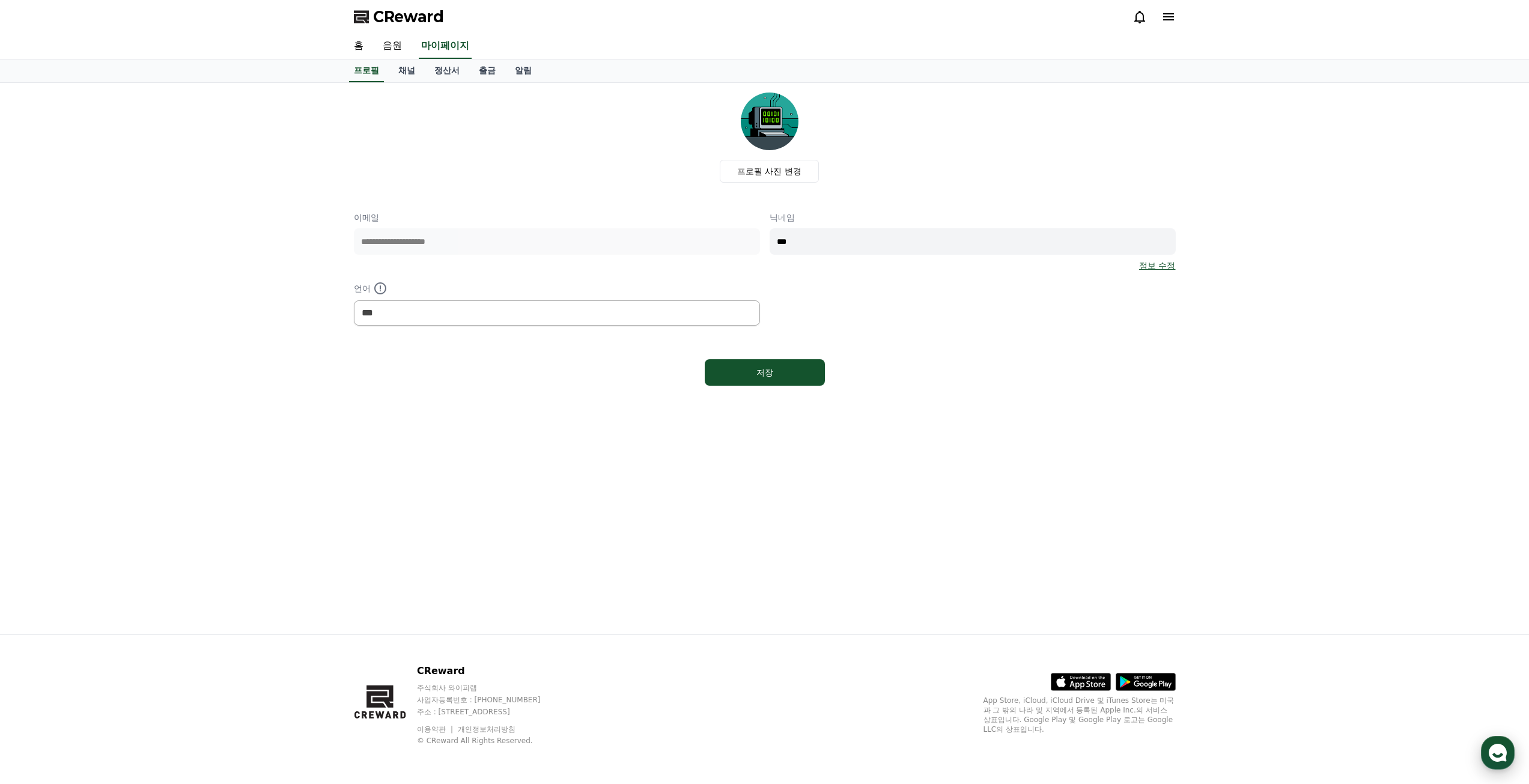
click at [1500, 747] on use "button" at bounding box center [1498, 753] width 18 height 18
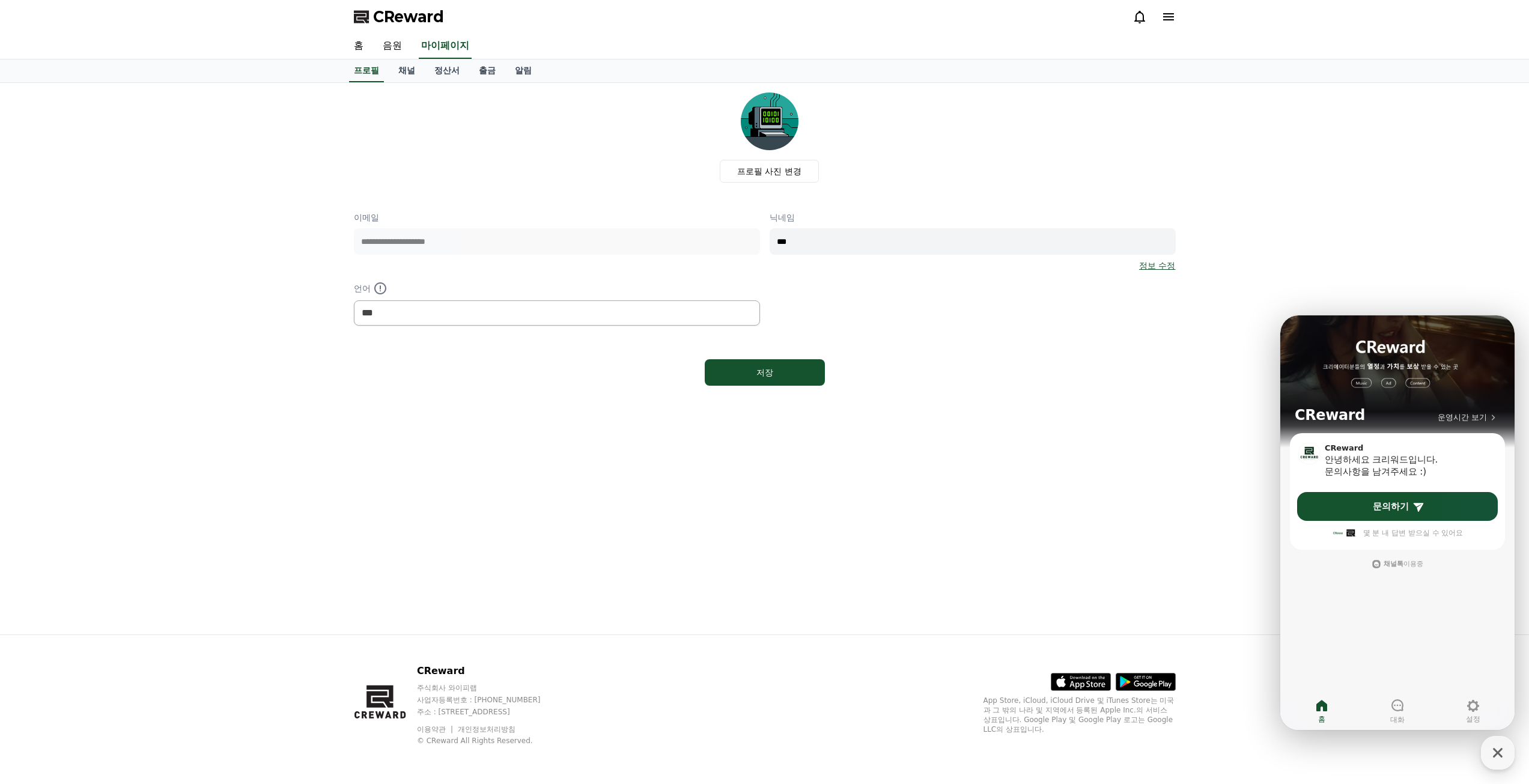
click at [1172, 502] on div "**********" at bounding box center [765, 358] width 841 height 551
click at [1157, 445] on div "**********" at bounding box center [765, 358] width 841 height 551
click at [358, 46] on link "홈" at bounding box center [359, 46] width 29 height 25
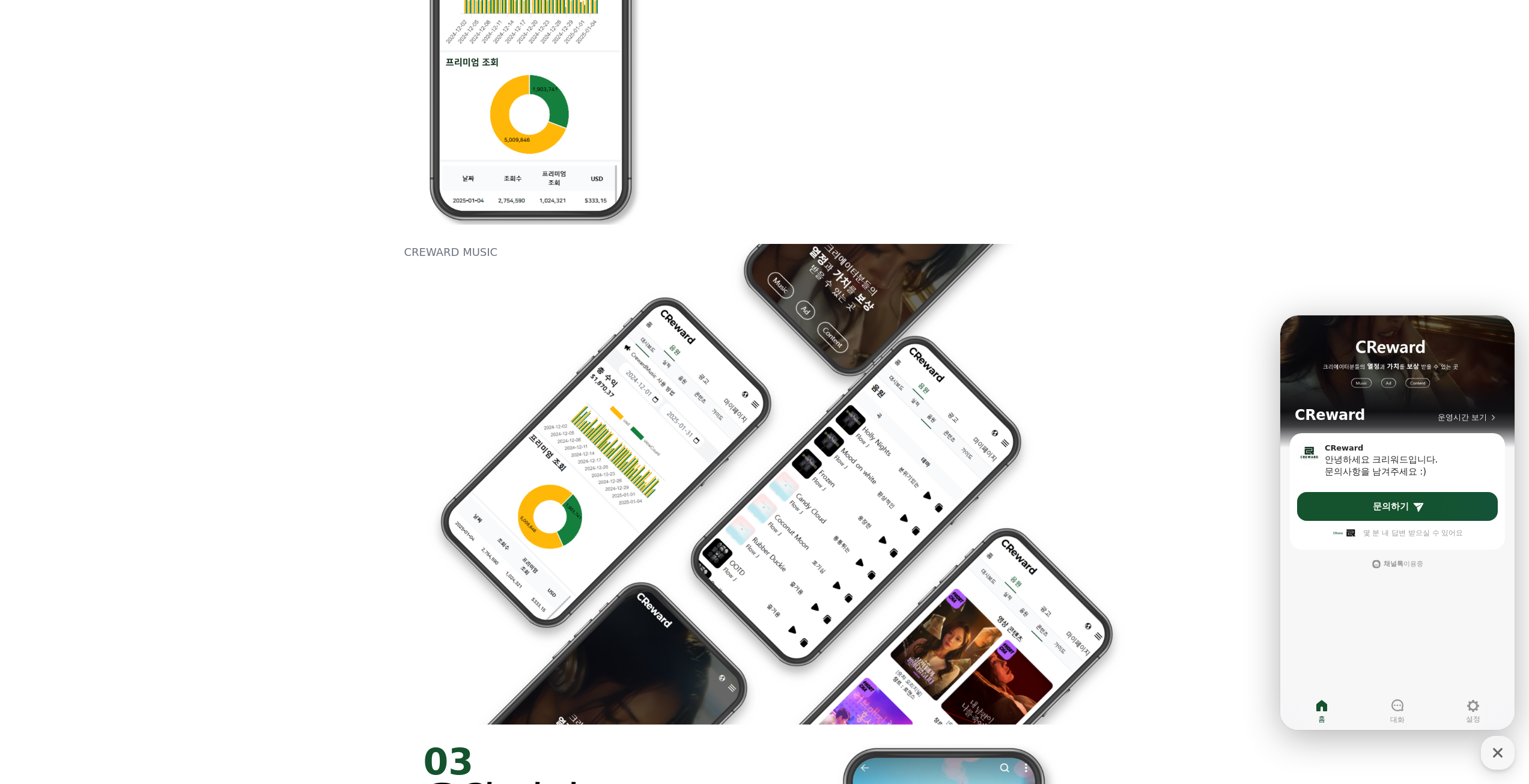
scroll to position [1562, 0]
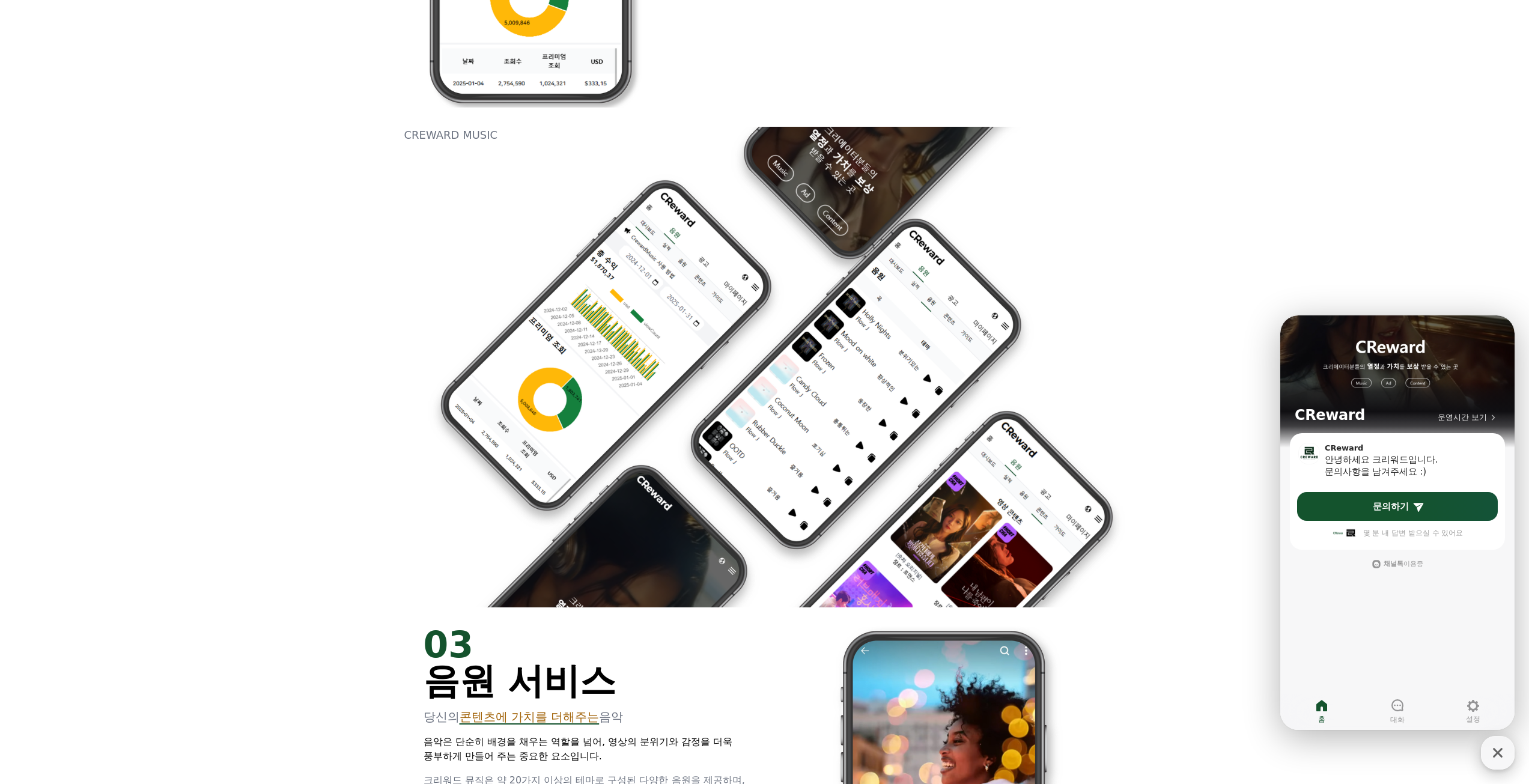
click at [1498, 757] on icon "button" at bounding box center [1498, 753] width 21 height 21
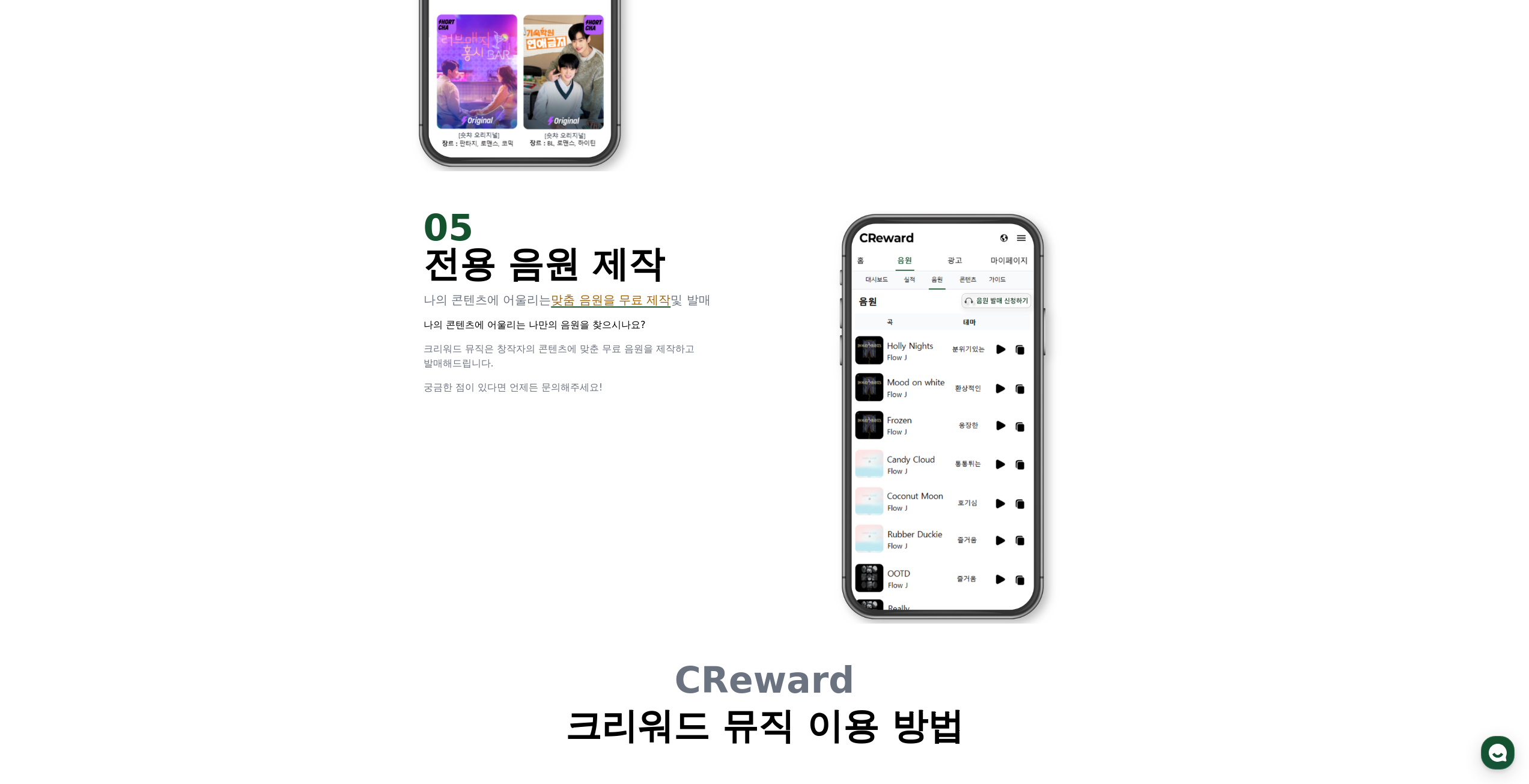
scroll to position [3244, 0]
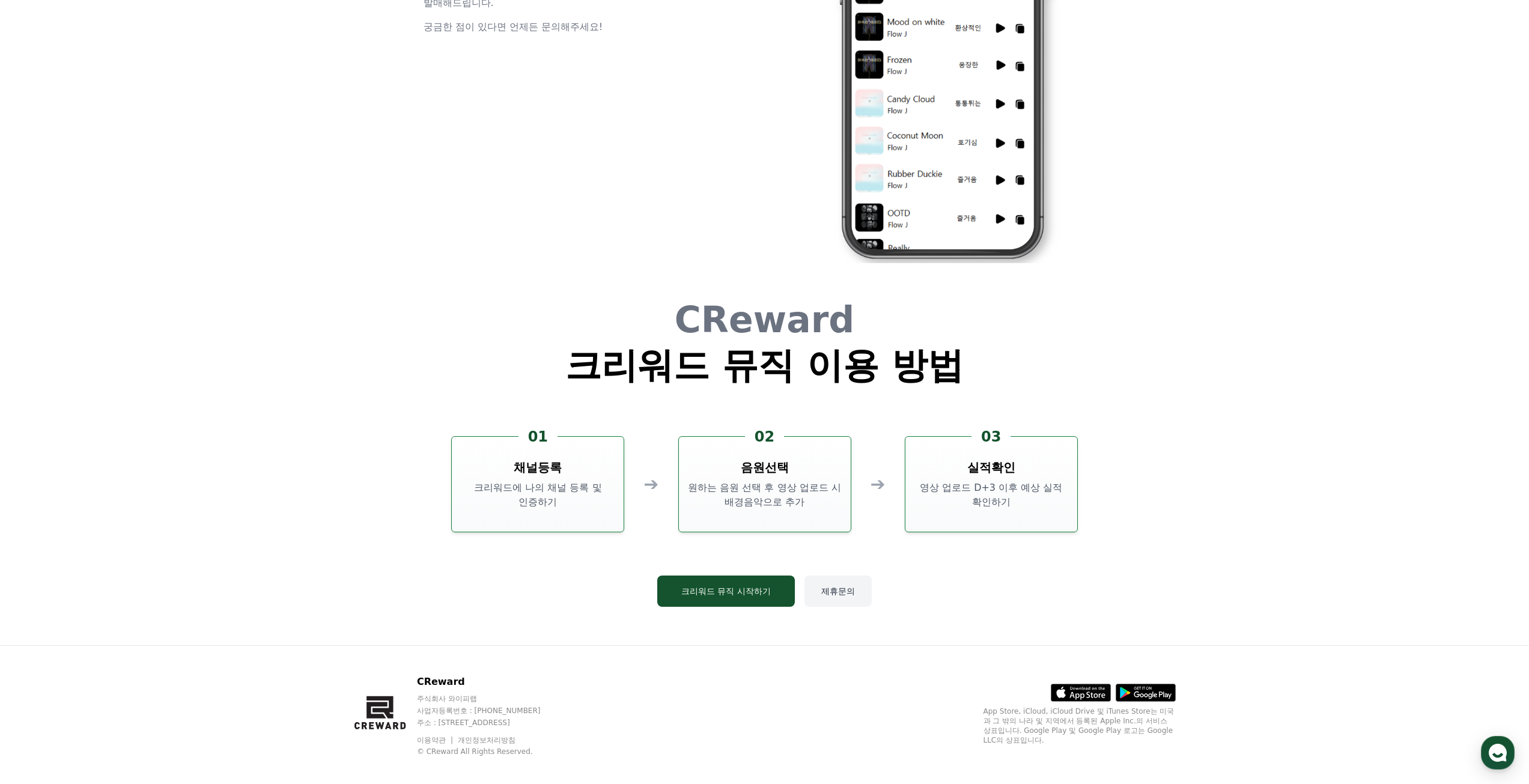
click at [850, 589] on button "제휴문의" at bounding box center [838, 591] width 67 height 31
drag, startPoint x: 937, startPoint y: 490, endPoint x: 1045, endPoint y: 507, distance: 109.3
click at [1045, 507] on p "영상 업로드 D+3 이후 예상 실적 확인하기" at bounding box center [991, 495] width 162 height 29
click at [1046, 509] on p "영상 업로드 D+3 이후 예상 실적 확인하기" at bounding box center [991, 495] width 162 height 29
click at [722, 580] on button "크리워드 뮤직 시작하기" at bounding box center [726, 591] width 137 height 31
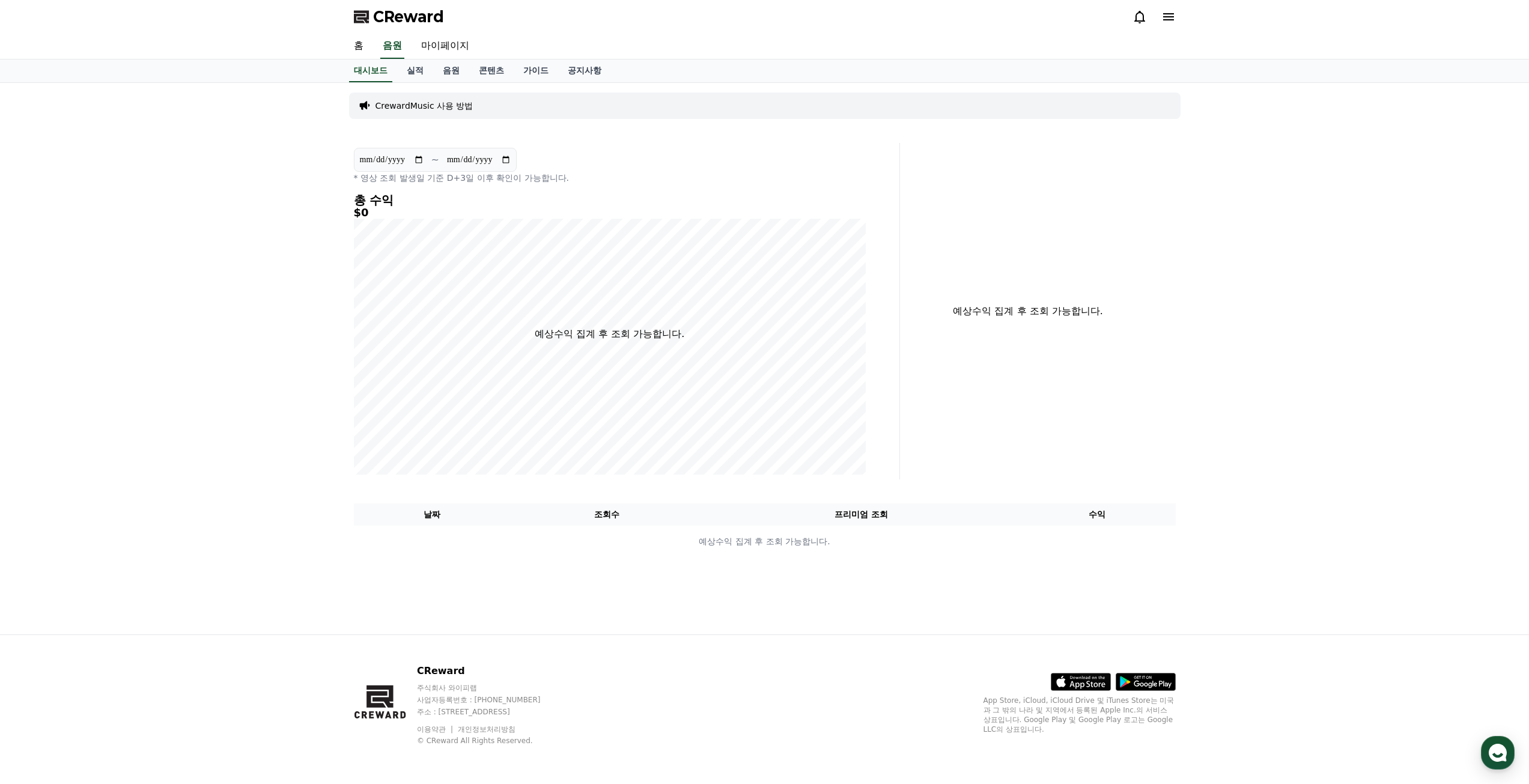
scroll to position [3244, 0]
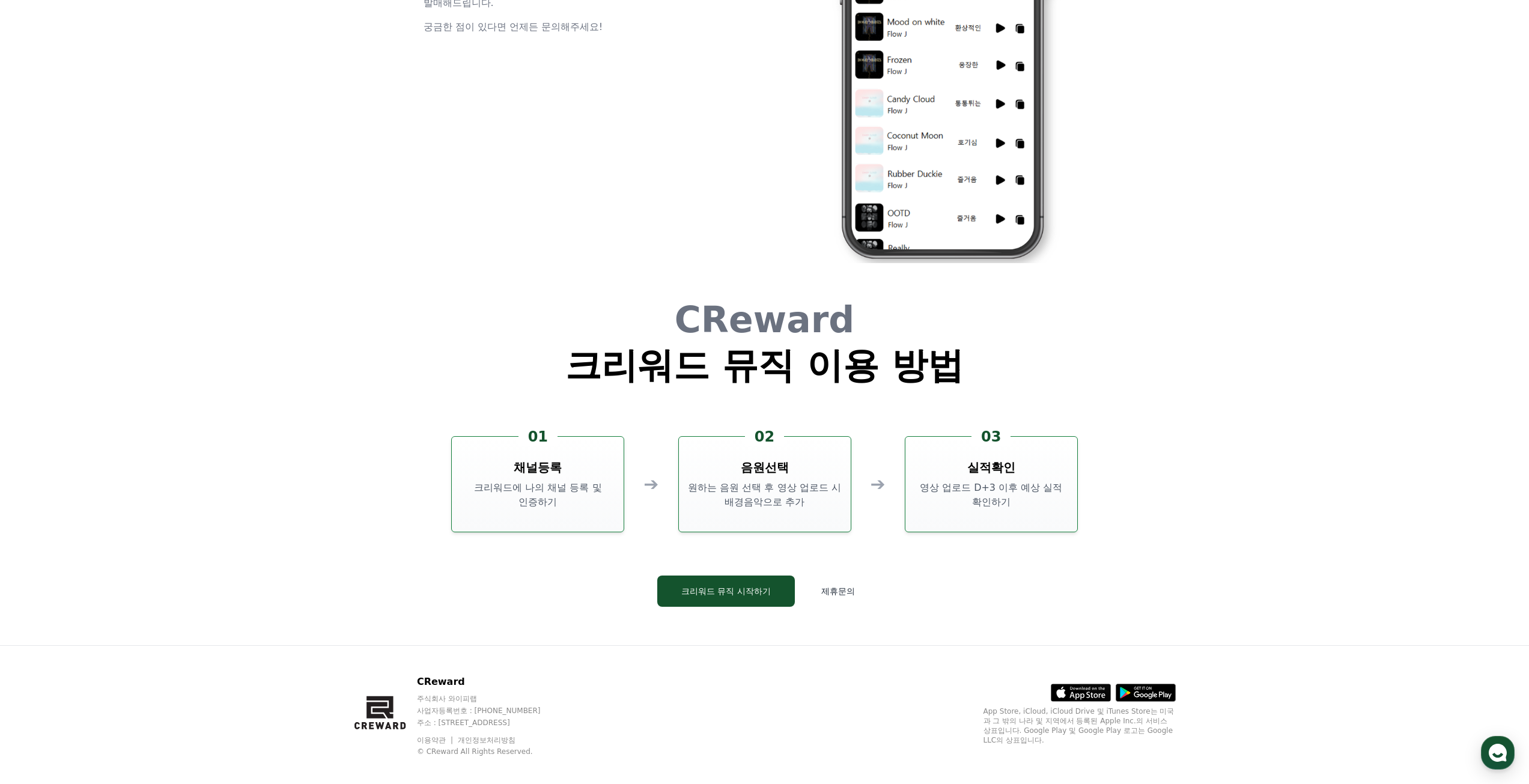
select select "**********"
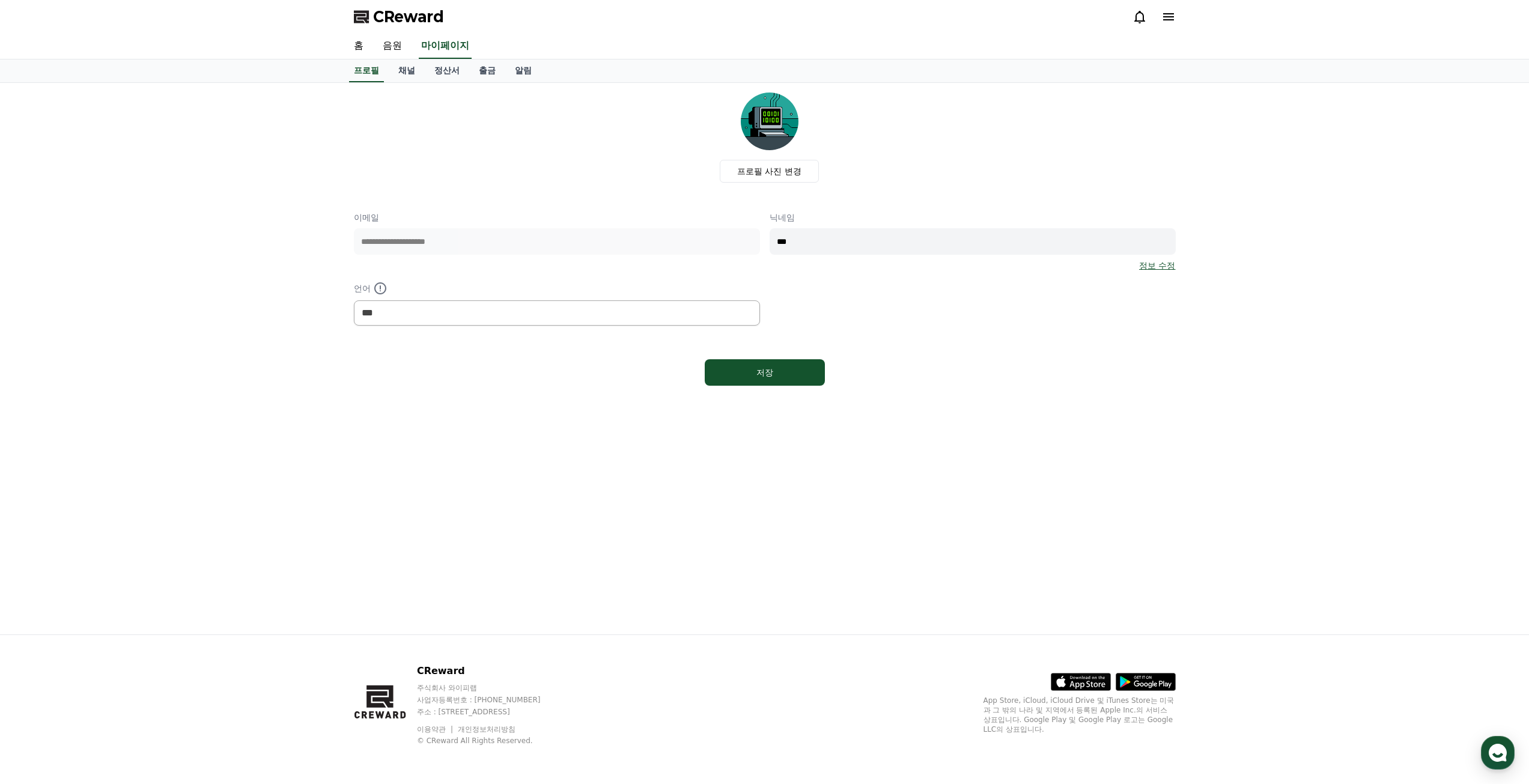
drag, startPoint x: 258, startPoint y: 114, endPoint x: 252, endPoint y: 109, distance: 7.8
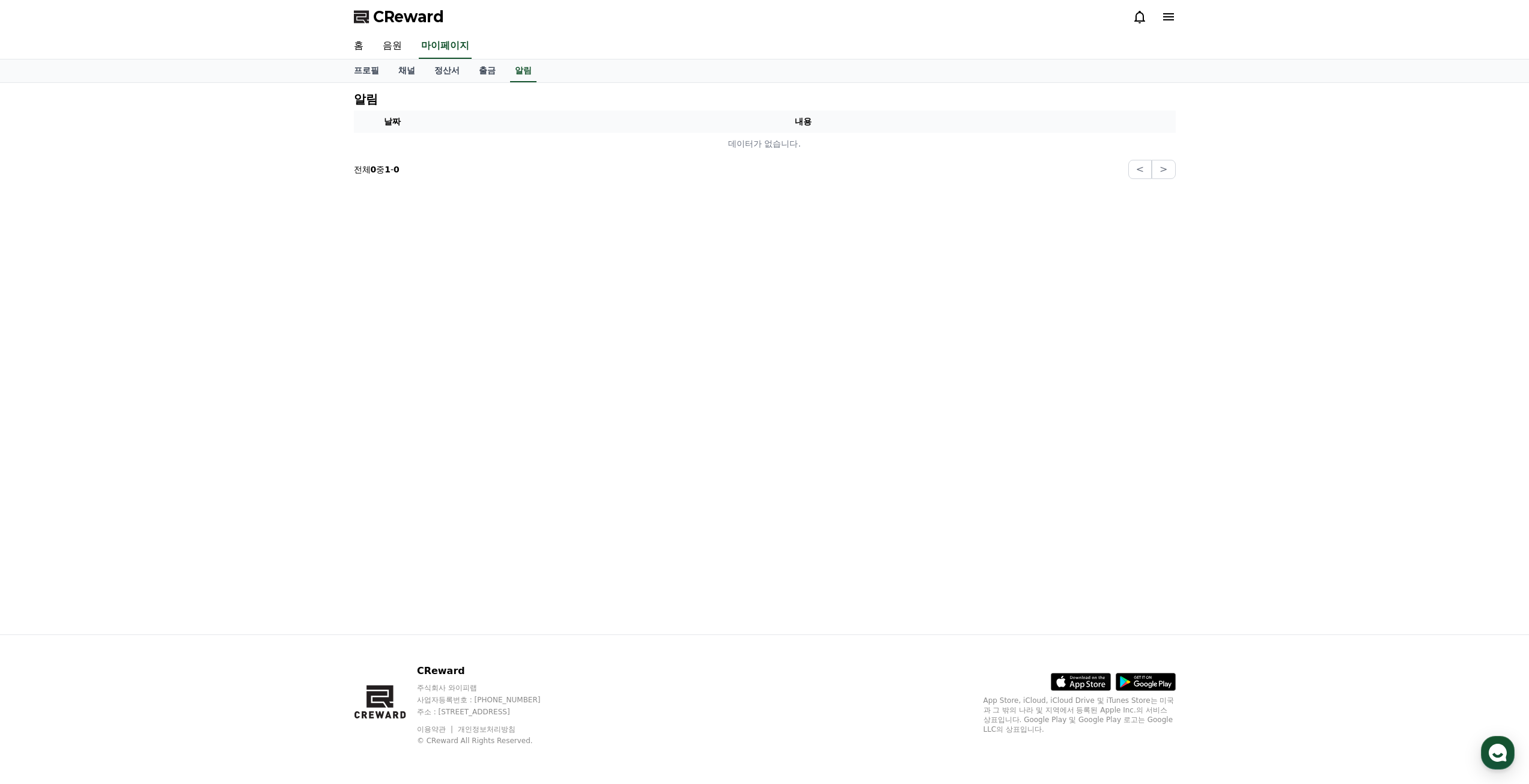
drag, startPoint x: 250, startPoint y: 284, endPoint x: 257, endPoint y: 279, distance: 8.6
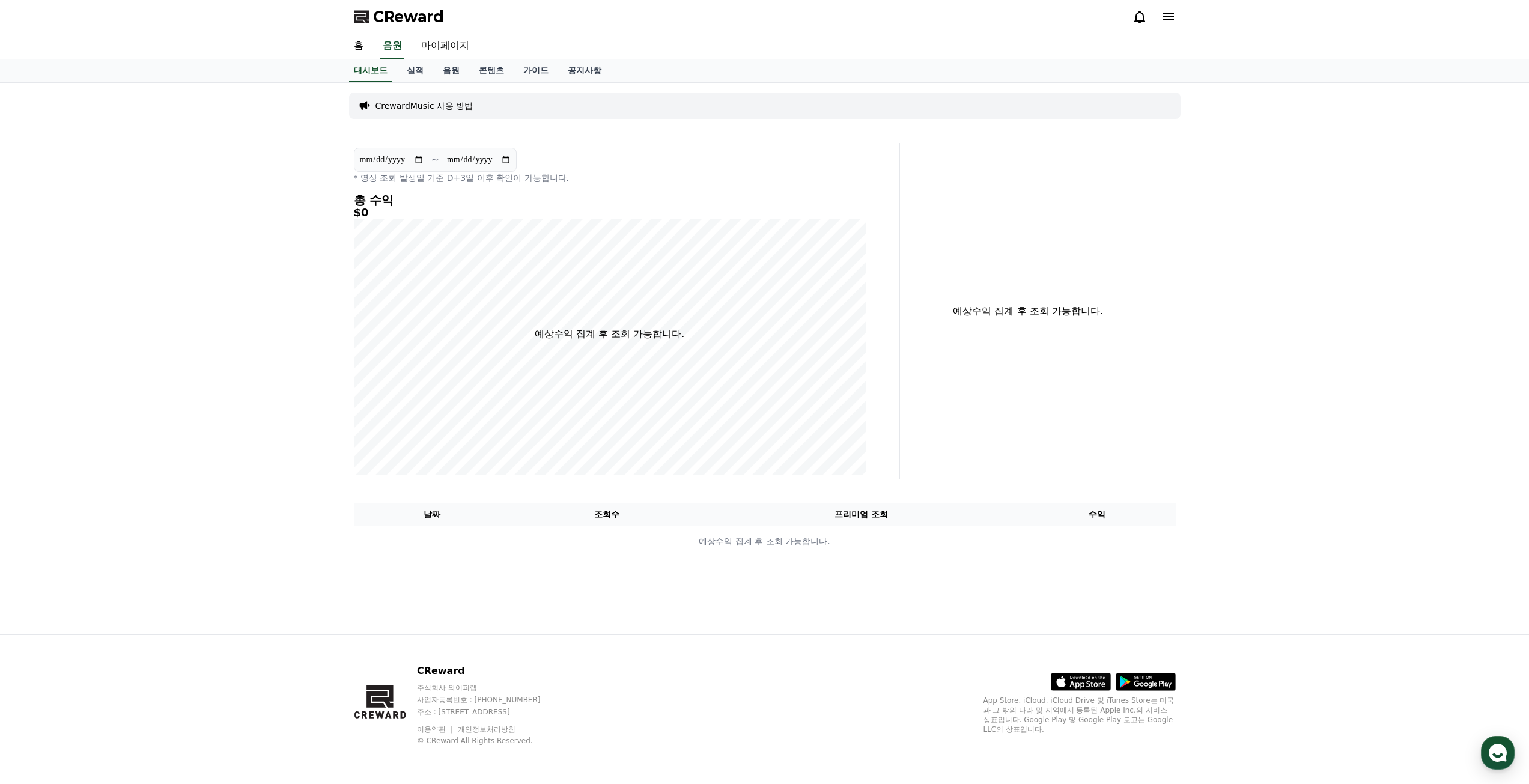
select select "**********"
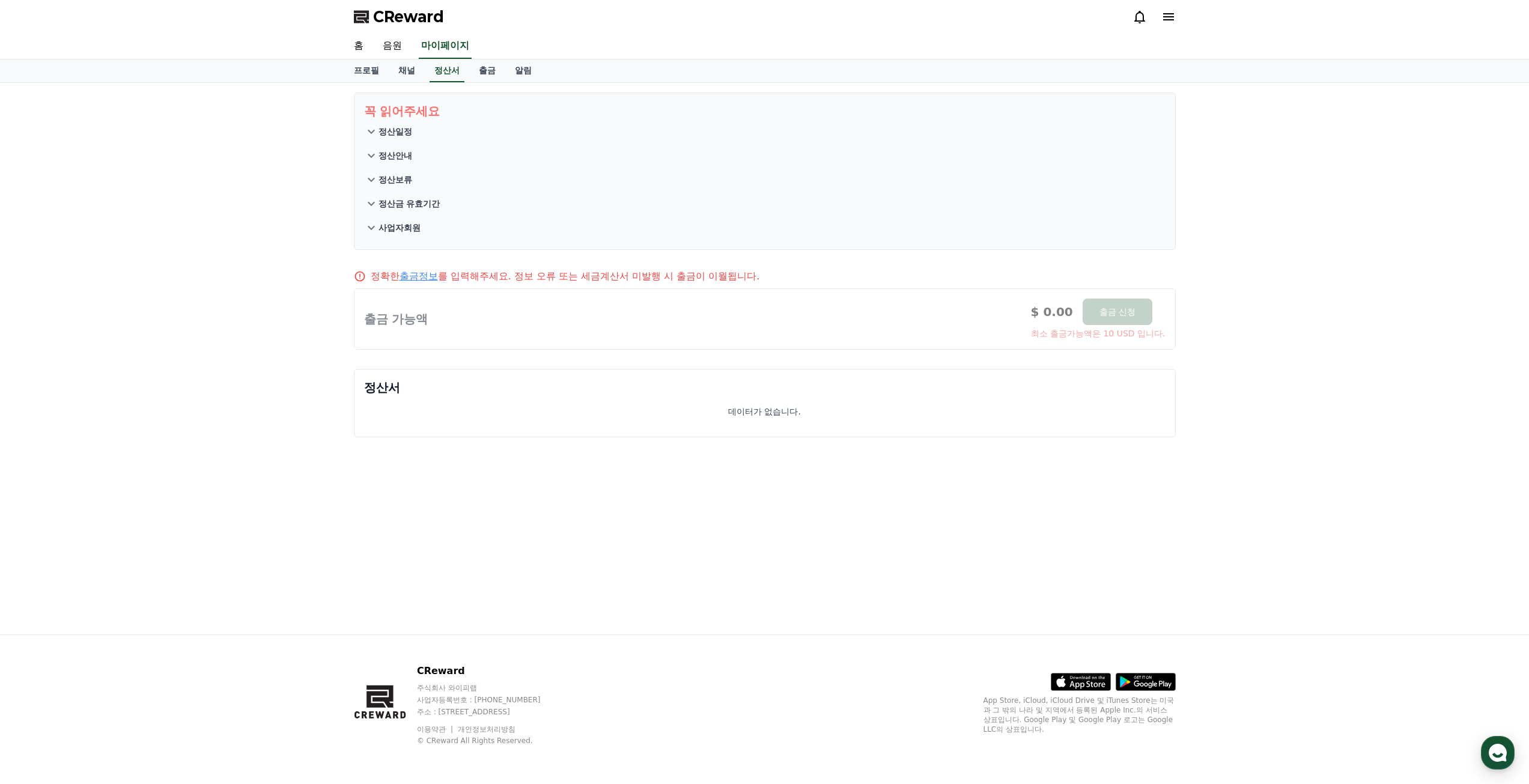
select select "**********"
